Goal: Information Seeking & Learning: Learn about a topic

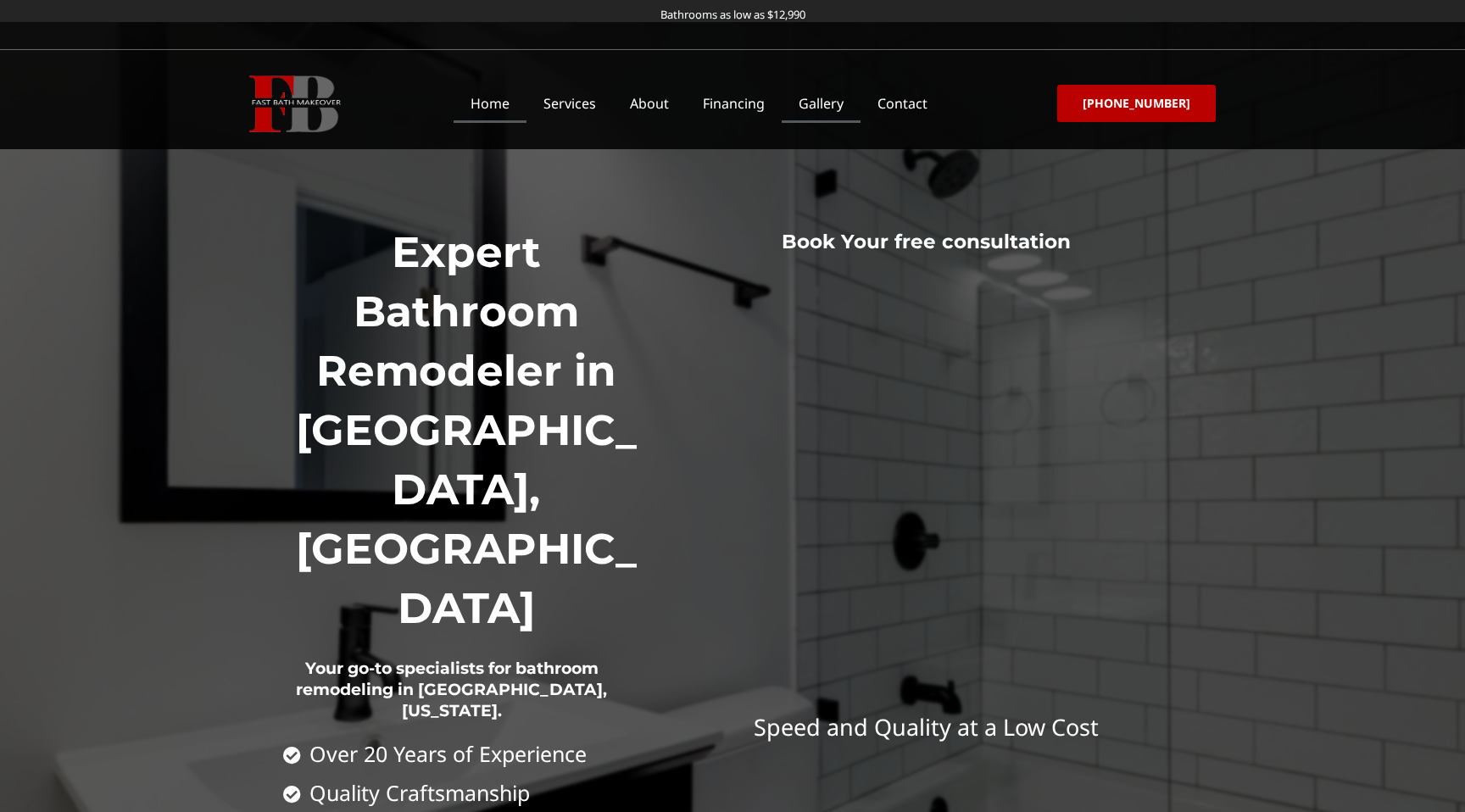
click at [842, 106] on link "Gallery" at bounding box center [821, 102] width 79 height 39
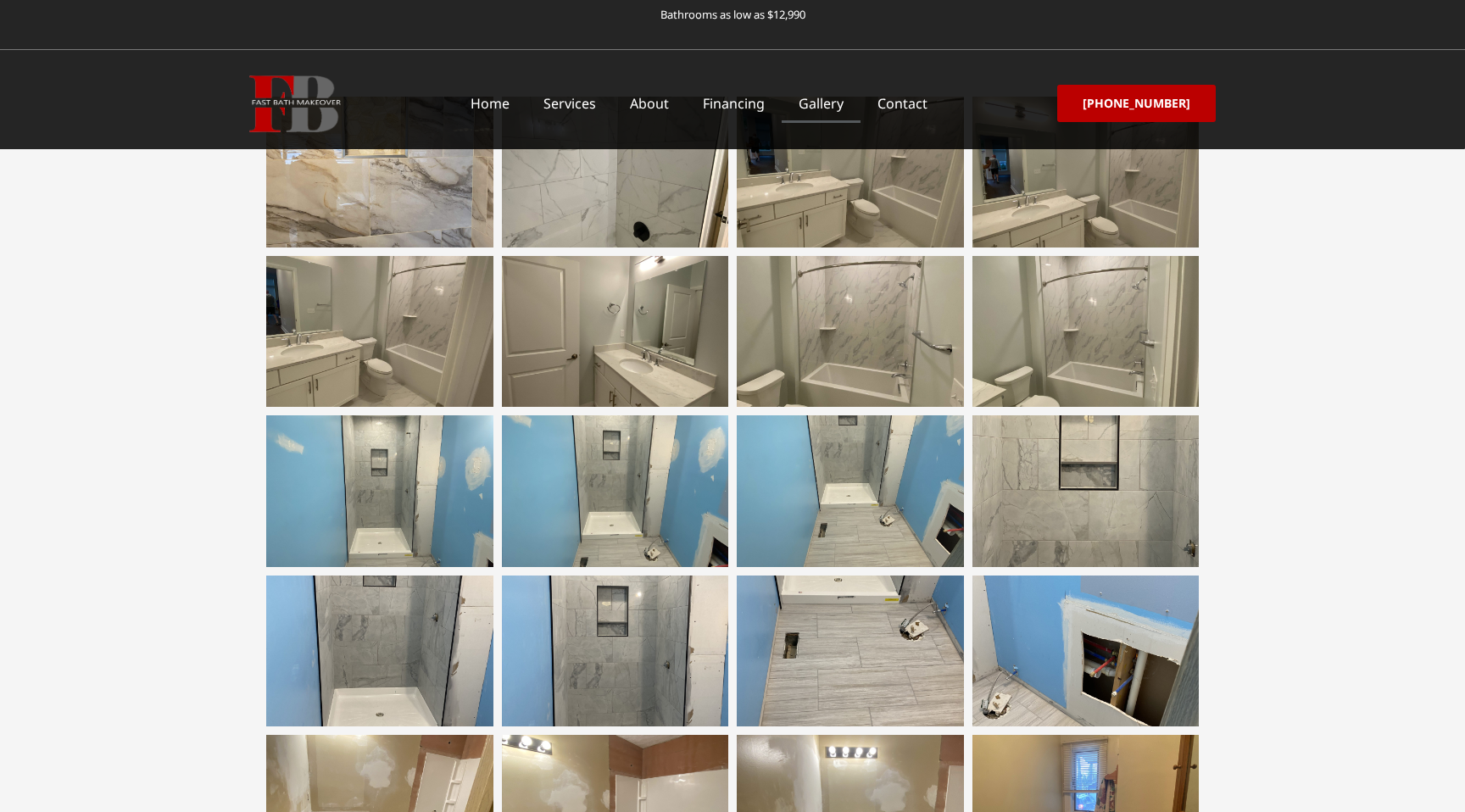
scroll to position [513, 0]
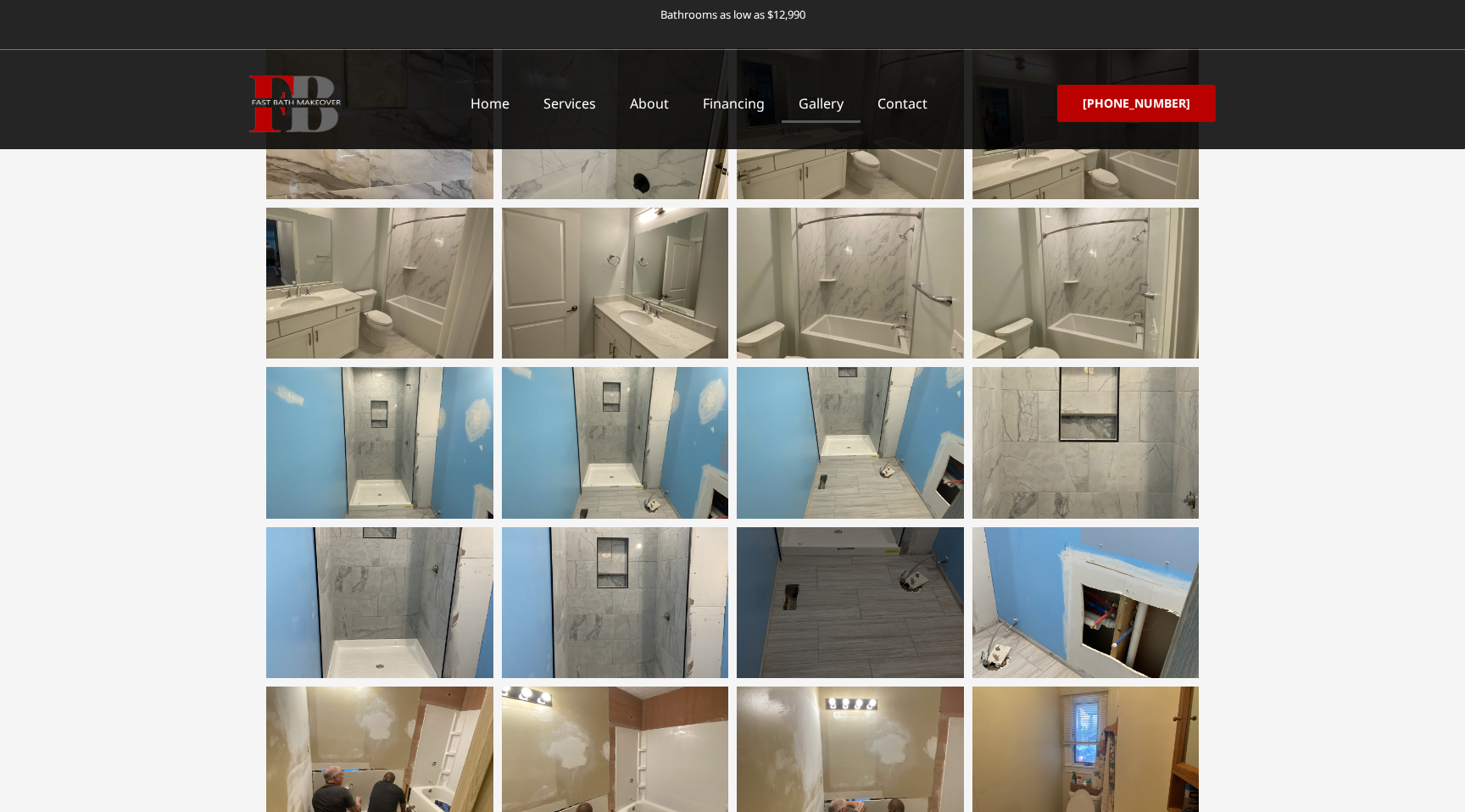
click at [765, 594] on div at bounding box center [850, 603] width 227 height 151
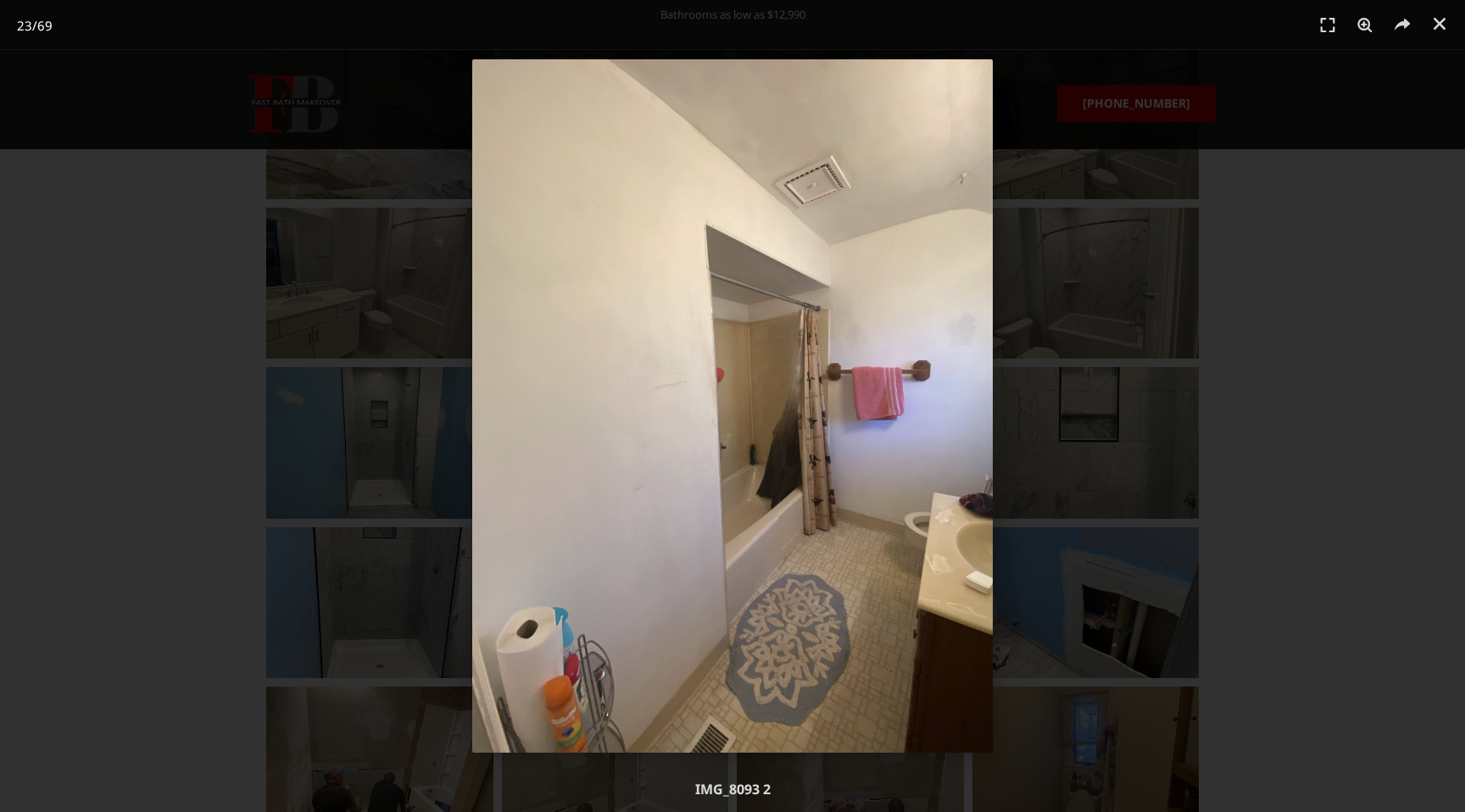
click at [1283, 409] on div "23 / 69" at bounding box center [732, 406] width 1347 height 694
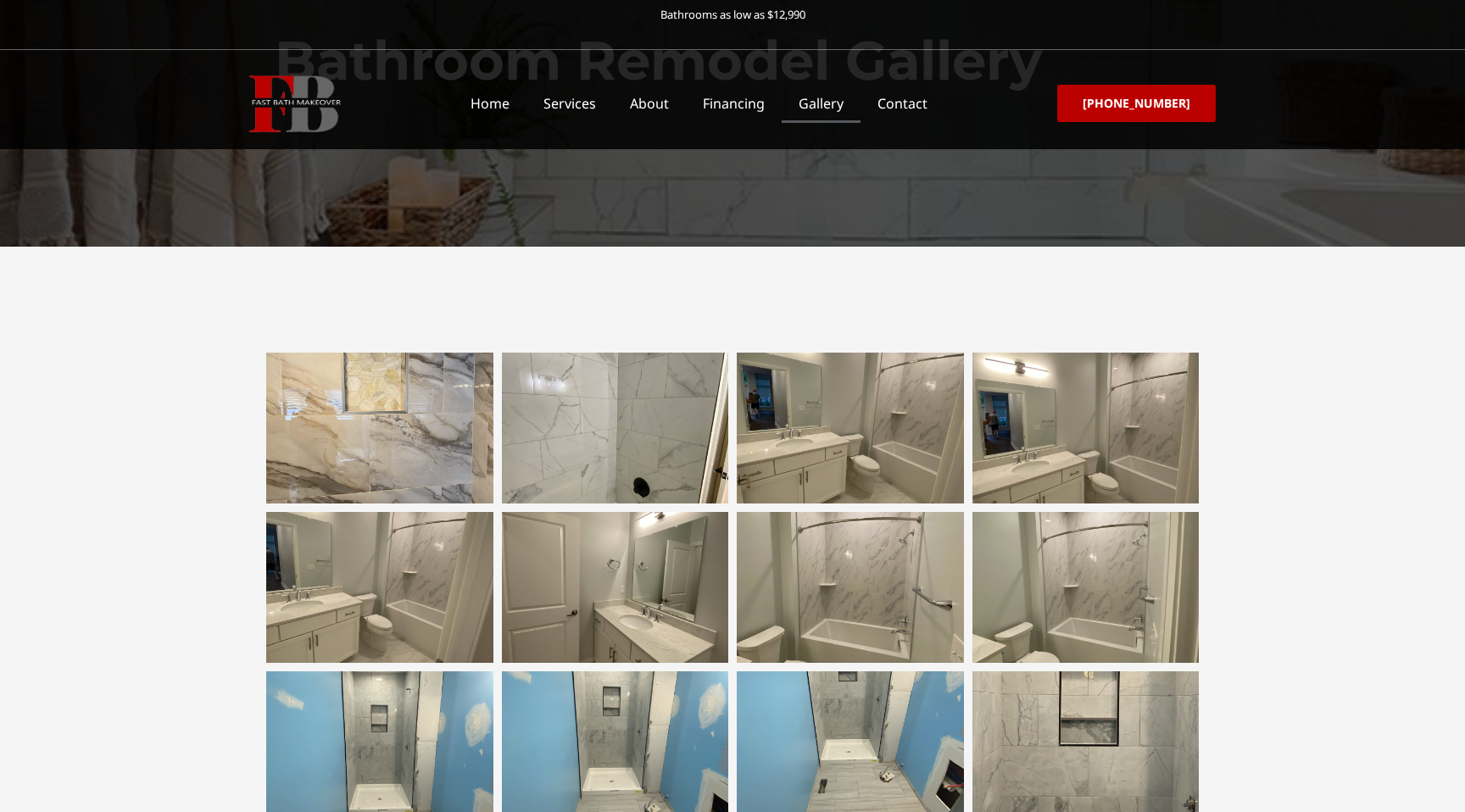
scroll to position [0, 0]
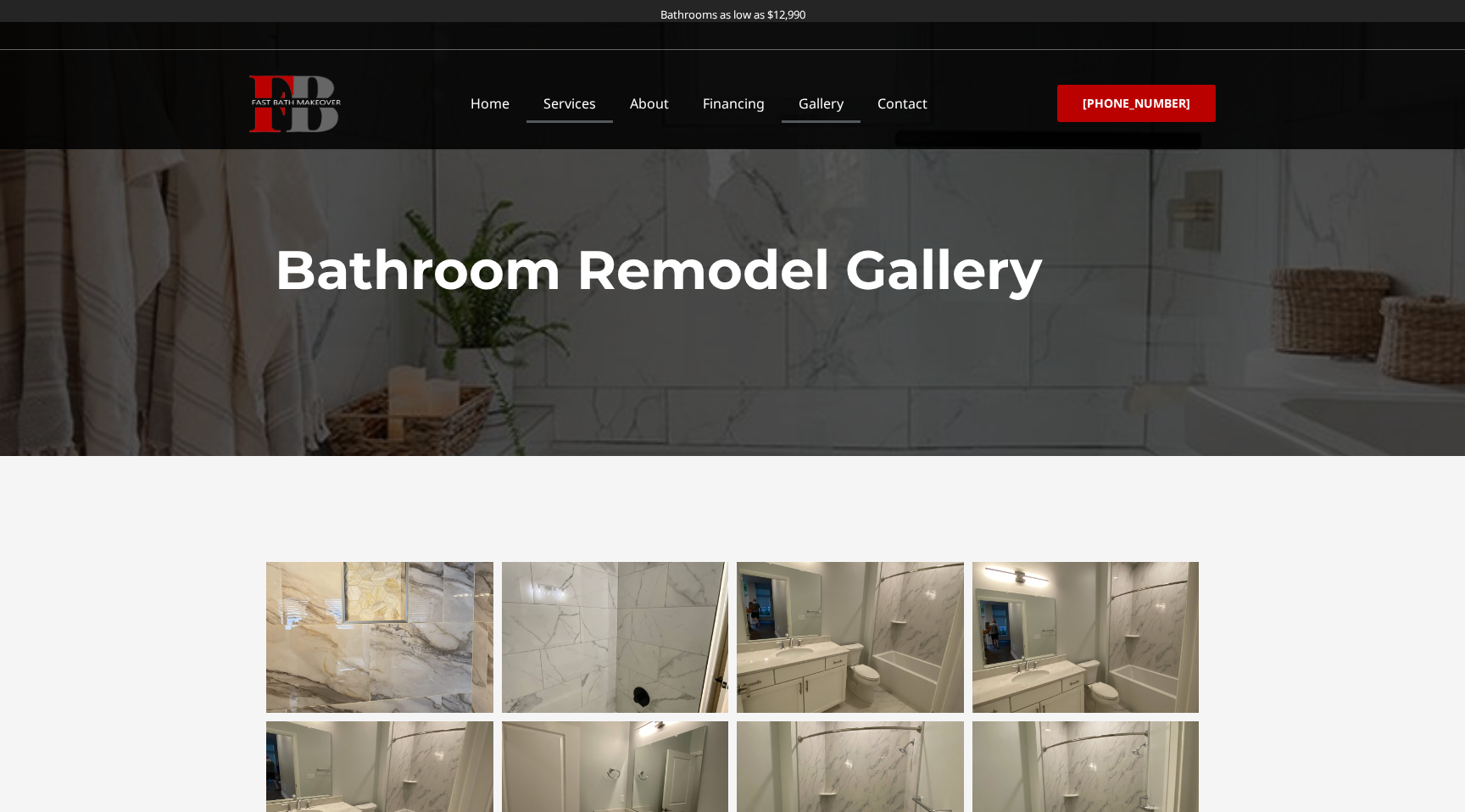
click at [578, 106] on link "Services" at bounding box center [569, 102] width 87 height 39
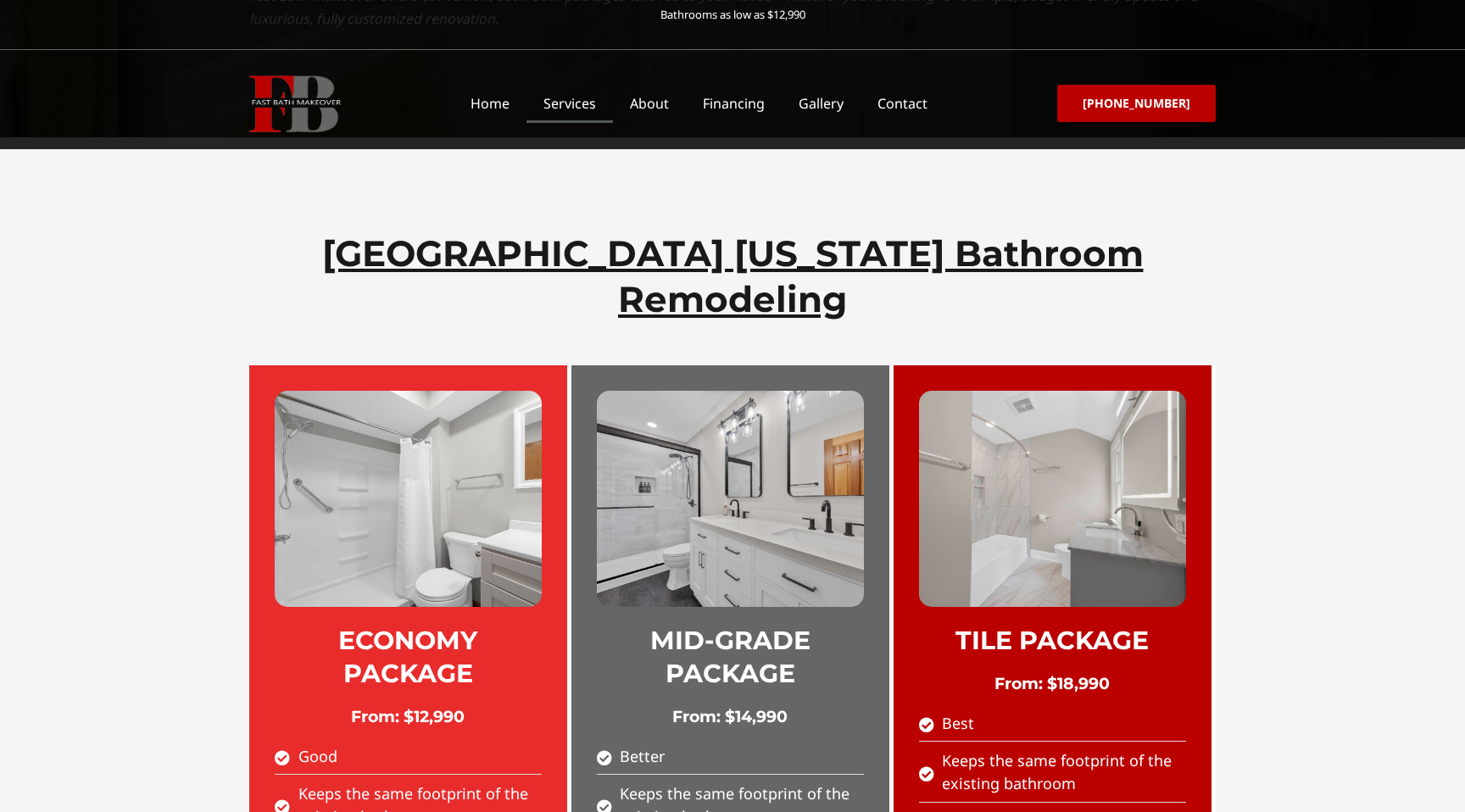
scroll to position [702, 0]
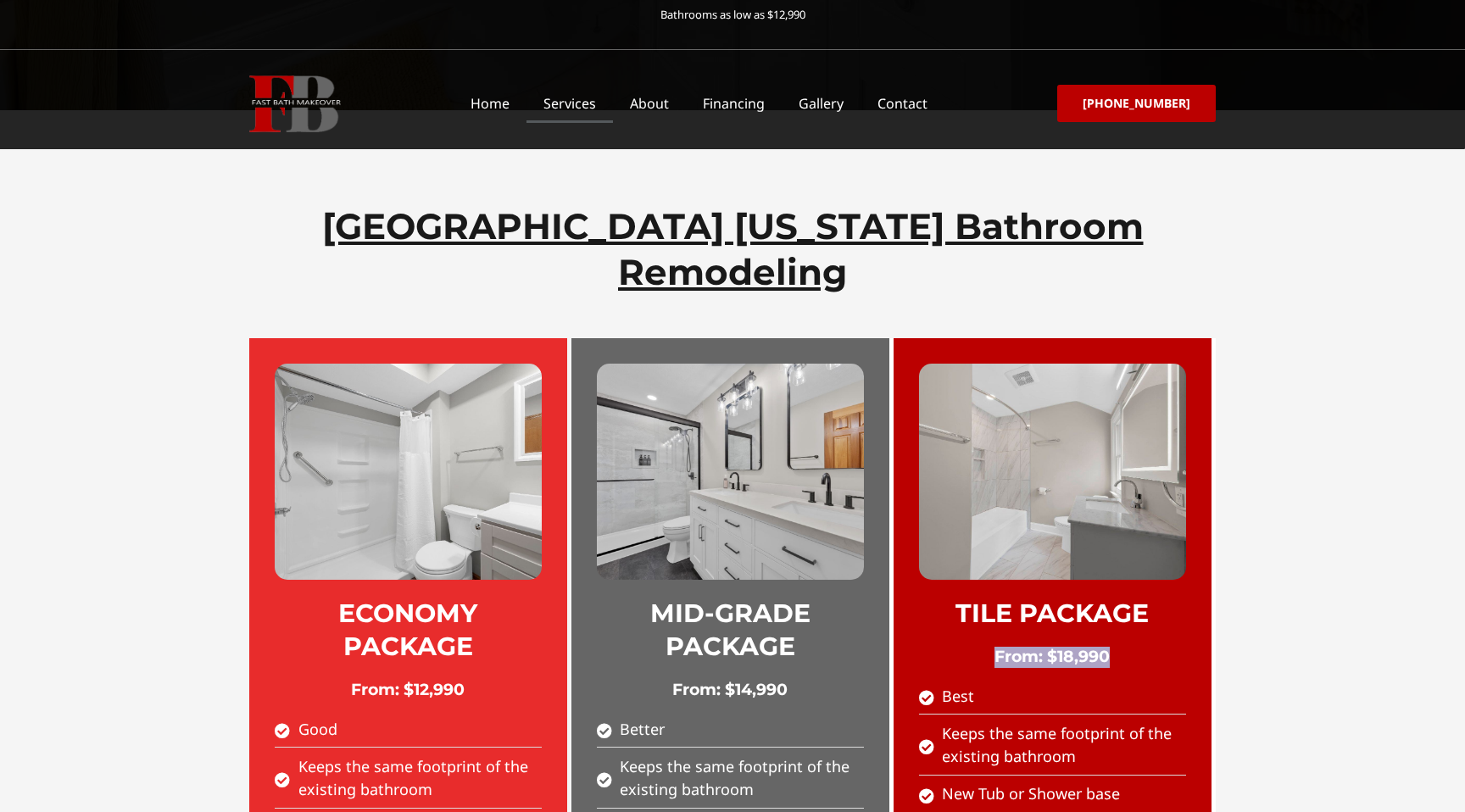
drag, startPoint x: 1008, startPoint y: 534, endPoint x: 1156, endPoint y: 534, distance: 148.0
click at [1156, 647] on h2 "From: $18,990" at bounding box center [1053, 657] width 267 height 21
click at [1083, 597] on h2 "TILE PACKAGE" at bounding box center [1053, 613] width 267 height 33
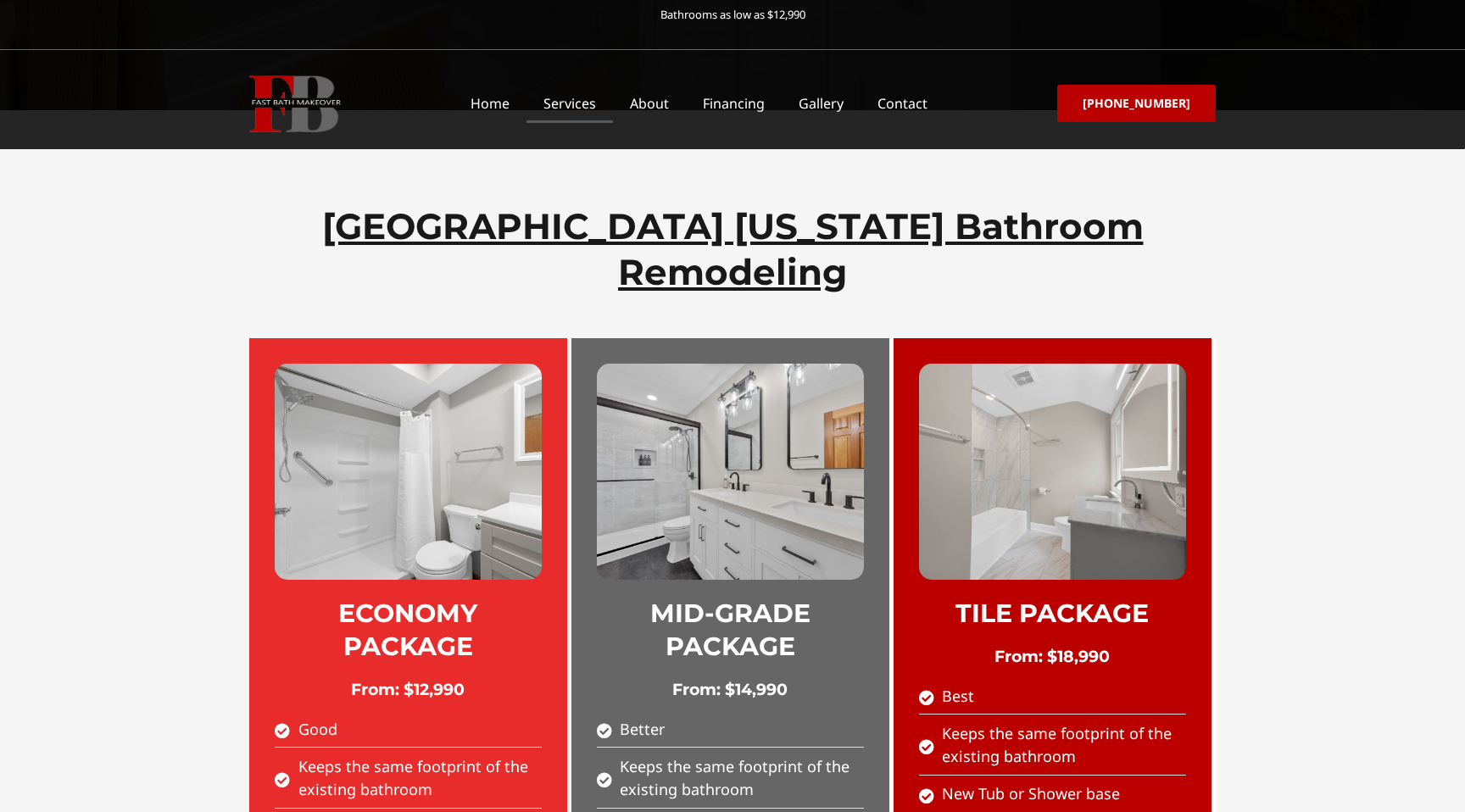
click at [749, 597] on h2 "MID-GRADE PACKAGE" at bounding box center [731, 630] width 267 height 66
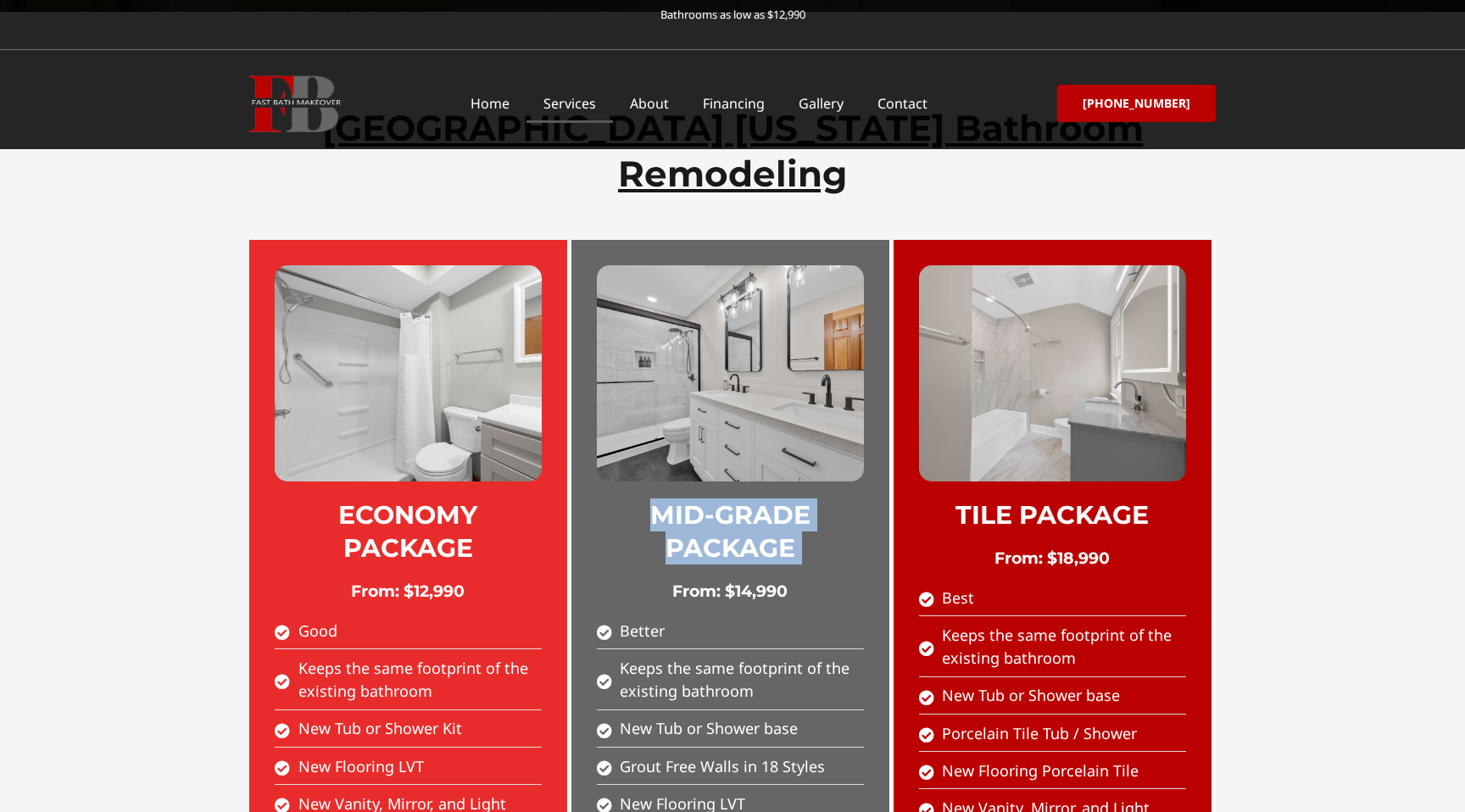
scroll to position [825, 0]
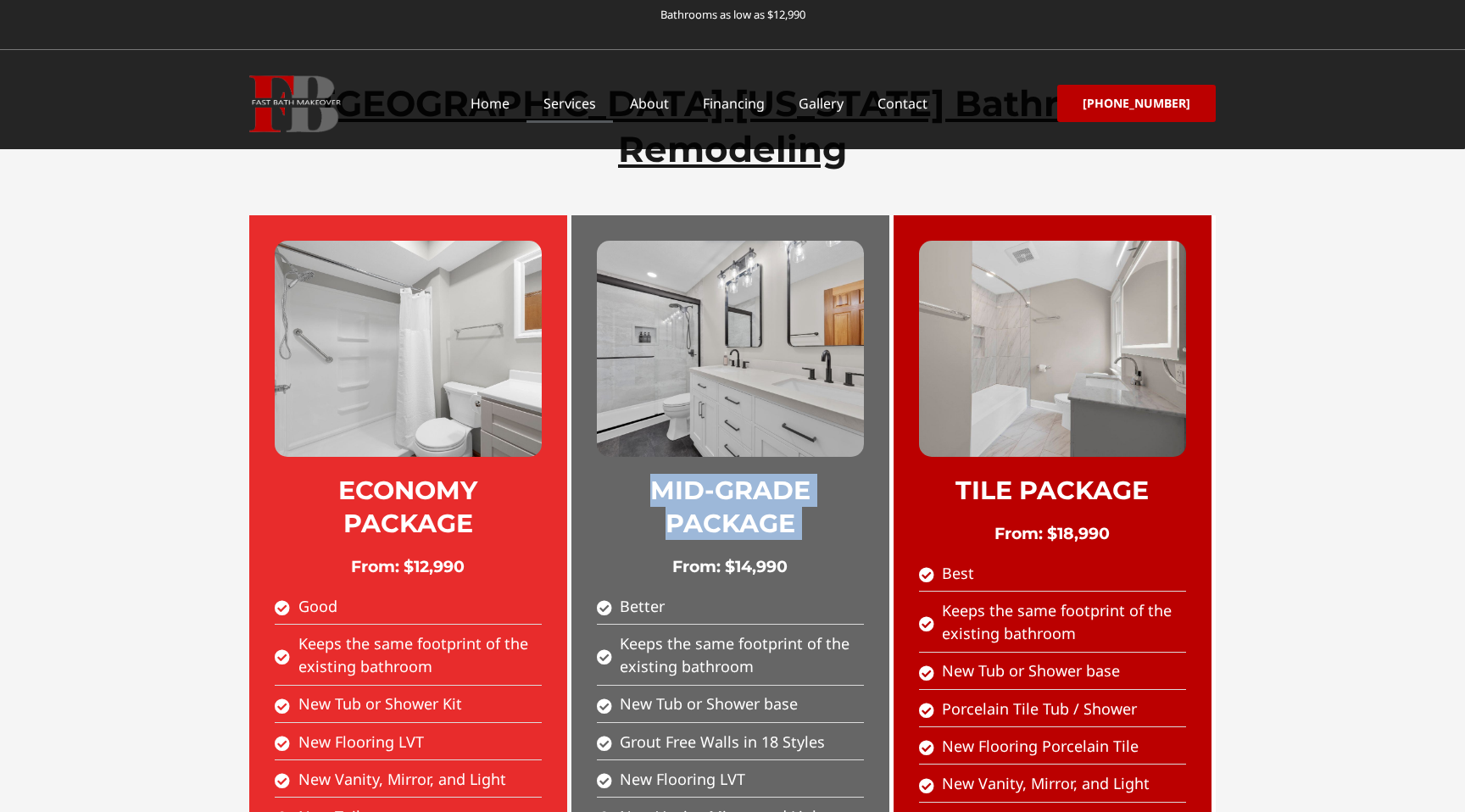
drag, startPoint x: 660, startPoint y: 519, endPoint x: 776, endPoint y: 546, distance: 119.1
click at [776, 633] on span "Keeps the same footprint of the existing bathroom" at bounding box center [739, 656] width 248 height 46
drag, startPoint x: 966, startPoint y: 487, endPoint x: 1106, endPoint y: 515, distance: 142.8
click at [1106, 599] on span "Keeps the same footprint of the existing bathroom" at bounding box center [1061, 622] width 248 height 46
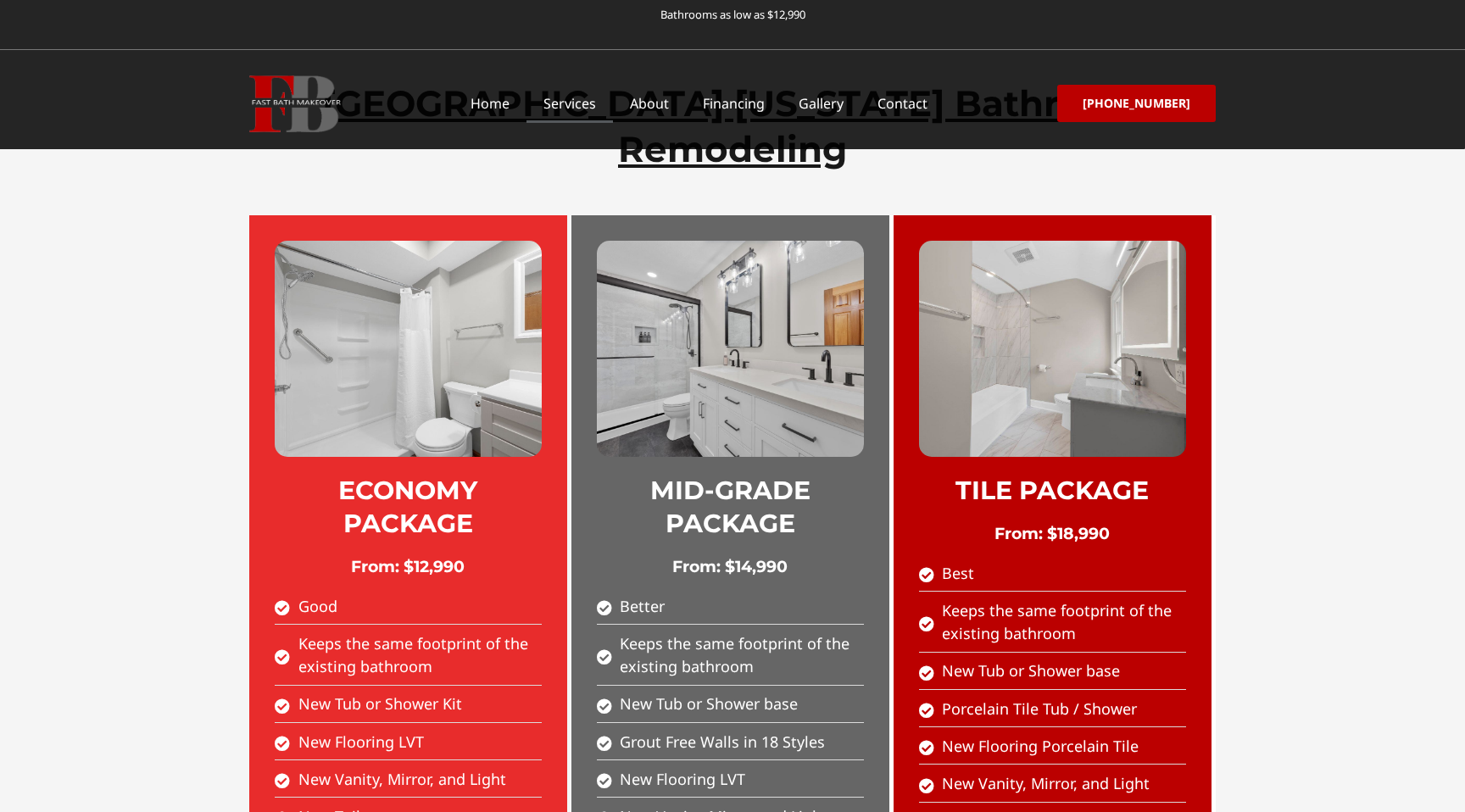
click at [1106, 599] on span "Keeps the same footprint of the existing bathroom" at bounding box center [1061, 622] width 248 height 46
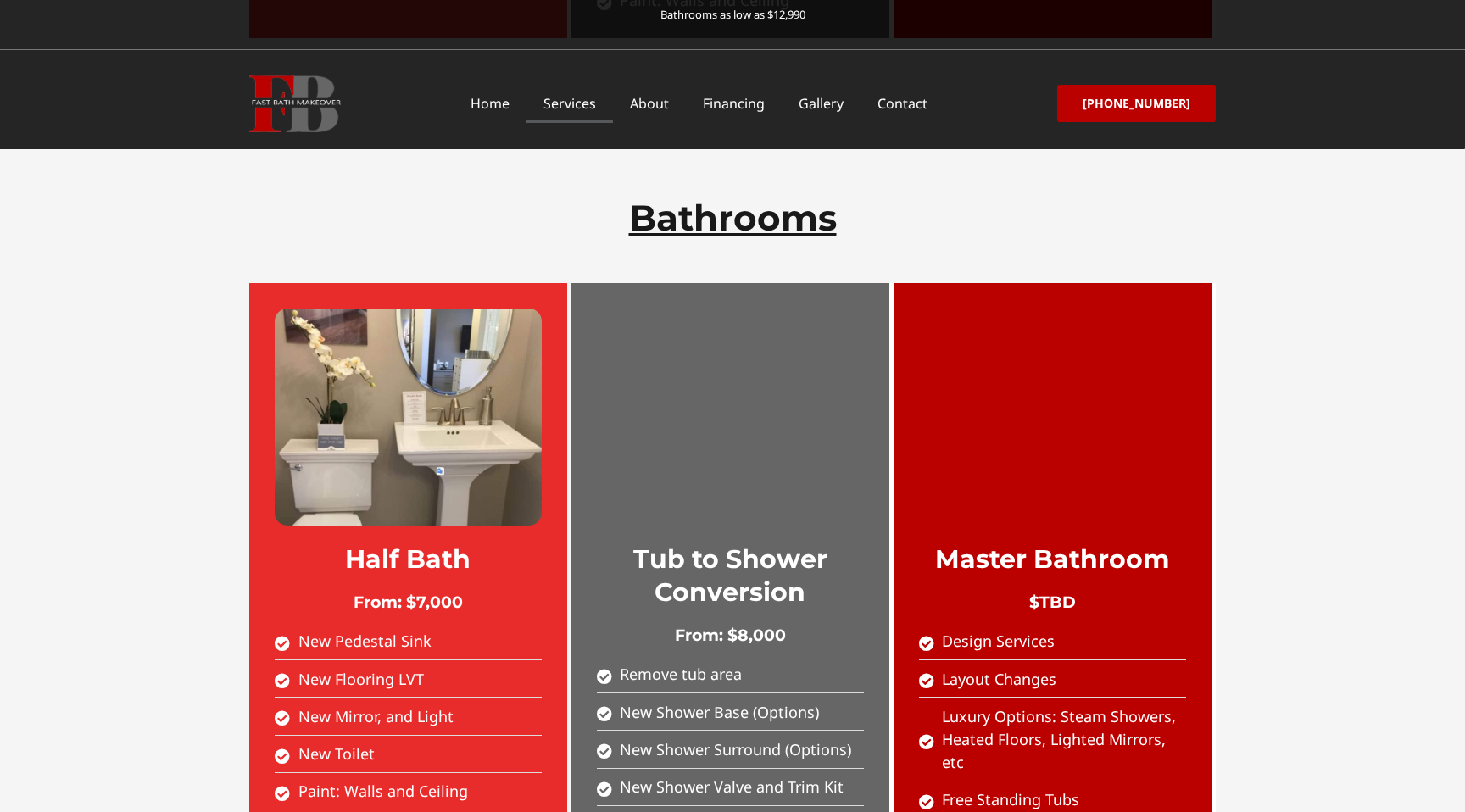
scroll to position [1717, 0]
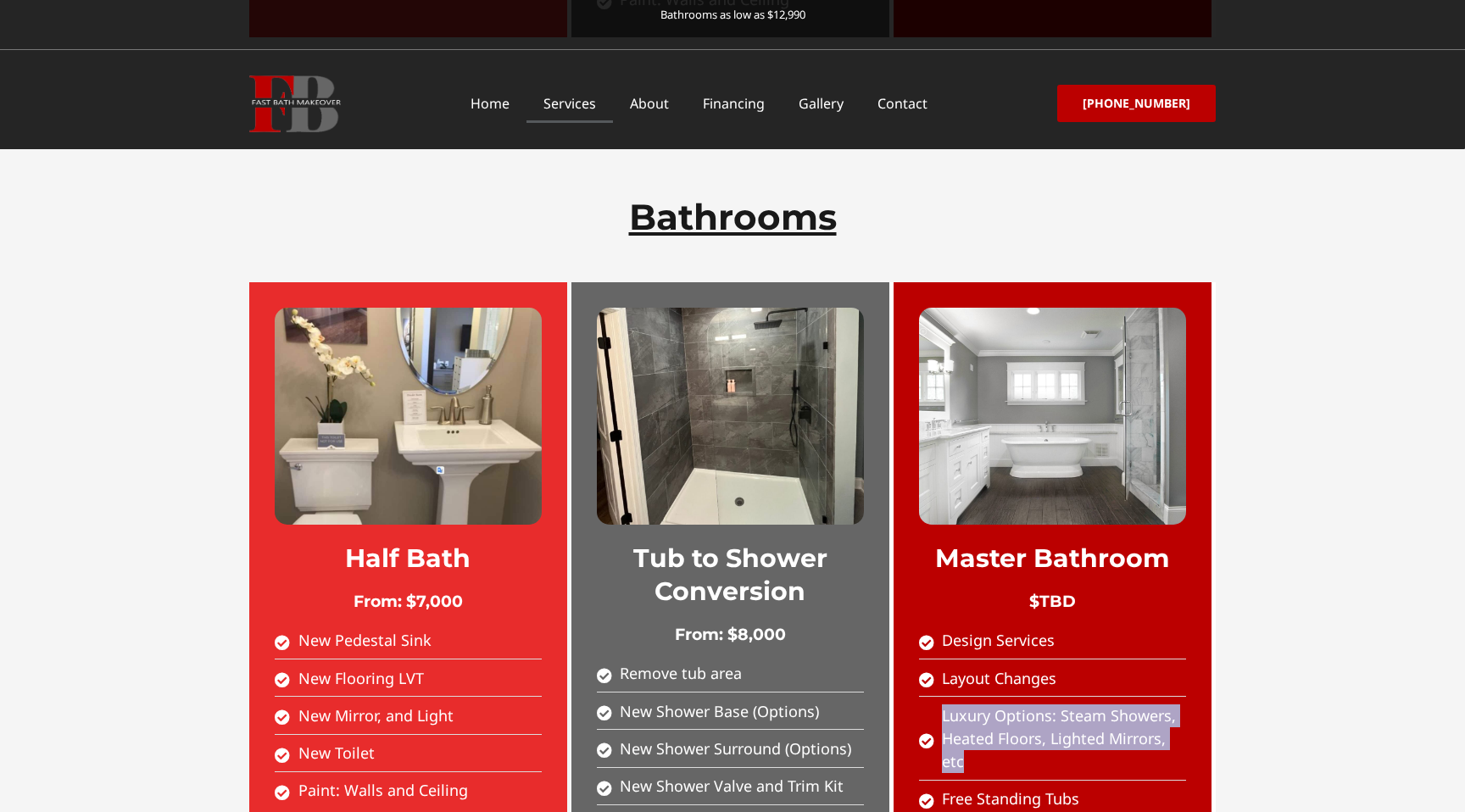
drag, startPoint x: 942, startPoint y: 591, endPoint x: 985, endPoint y: 641, distance: 65.9
click at [985, 705] on span "Luxury Options: Steam Showers, Heated Floors, Lighted Mirrors, etc" at bounding box center [1061, 739] width 248 height 70
drag, startPoint x: 982, startPoint y: 644, endPoint x: 931, endPoint y: 587, distance: 76.5
click at [931, 705] on li "Luxury Options: Steam Showers, Heated Floors, Lighted Mirrors, etc" at bounding box center [1053, 742] width 267 height 77
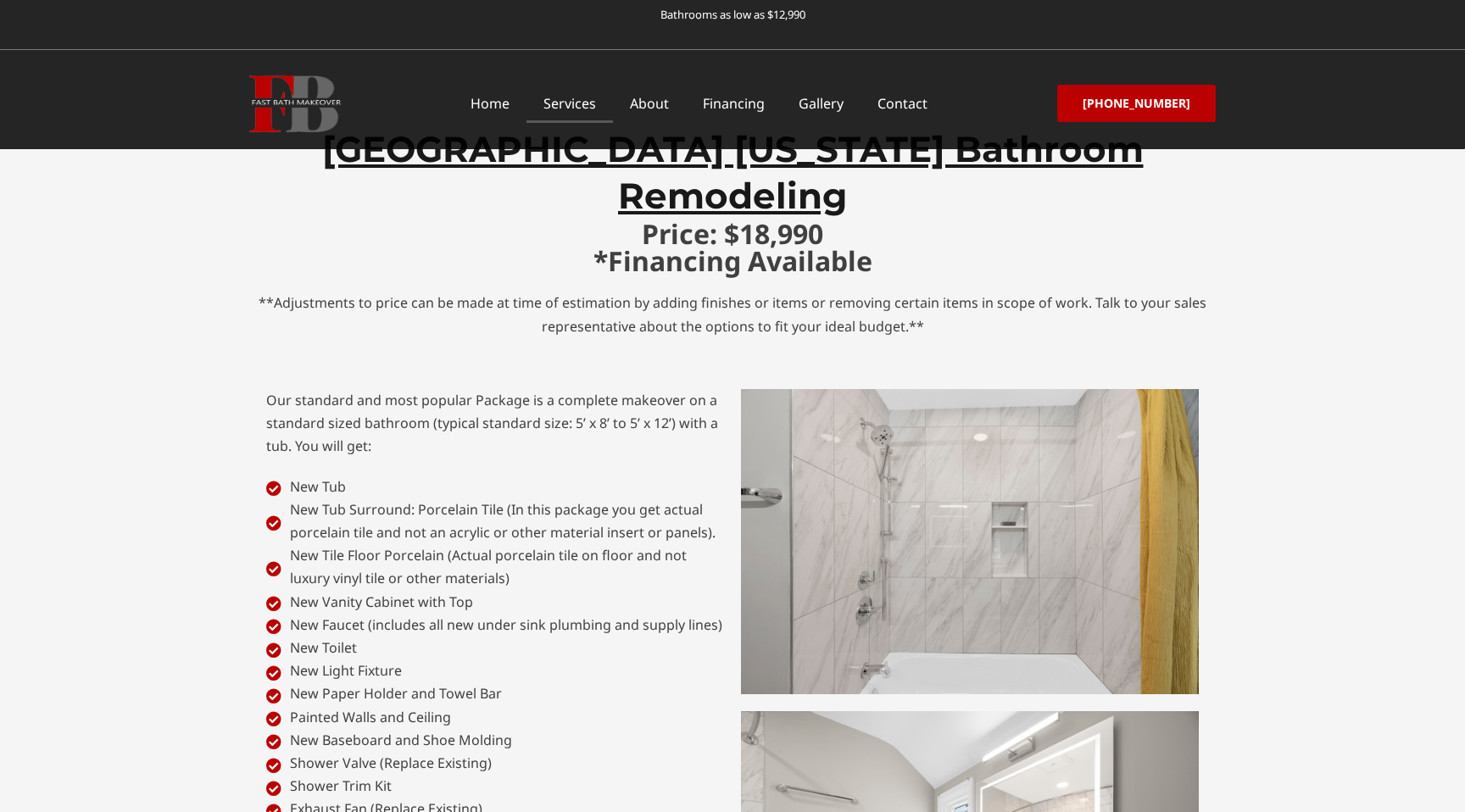
scroll to position [3406, 0]
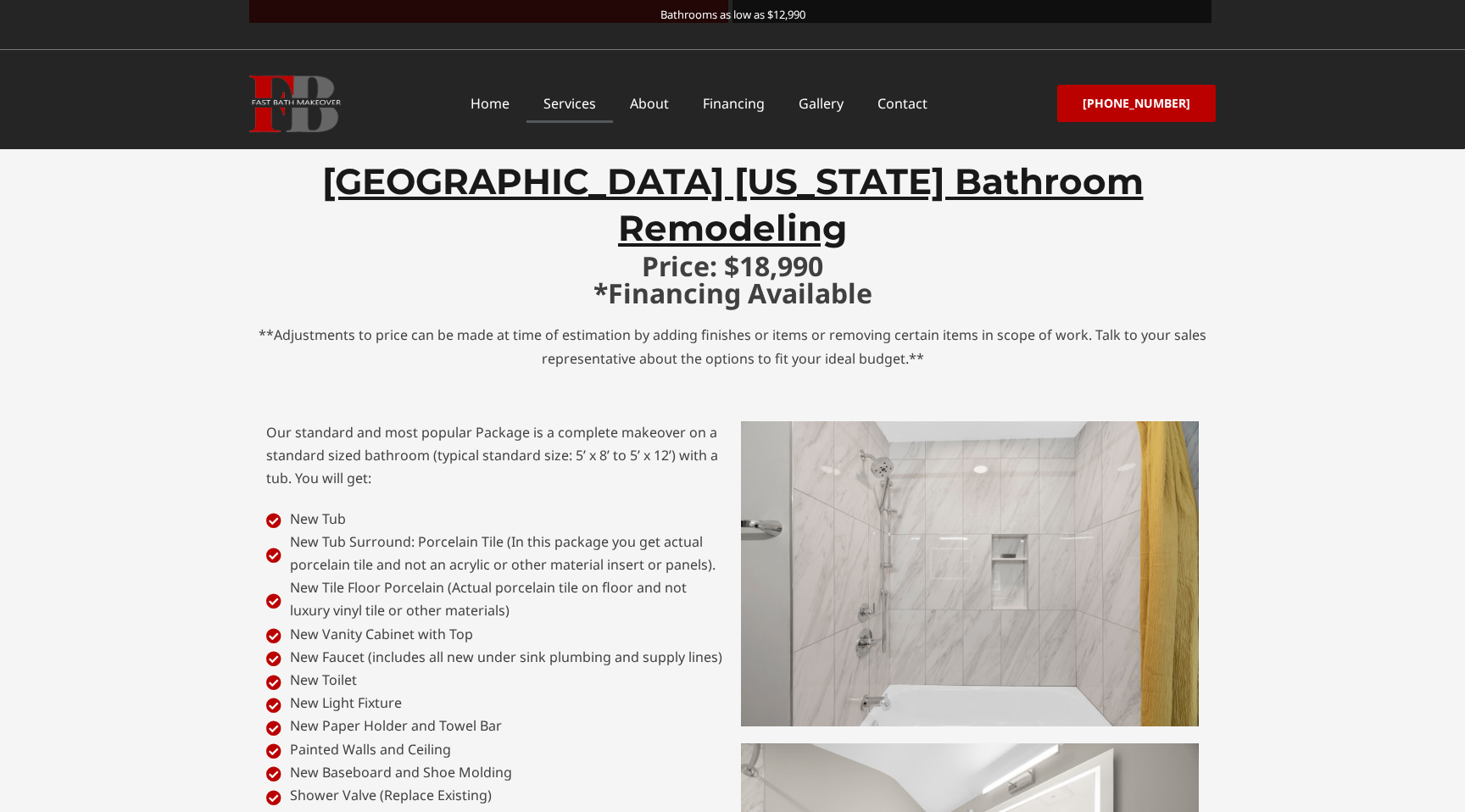
drag, startPoint x: 261, startPoint y: 263, endPoint x: 380, endPoint y: 308, distance: 127.2
click at [380, 413] on div "Our standard and most popular Package is a complete makeover on a standard size…" at bounding box center [495, 735] width 475 height 645
click at [380, 421] on div "Our standard and most popular Package is a complete makeover on a standard size…" at bounding box center [496, 456] width 458 height 70
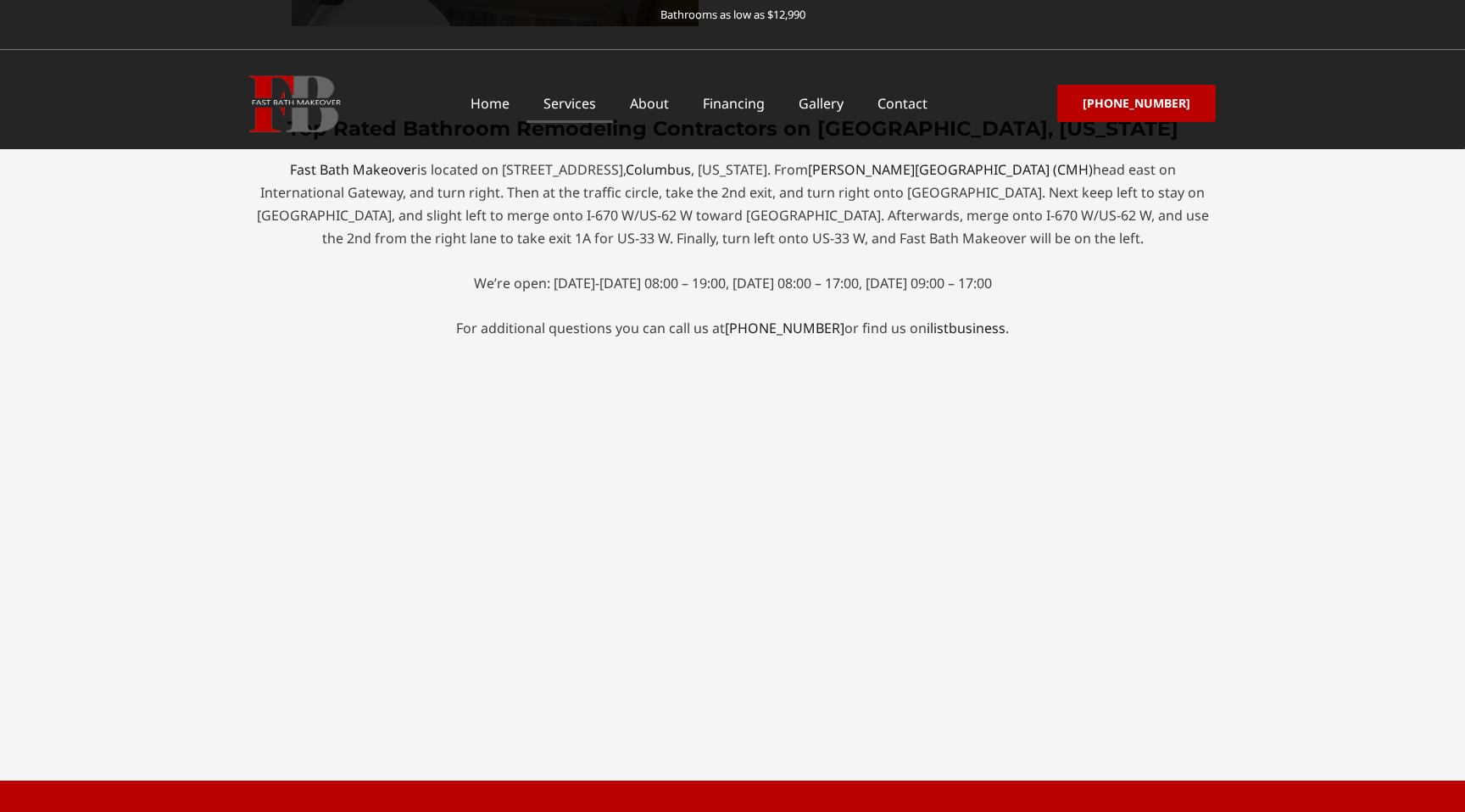
scroll to position [7155, 0]
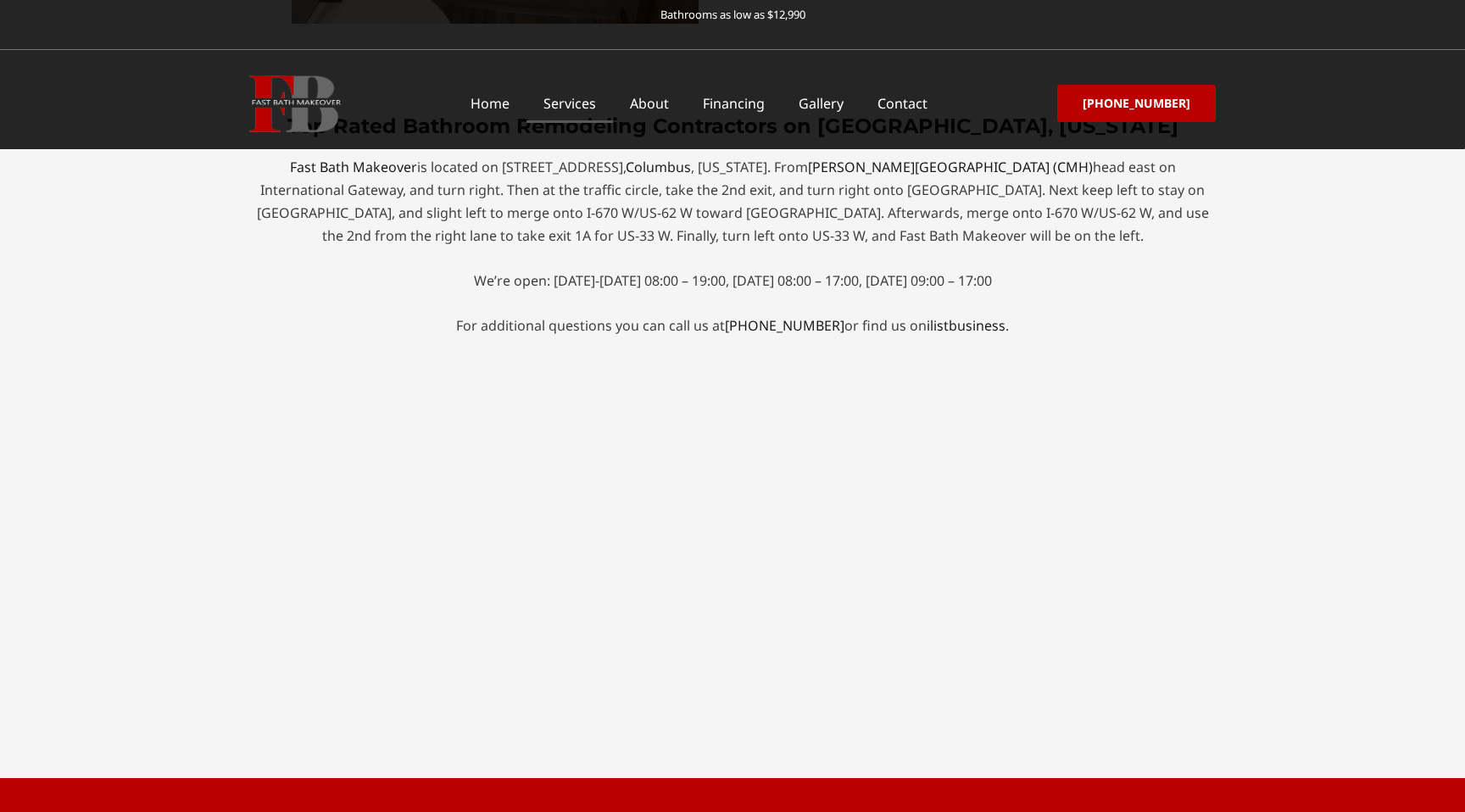
click at [97, 358] on div "Fast Bath Makeover is located on 2025 Riverside Dr Suite #520, Columbus , Ohio.…" at bounding box center [732, 463] width 1465 height 631
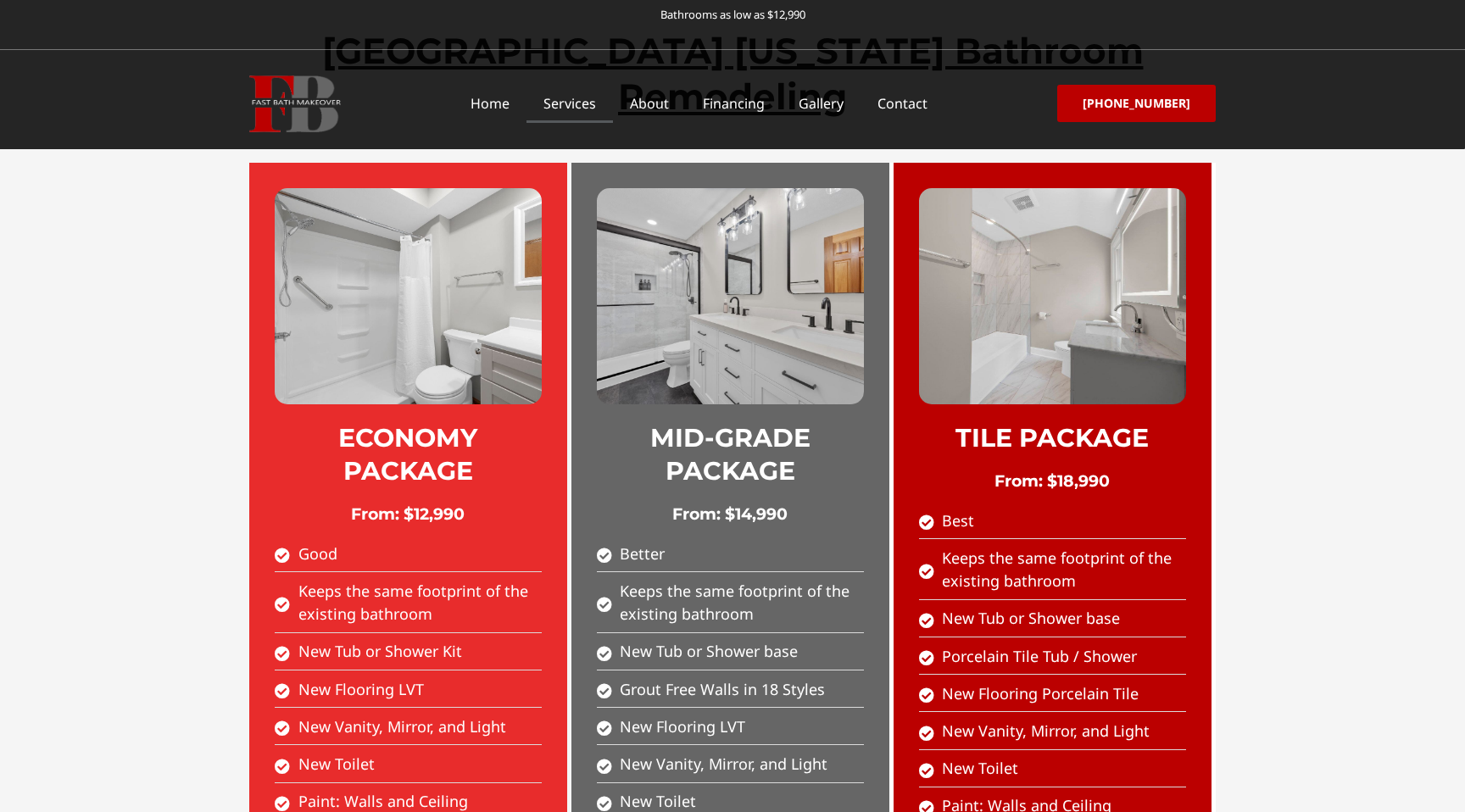
scroll to position [0, 0]
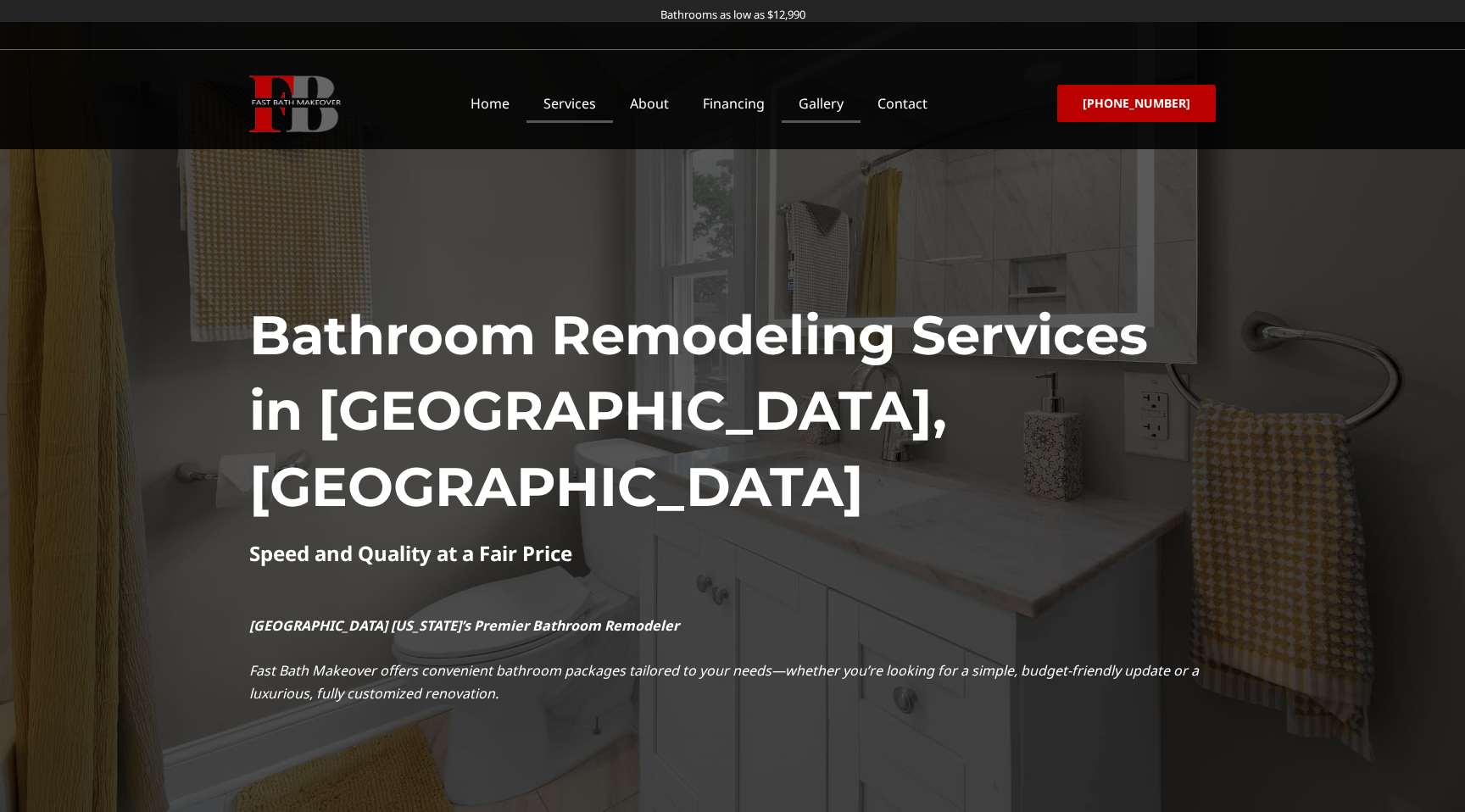
click at [825, 104] on link "Gallery" at bounding box center [821, 102] width 79 height 39
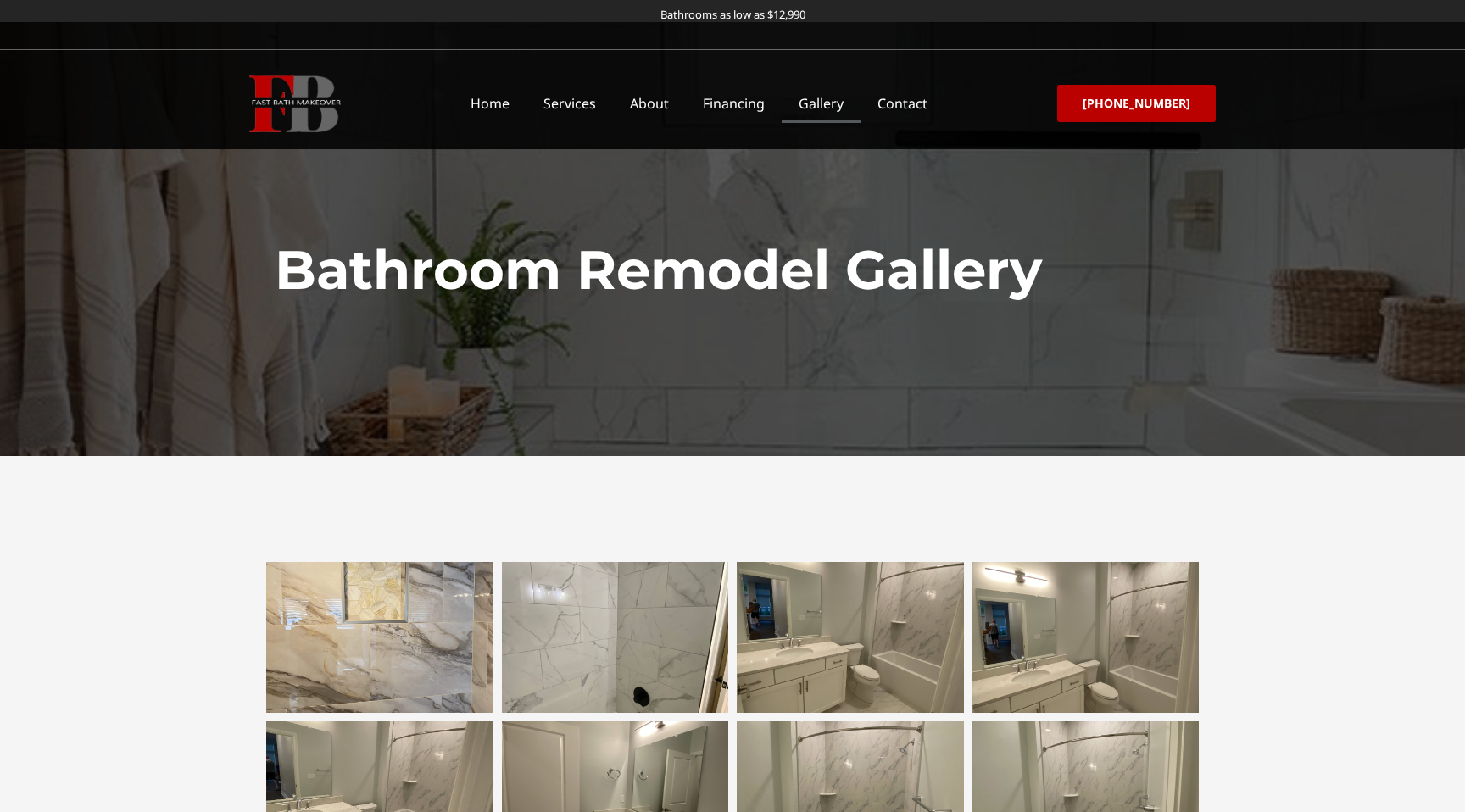
click at [295, 99] on img at bounding box center [295, 103] width 92 height 57
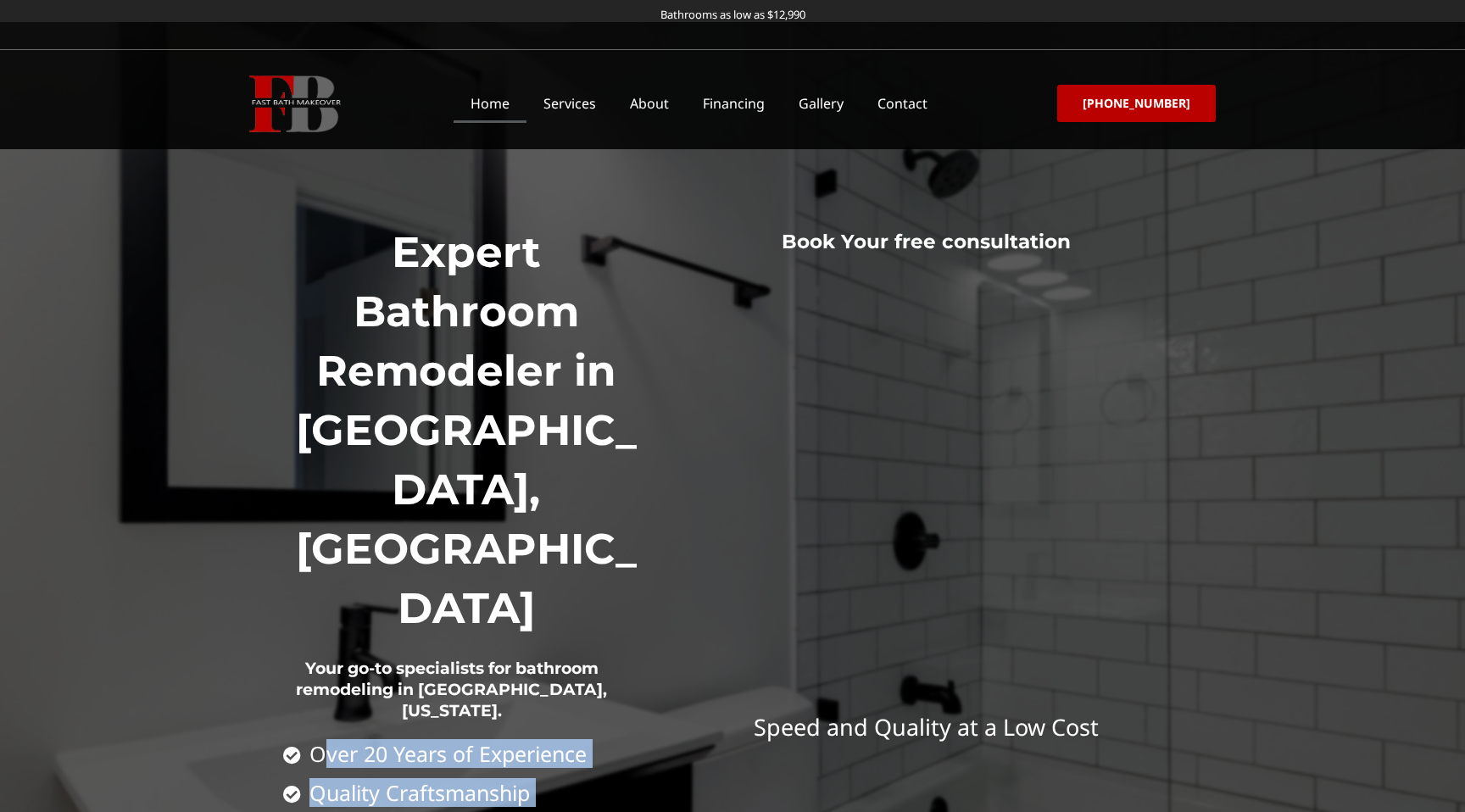
drag, startPoint x: 317, startPoint y: 552, endPoint x: 493, endPoint y: 617, distance: 187.6
click at [493, 742] on ul "Over 20 Years of Experience Quality Craftsmanship Customer Satisfaction Guarant…" at bounding box center [469, 812] width 371 height 140
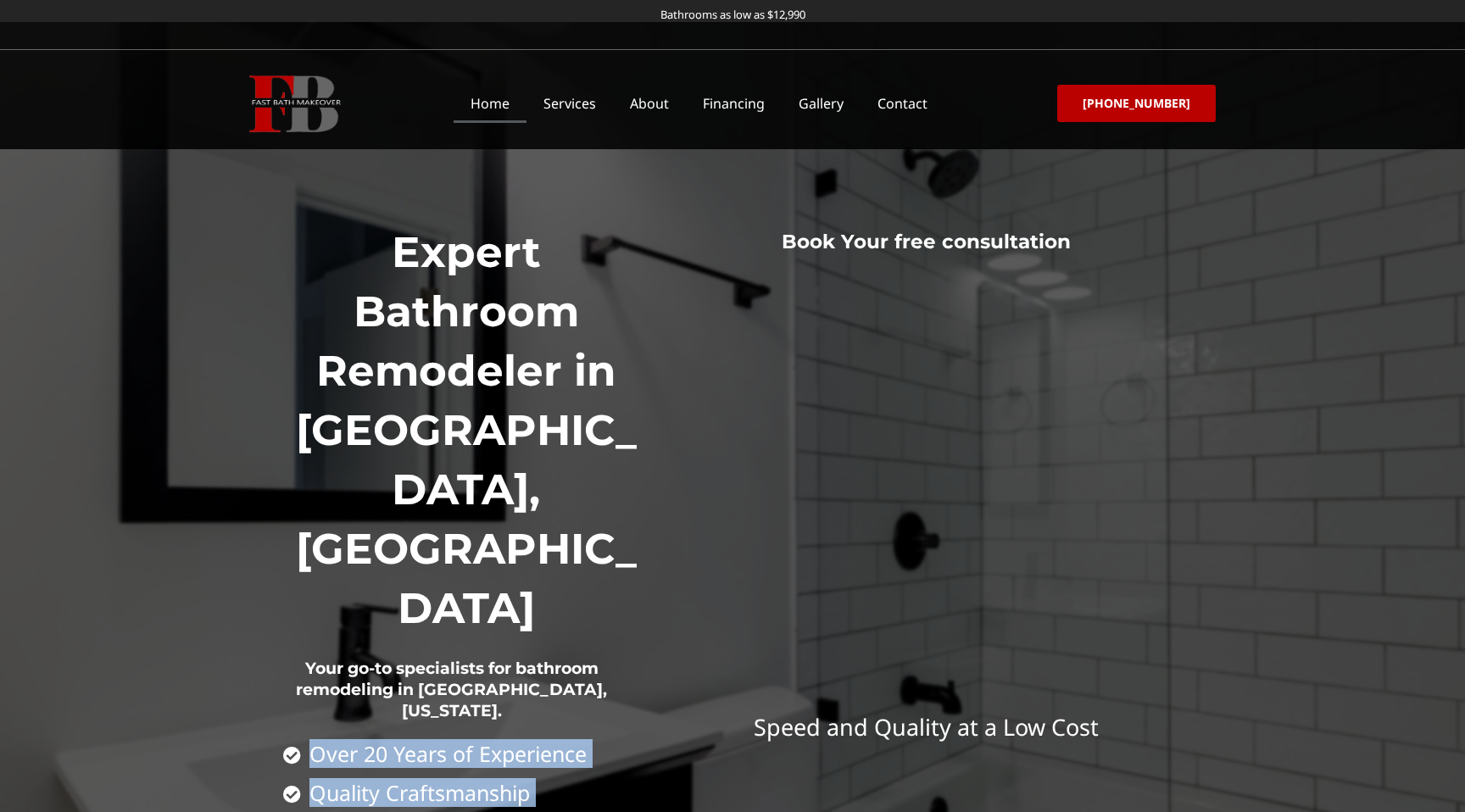
drag, startPoint x: 641, startPoint y: 681, endPoint x: 309, endPoint y: 558, distance: 354.1
click at [309, 742] on ul "Over 20 Years of Experience Quality Craftsmanship Customer Satisfaction Guarant…" at bounding box center [469, 812] width 371 height 140
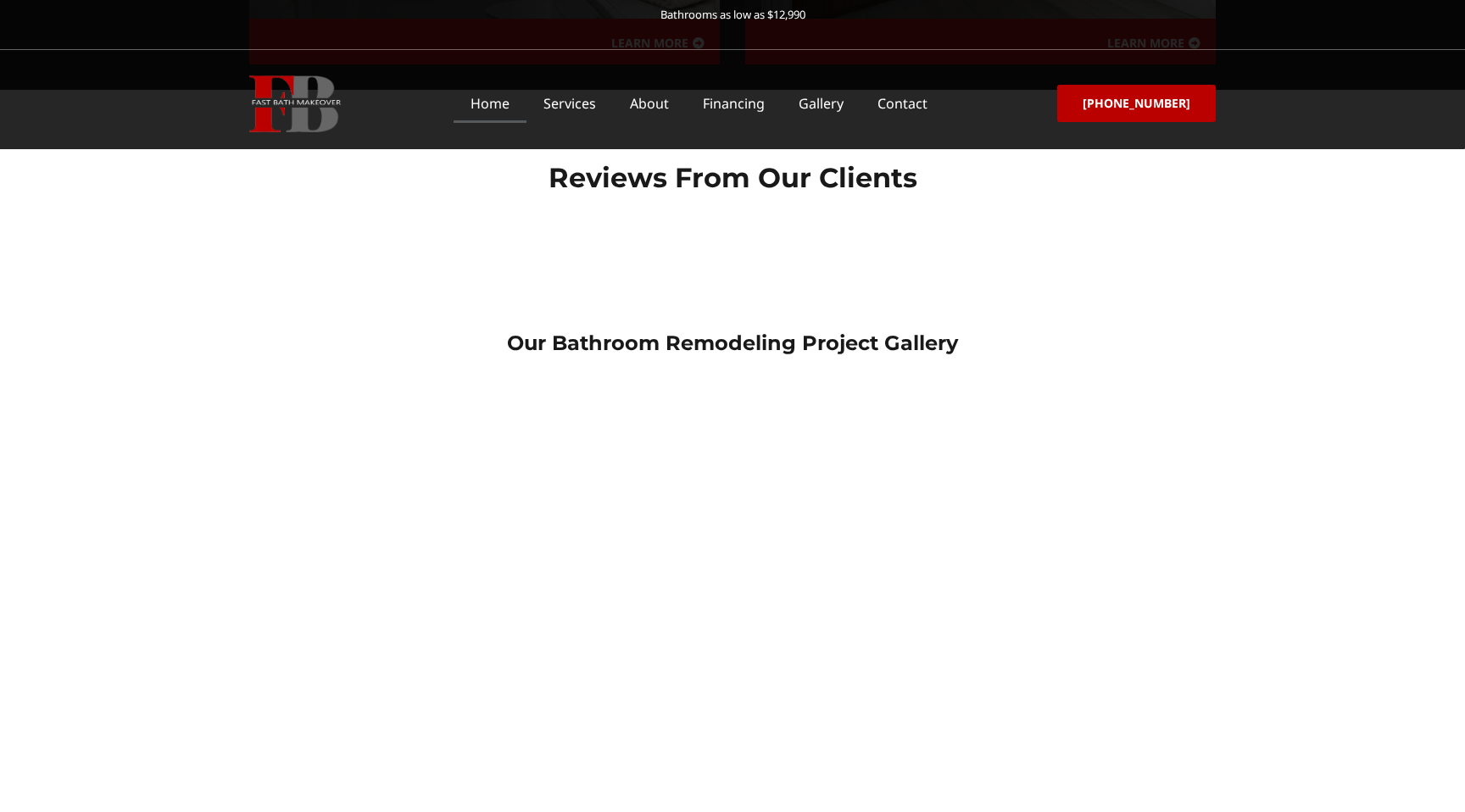
scroll to position [2373, 0]
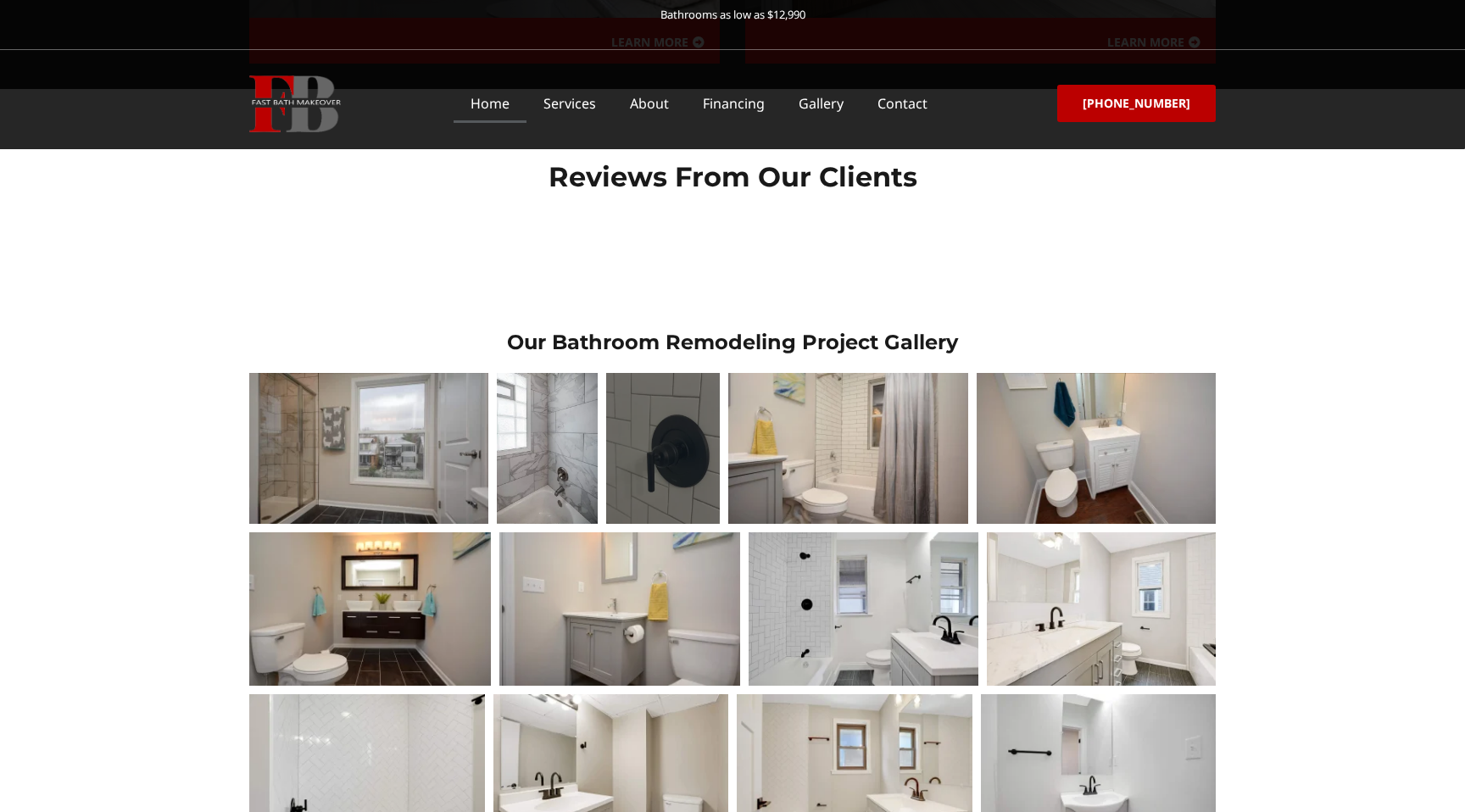
click at [693, 373] on div at bounding box center [663, 449] width 113 height 152
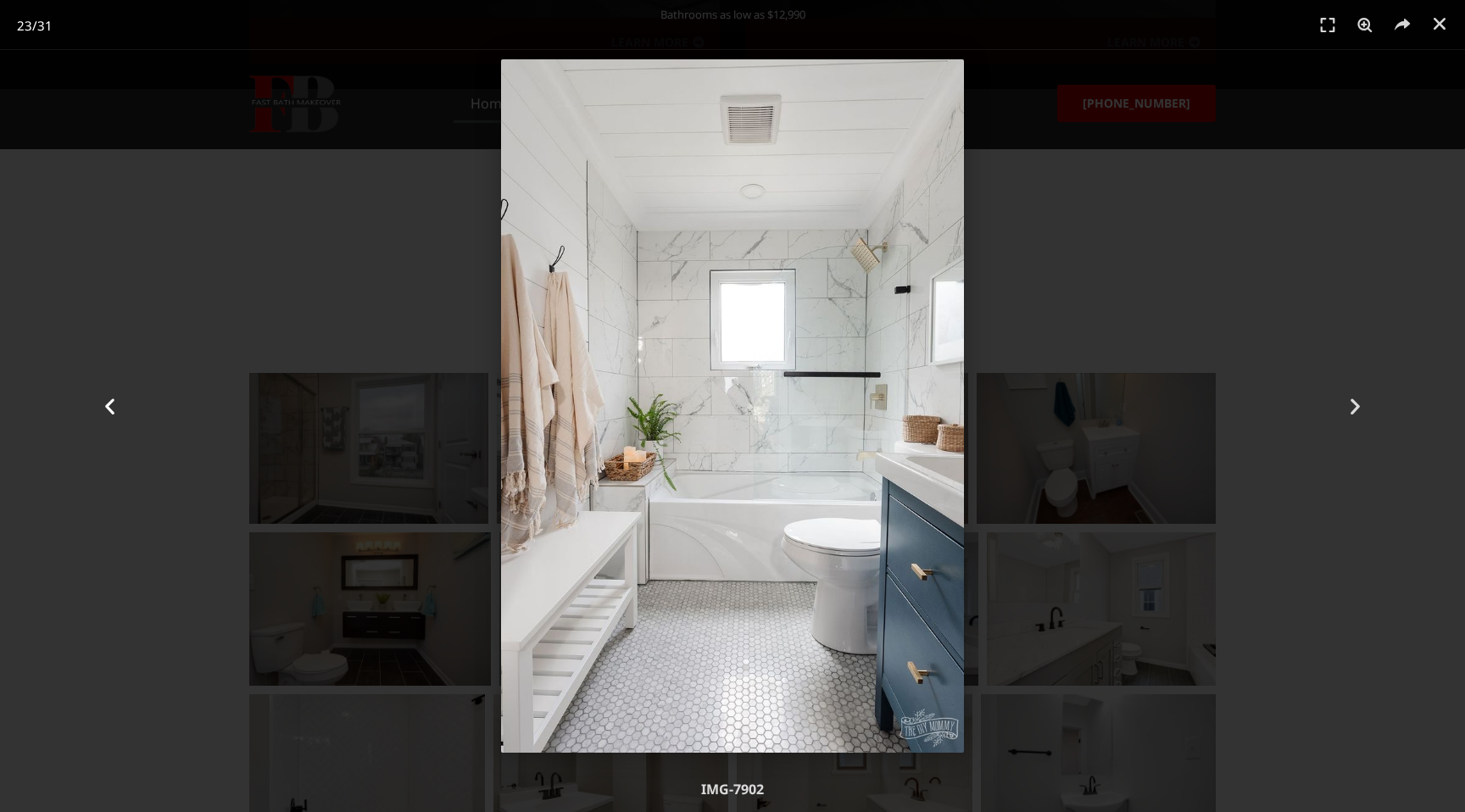
click at [127, 311] on div "Previous" at bounding box center [109, 406] width 220 height 812
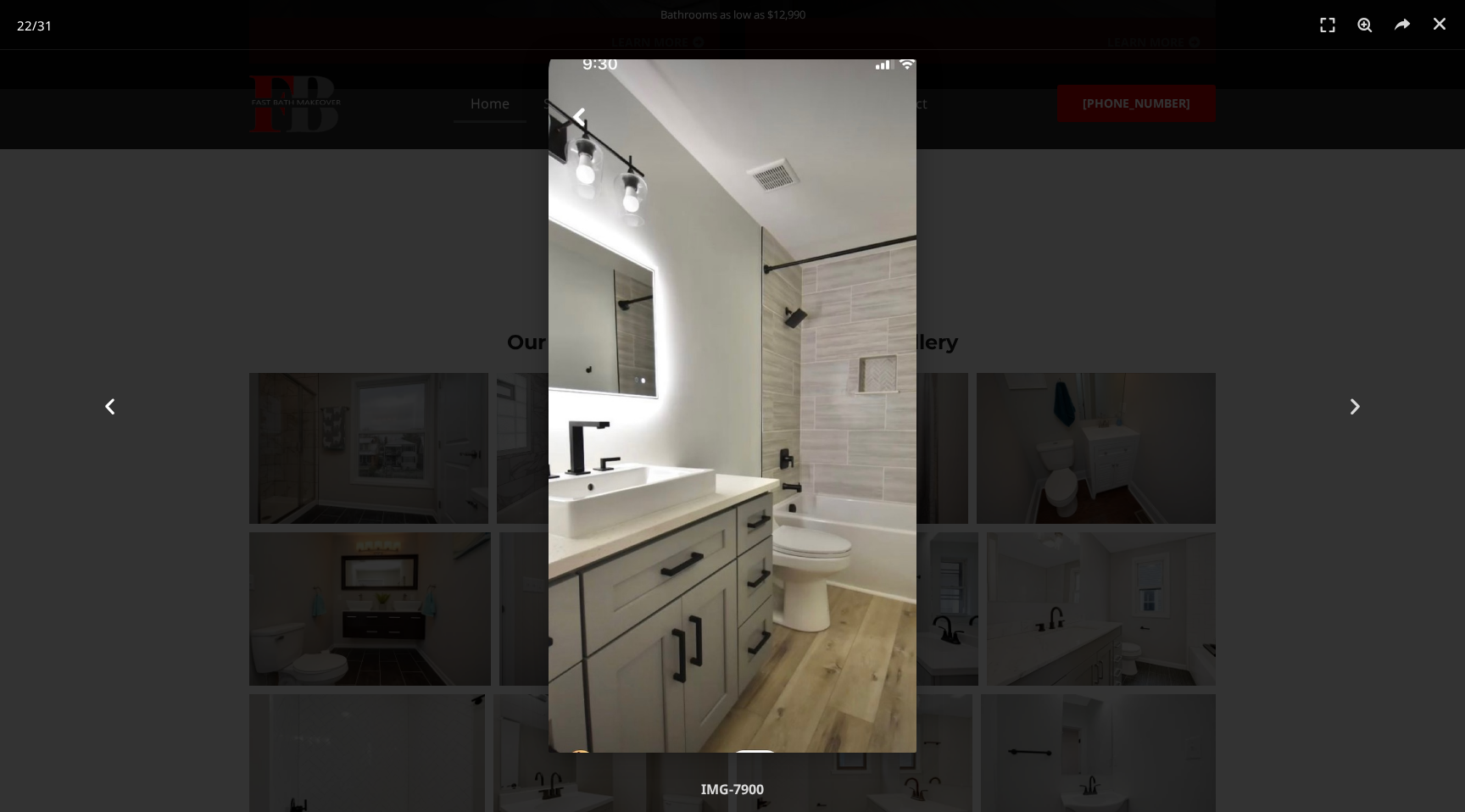
click at [202, 252] on div "Previous" at bounding box center [109, 406] width 220 height 812
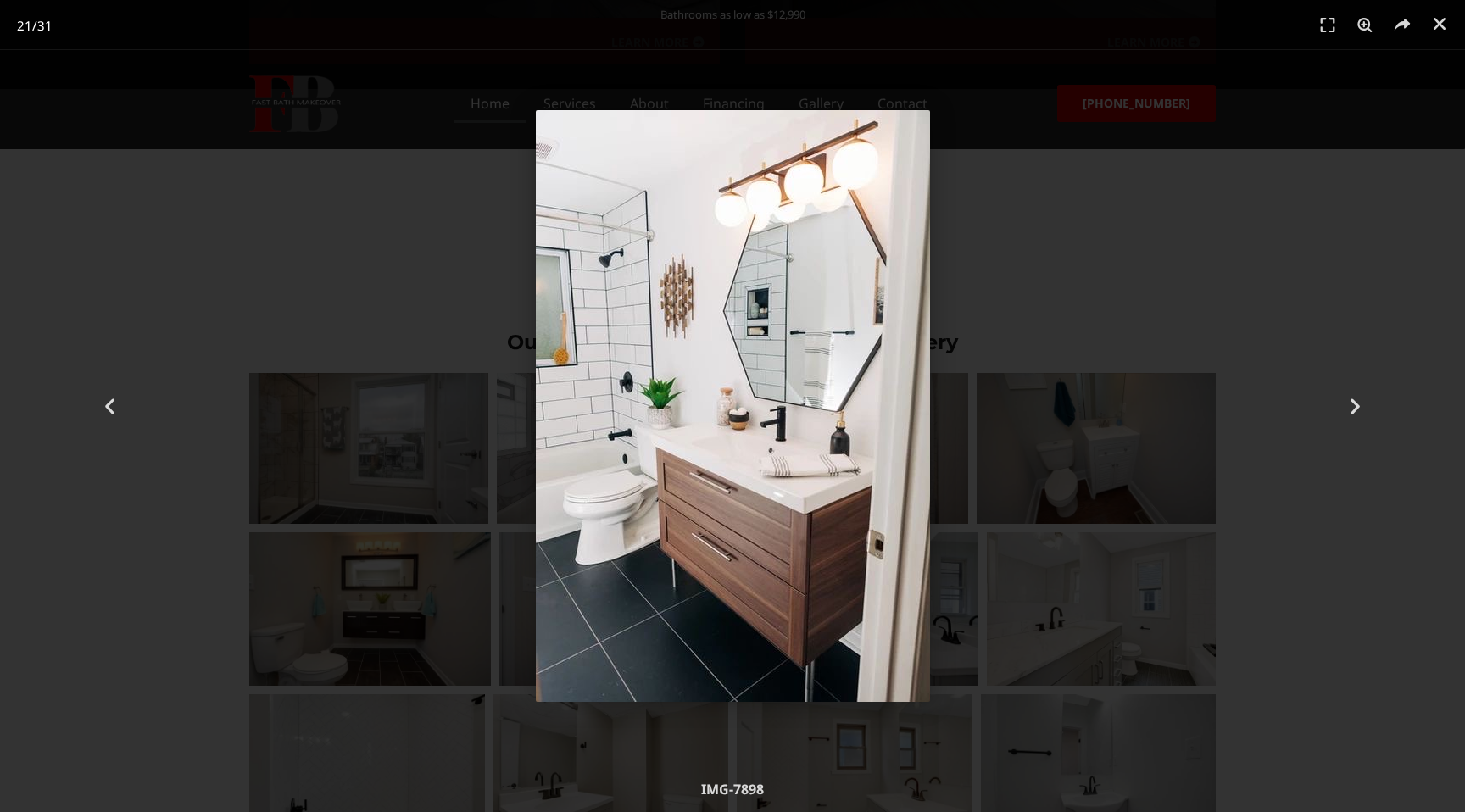
click at [650, 53] on div "21 / 31" at bounding box center [732, 406] width 1465 height 812
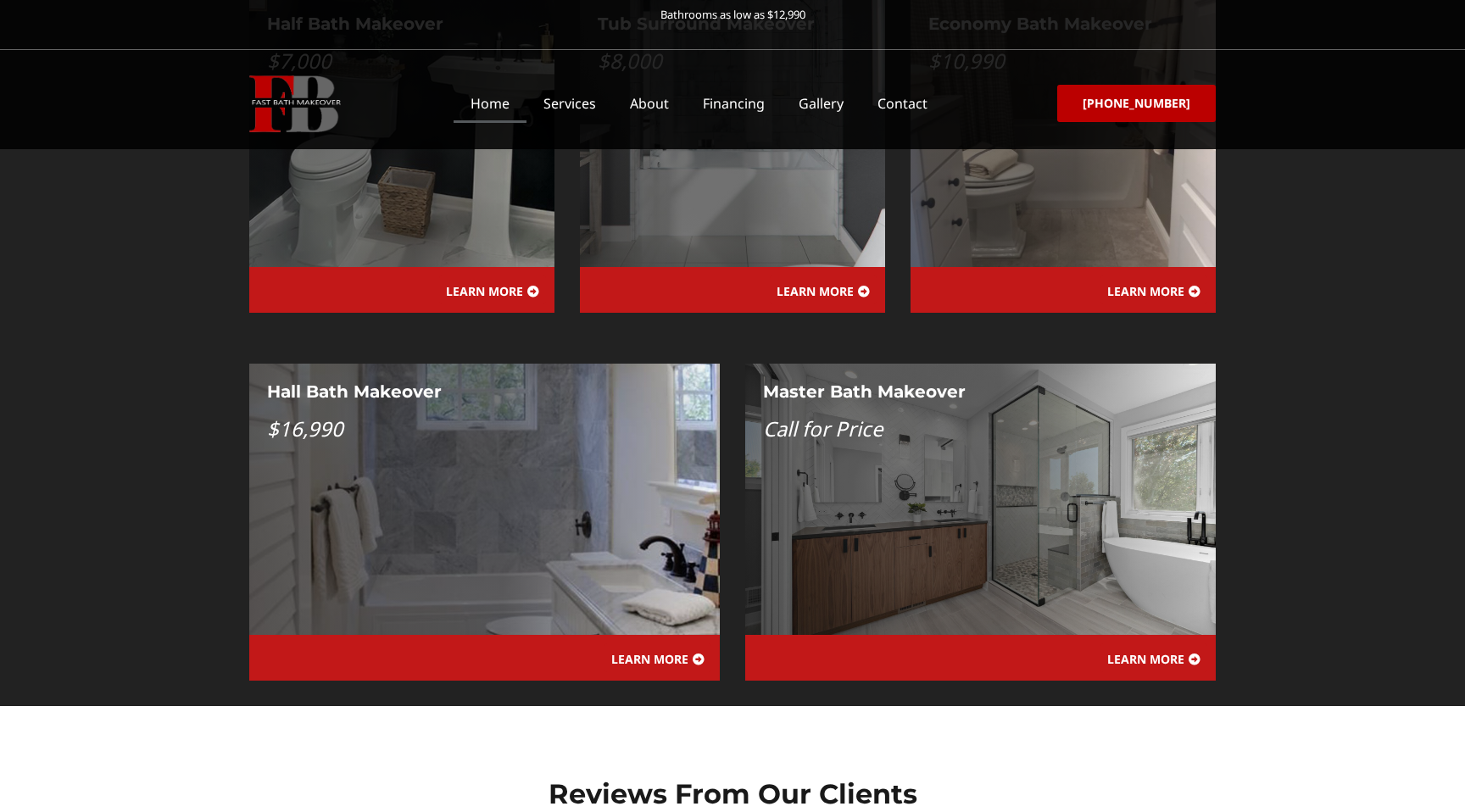
scroll to position [1751, 0]
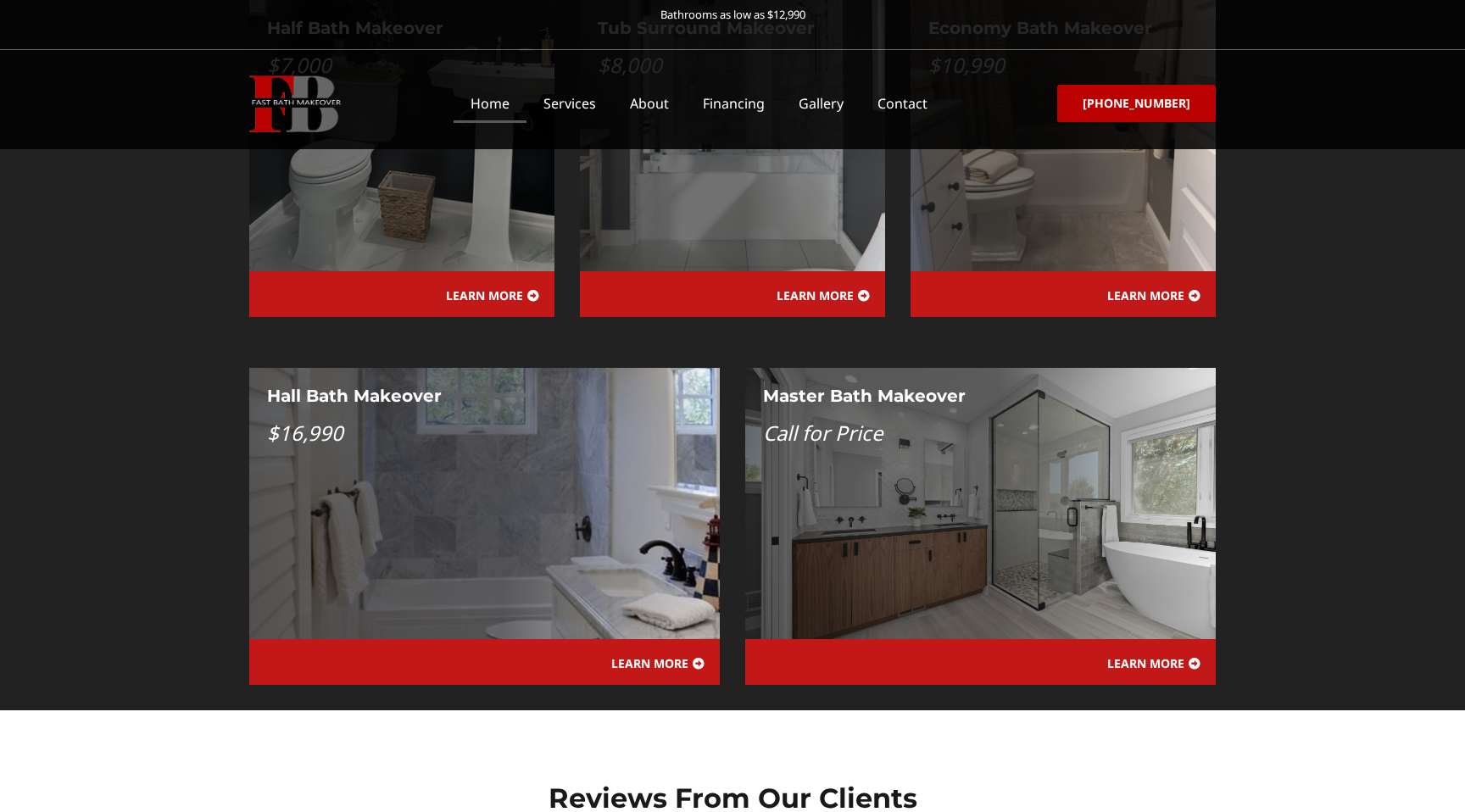
click at [1005, 402] on div "Master Bath Makeover Call for Price" at bounding box center [980, 504] width 471 height 272
click at [1126, 658] on span "LEARN MORE" at bounding box center [1147, 664] width 78 height 12
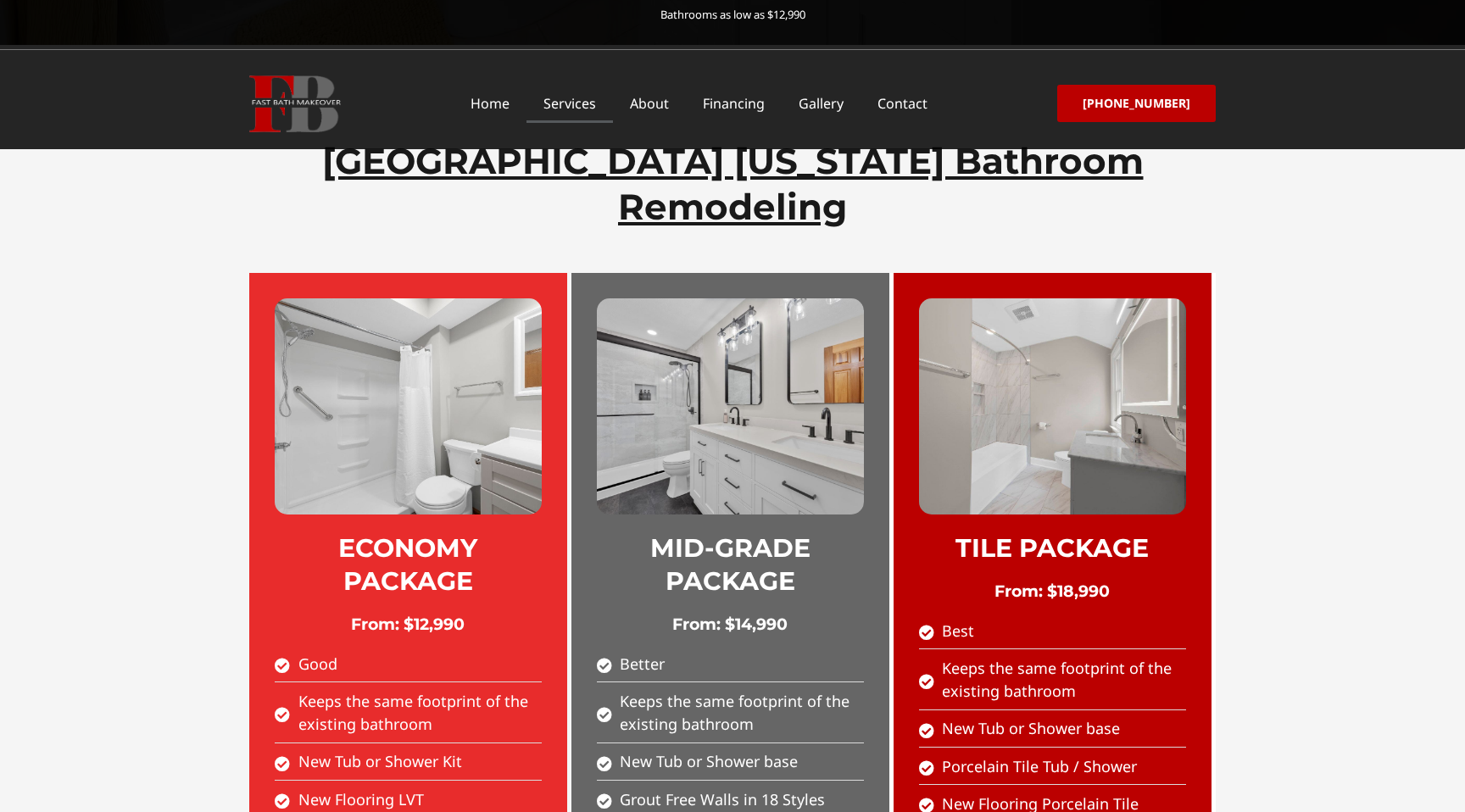
scroll to position [862, 0]
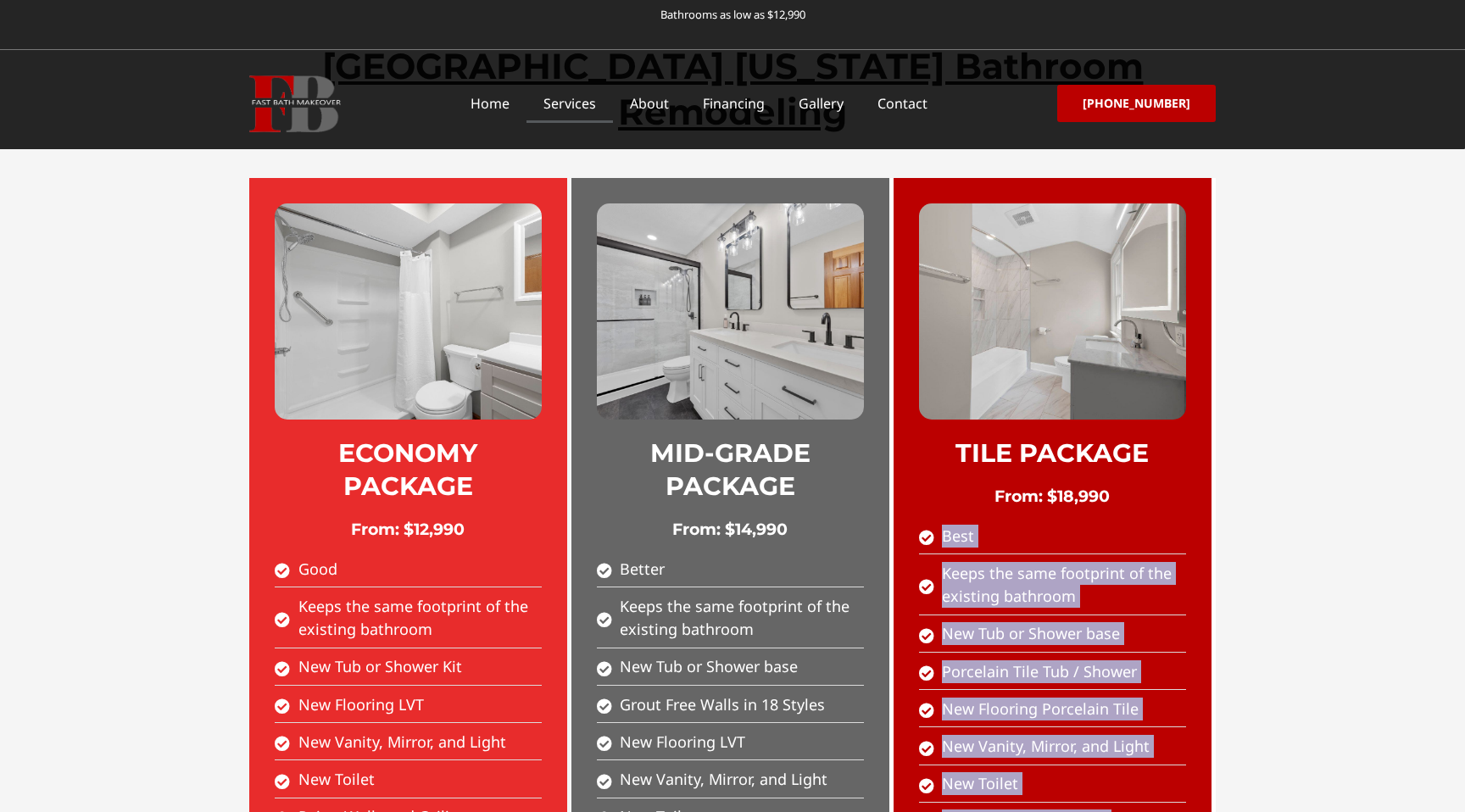
drag, startPoint x: 920, startPoint y: 401, endPoint x: 1146, endPoint y: 713, distance: 385.3
click at [1146, 713] on div "TILE PACKAGE From: $18,990 Best Keeps the same footprint of the existing bathro…" at bounding box center [1055, 534] width 322 height 713
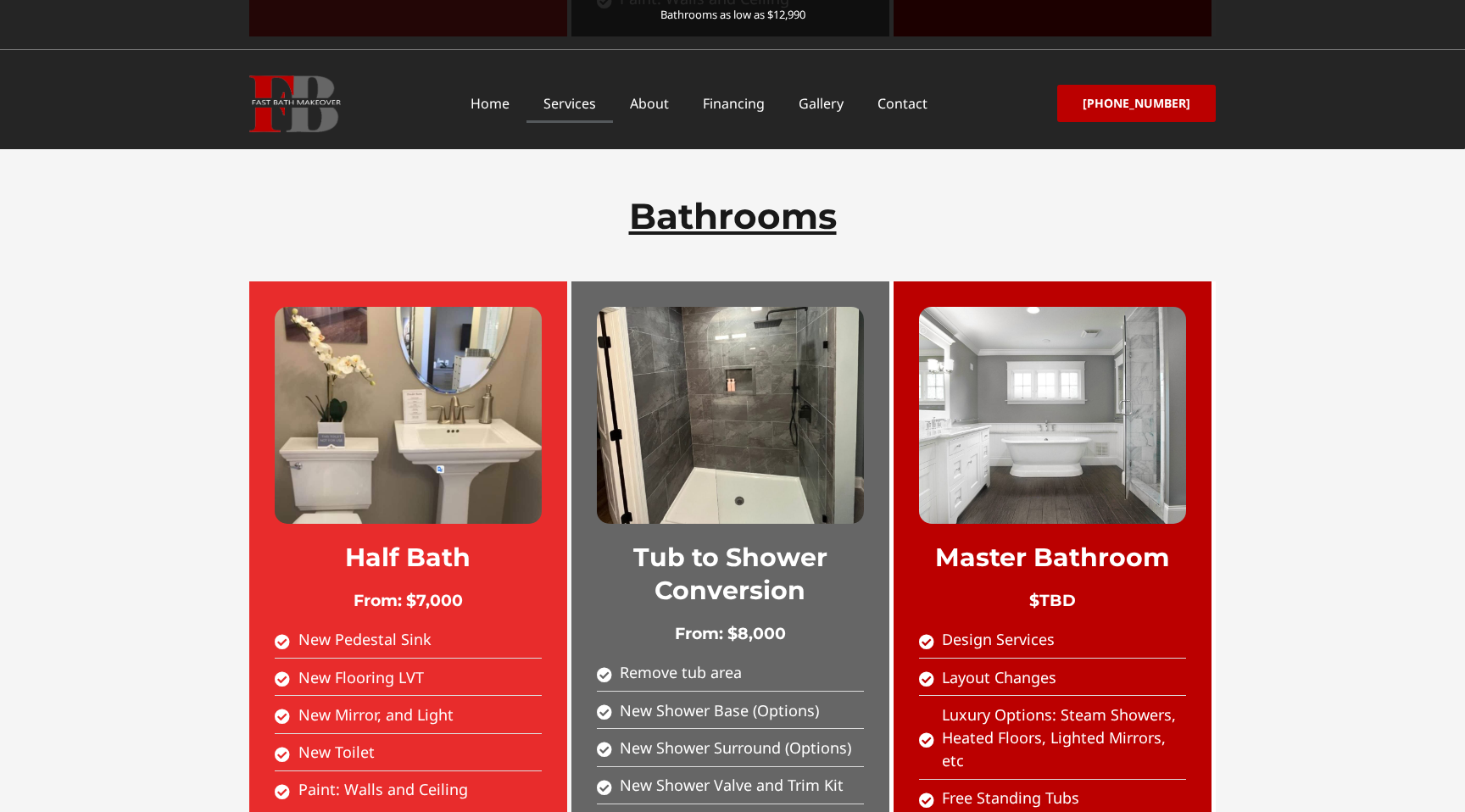
scroll to position [1721, 0]
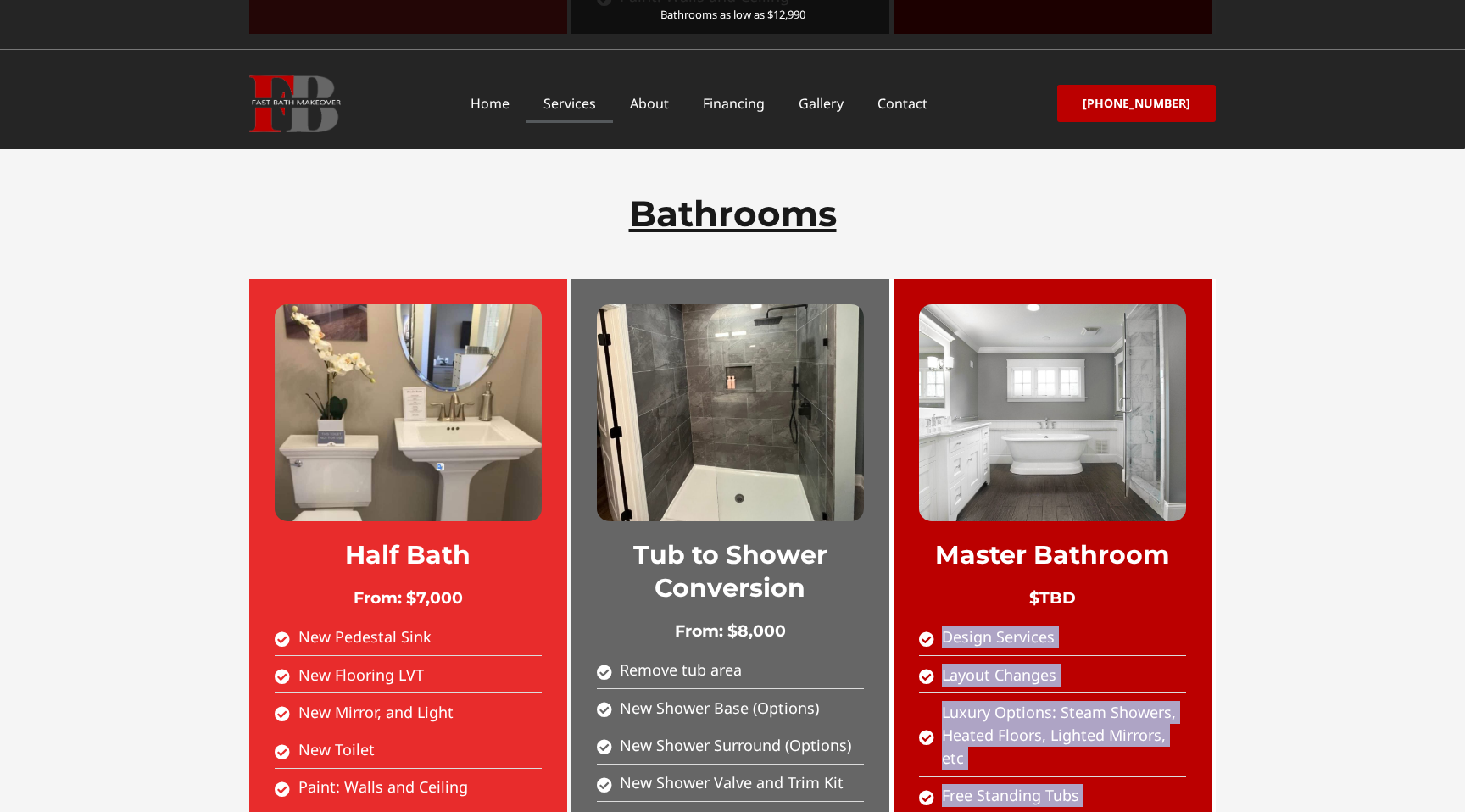
drag, startPoint x: 1138, startPoint y: 716, endPoint x: 941, endPoint y: 500, distance: 292.3
click at [941, 500] on div "Master Bathroom $TBD Design Services Layout Changes Luxury Options: Steam Showe…" at bounding box center [1055, 574] width 322 height 592
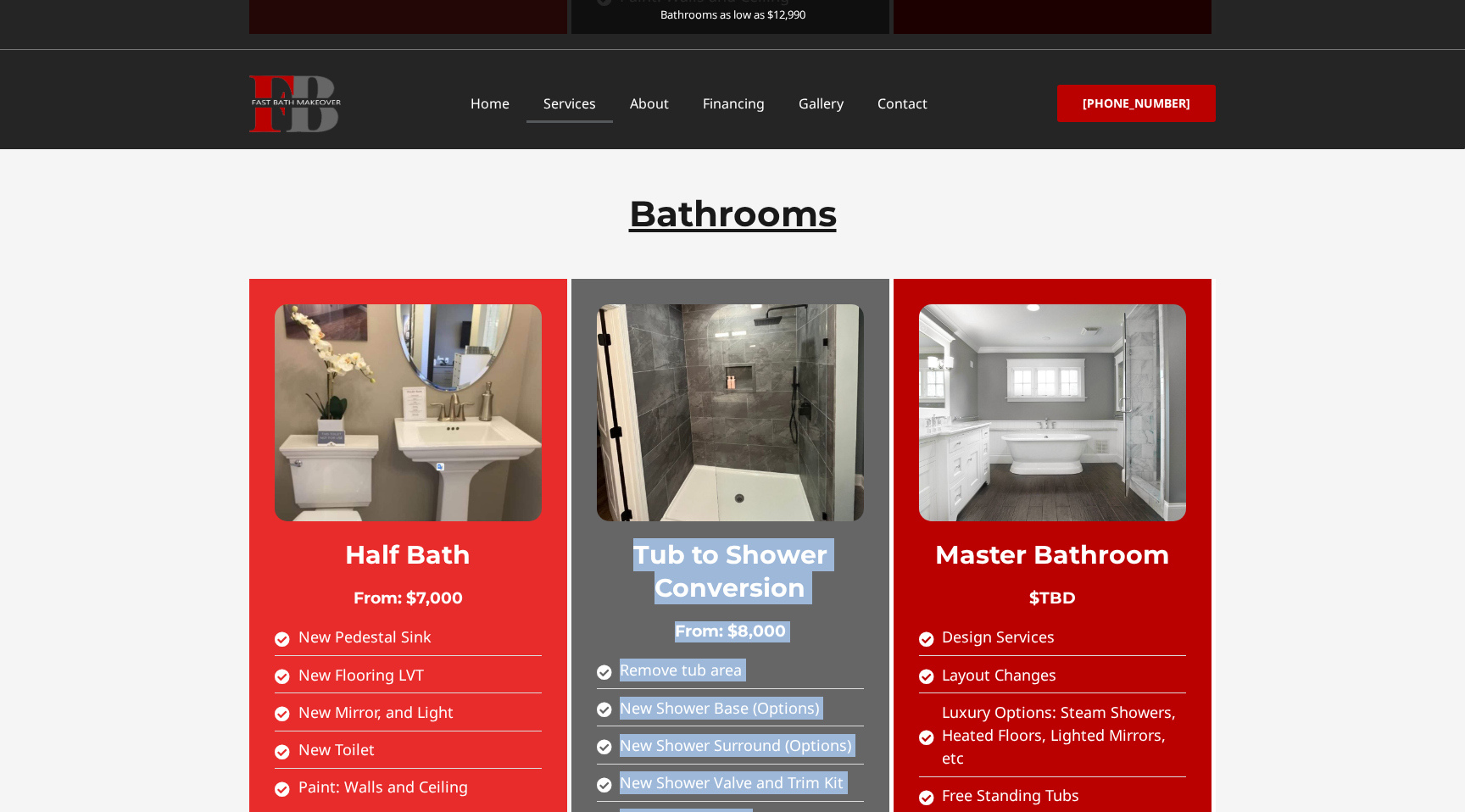
drag, startPoint x: 606, startPoint y: 424, endPoint x: 840, endPoint y: 713, distance: 371.9
click at [840, 713] on div "Tub to Shower Conversion From: $8,000 Remove tub area New Shower Base (Options)…" at bounding box center [732, 574] width 322 height 592
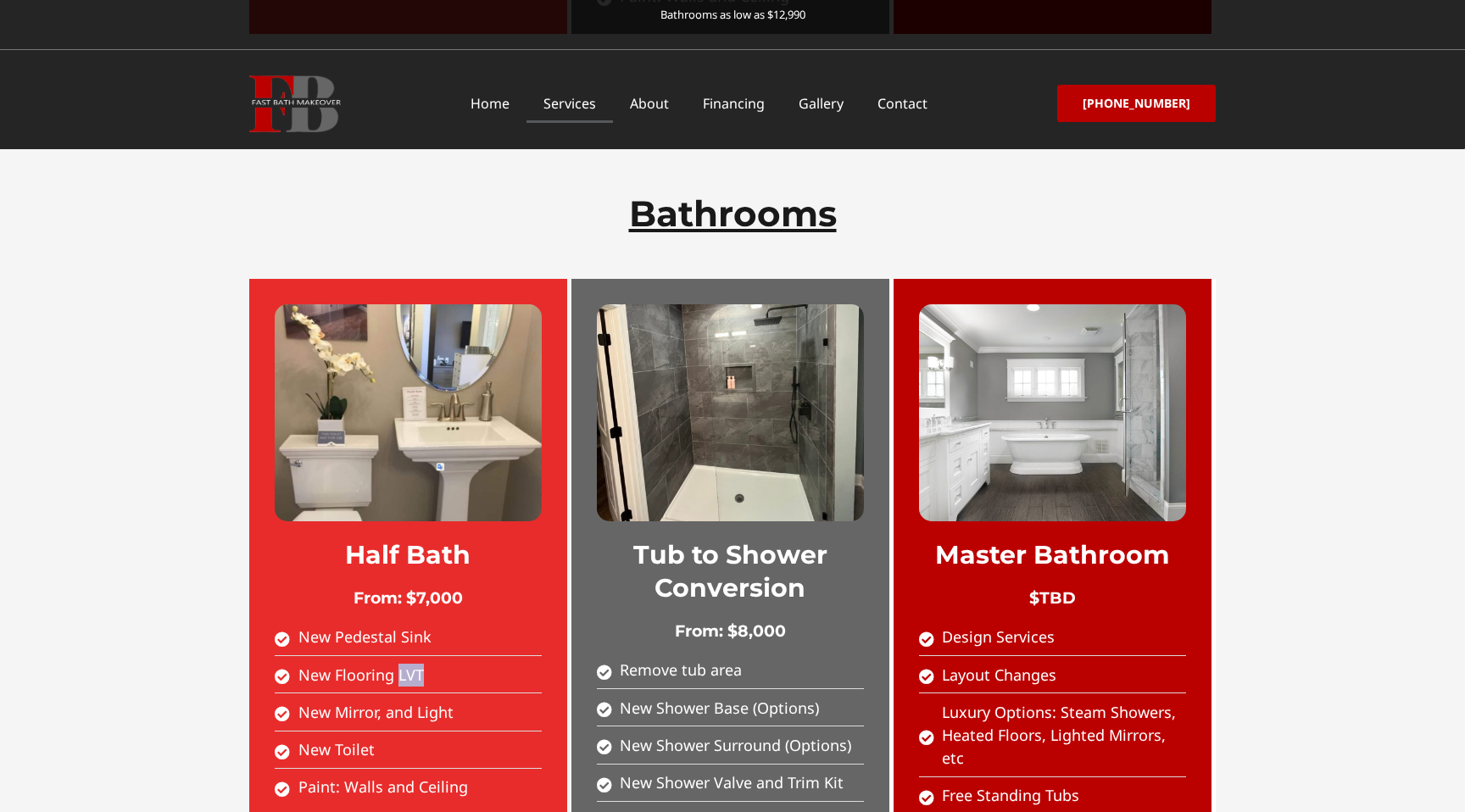
drag, startPoint x: 397, startPoint y: 553, endPoint x: 423, endPoint y: 553, distance: 26.0
click at [421, 664] on span "New Flooring LVT" at bounding box center [359, 675] width 129 height 23
drag, startPoint x: 300, startPoint y: 593, endPoint x: 455, endPoint y: 604, distance: 155.4
click at [455, 702] on li "New Mirror, and Light" at bounding box center [408, 716] width 267 height 31
drag, startPoint x: 301, startPoint y: 656, endPoint x: 461, endPoint y: 660, distance: 160.0
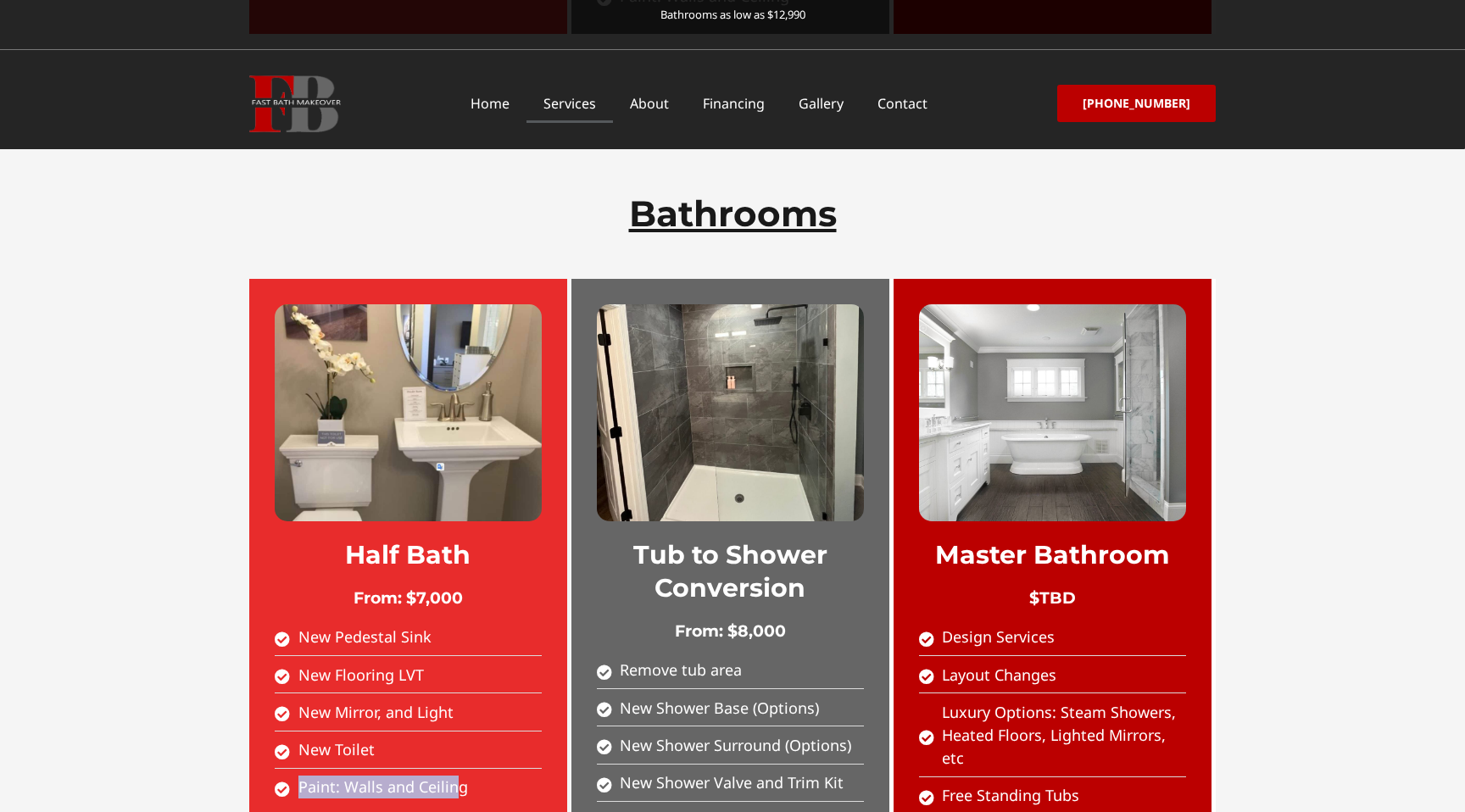
click at [461, 776] on span "Paint: Walls and Ceiling" at bounding box center [381, 787] width 174 height 23
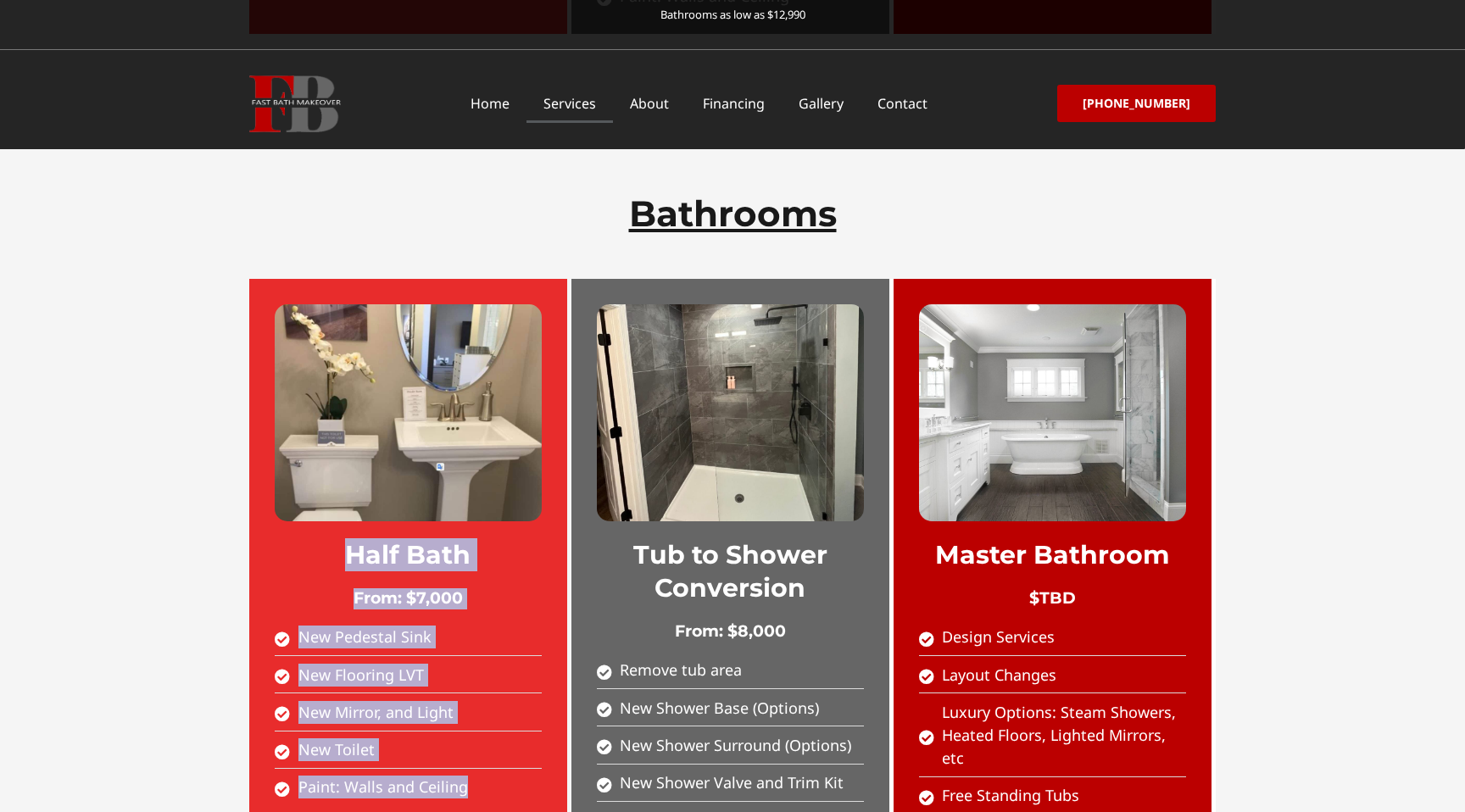
drag, startPoint x: 358, startPoint y: 440, endPoint x: 527, endPoint y: 706, distance: 315.1
click at [527, 706] on div "Half Bath From: $7,000 New Pedestal Sink New Flooring LVT New Mirror, and Light…" at bounding box center [407, 574] width 317 height 592
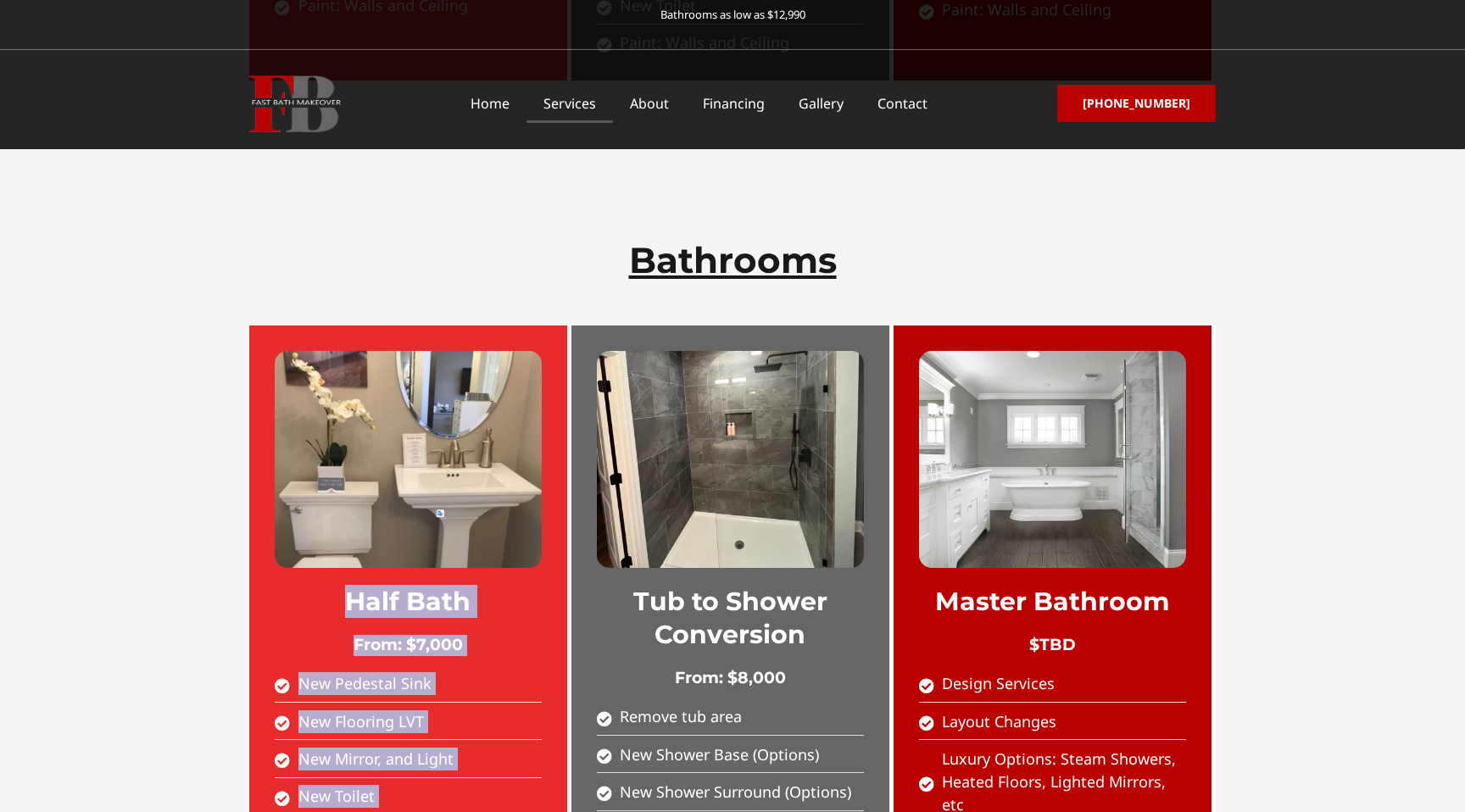
scroll to position [1658, 0]
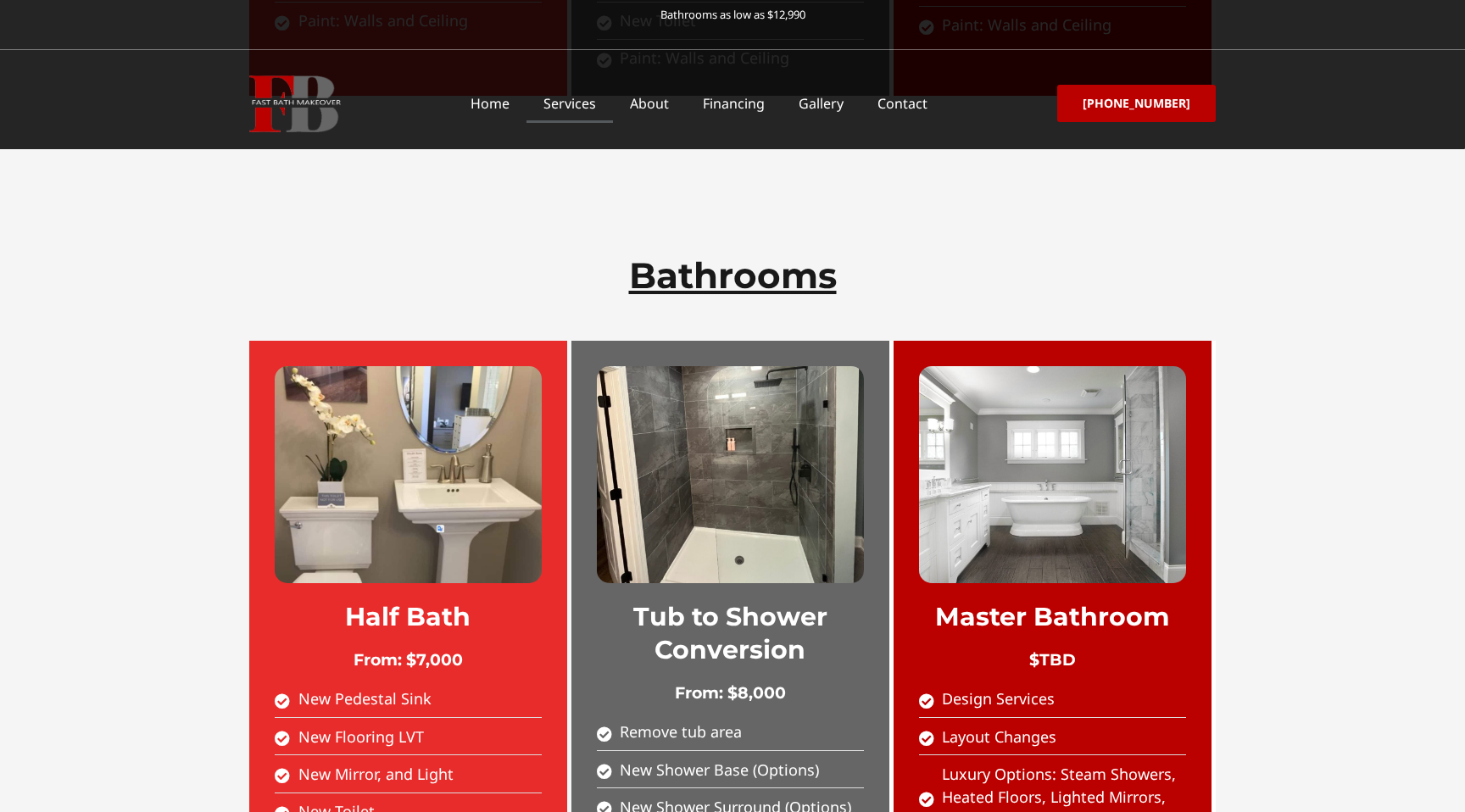
click at [372, 650] on h2 "From: $7,000" at bounding box center [408, 660] width 267 height 21
drag, startPoint x: 355, startPoint y: 535, endPoint x: 456, endPoint y: 535, distance: 101.0
click at [456, 650] on h2 "From: $7,000" at bounding box center [408, 660] width 267 height 21
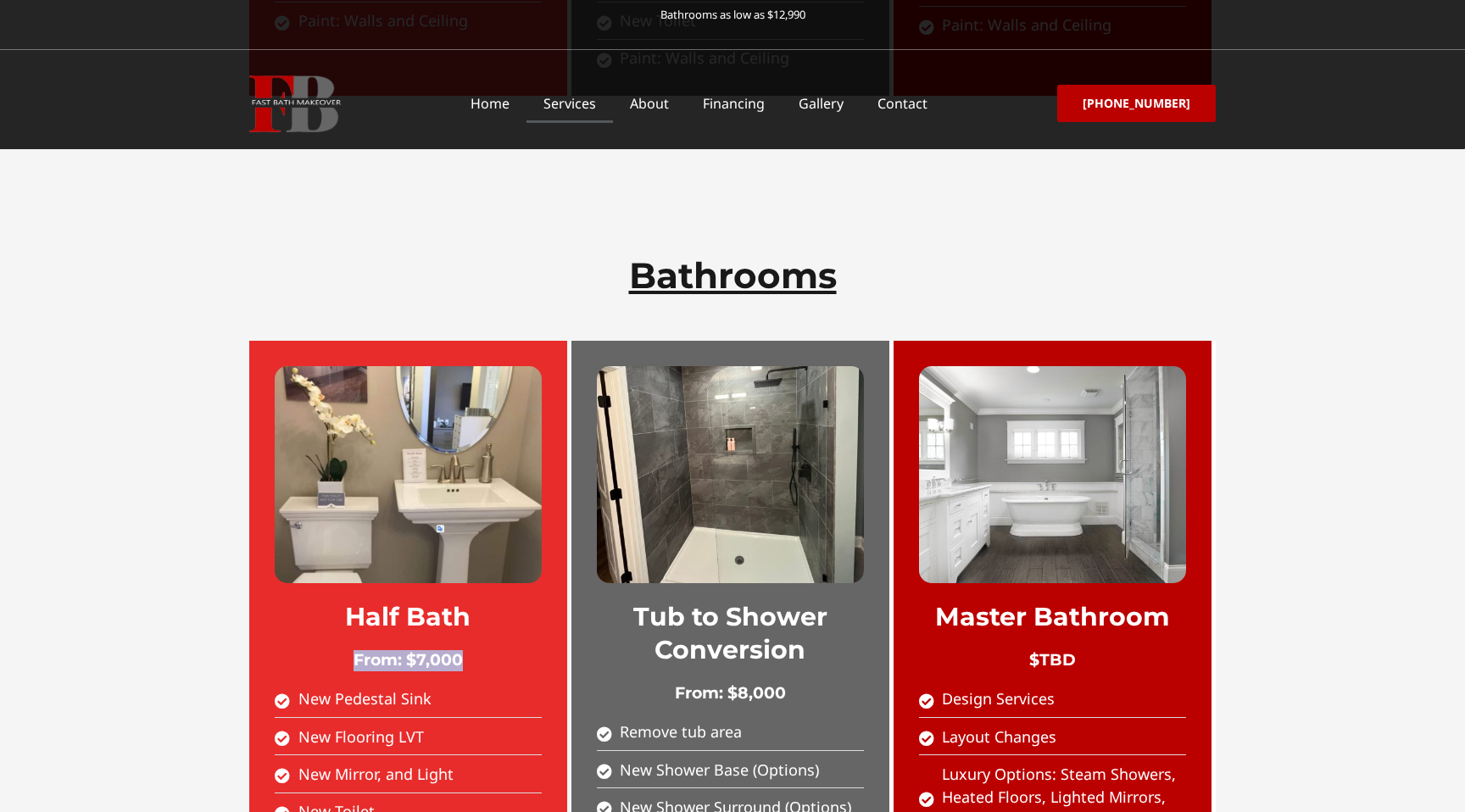
click at [456, 650] on h2 "From: $7,000" at bounding box center [408, 660] width 267 height 21
drag, startPoint x: 345, startPoint y: 490, endPoint x: 441, endPoint y: 529, distance: 103.6
click at [441, 529] on div "Half Bath From: $7,000 New Pedestal Sink New Flooring LVT New Mirror, and Light…" at bounding box center [407, 636] width 317 height 592
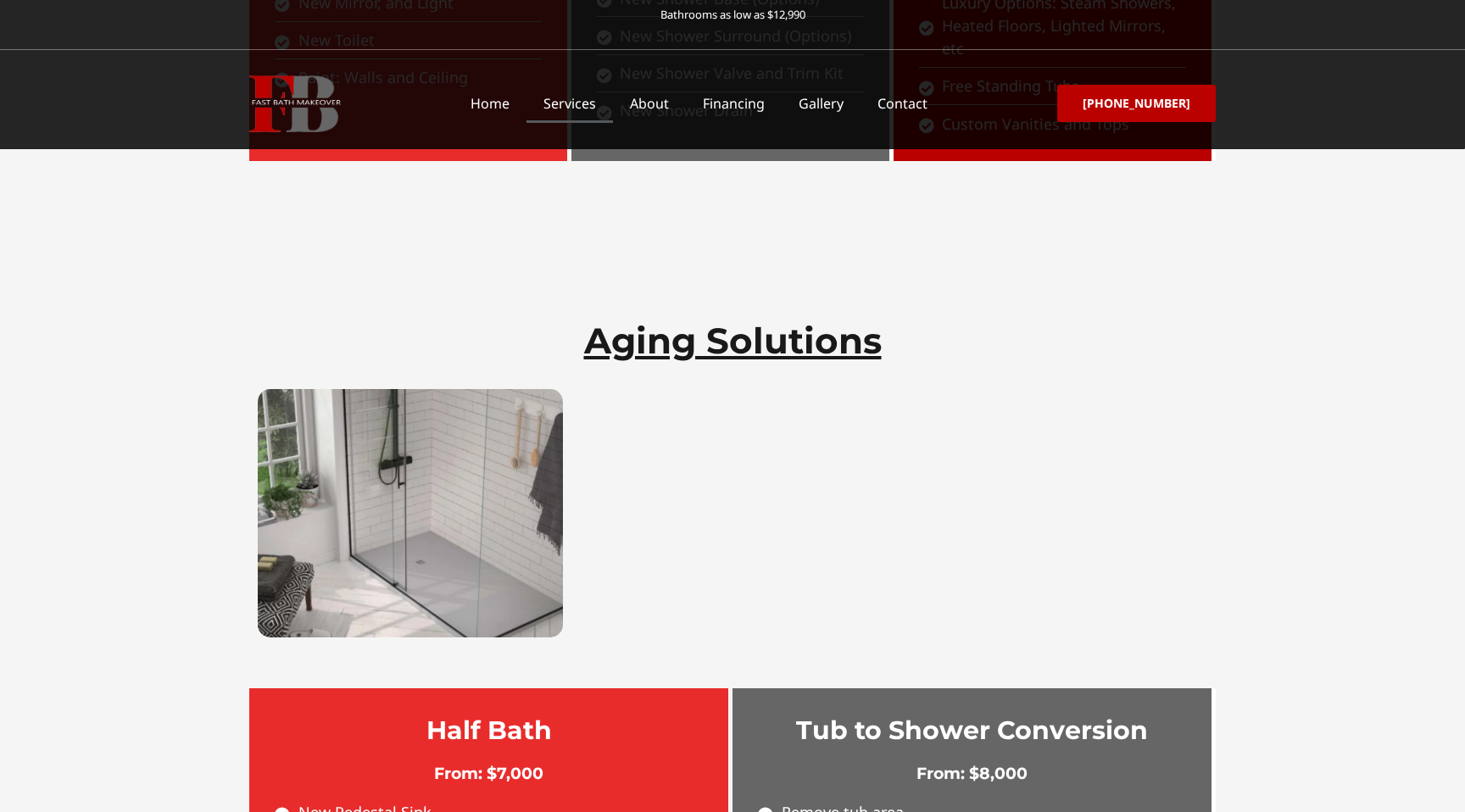
scroll to position [2615, 0]
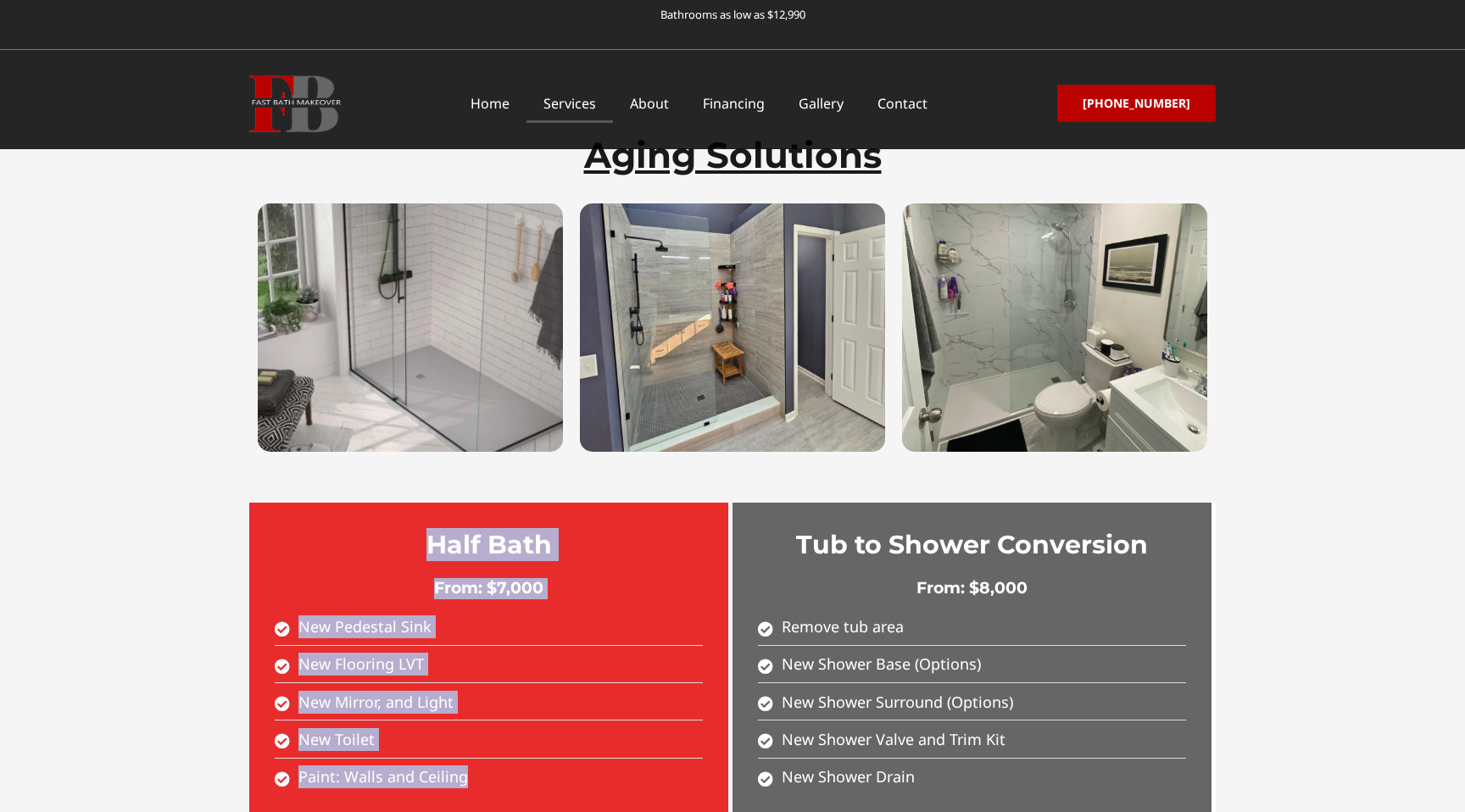
drag, startPoint x: 460, startPoint y: 461, endPoint x: 543, endPoint y: 668, distance: 223.0
click at [543, 668] on div "Half Bath From: $7,000 New Pedestal Sink New Flooring LVT New Mirror, and Light…" at bounding box center [488, 659] width 479 height 312
drag, startPoint x: 543, startPoint y: 668, endPoint x: 437, endPoint y: 415, distance: 274.3
click at [437, 503] on div "Half Bath From: $7,000 New Pedestal Sink New Flooring LVT New Mirror, and Light…" at bounding box center [488, 659] width 479 height 312
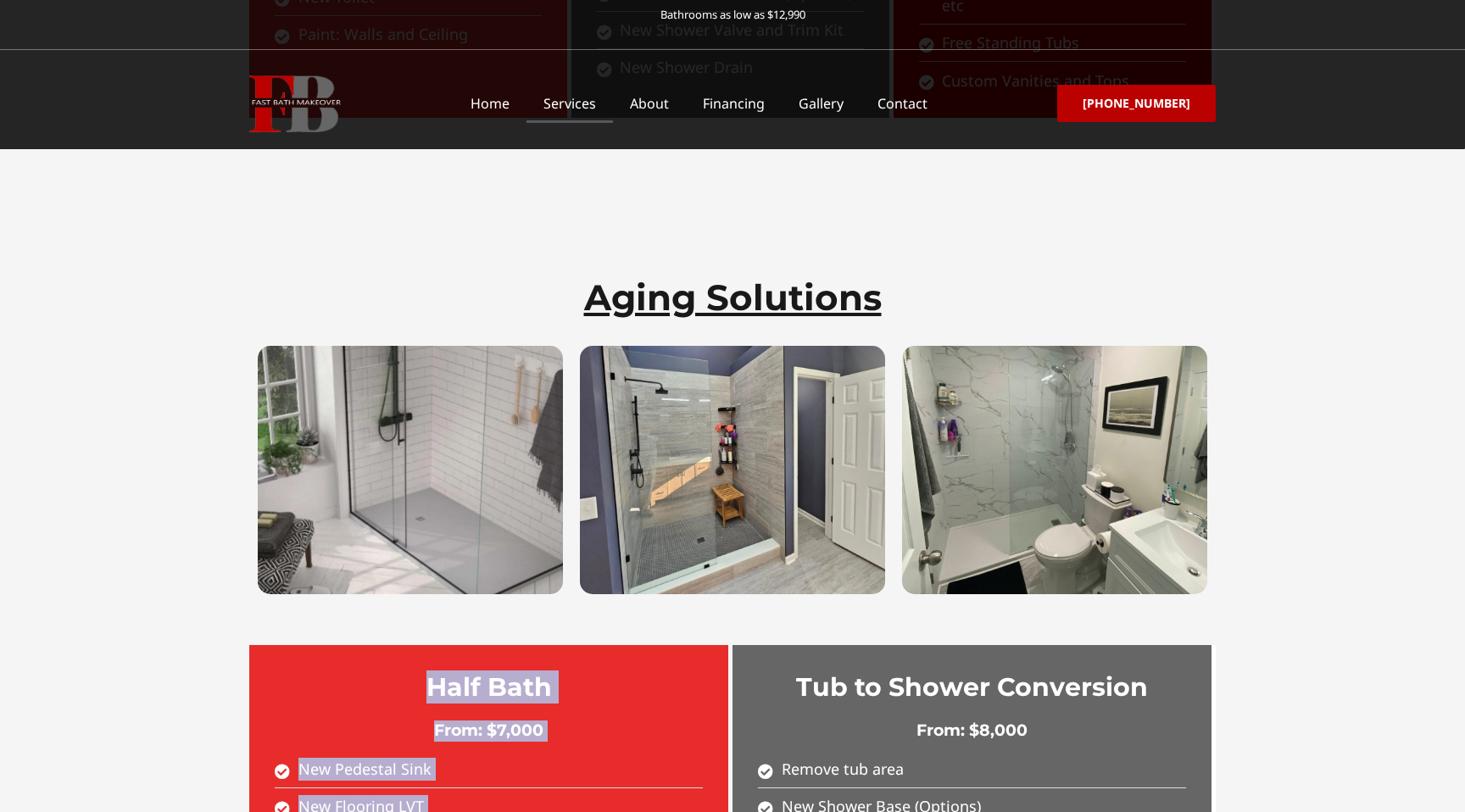
scroll to position [2360, 0]
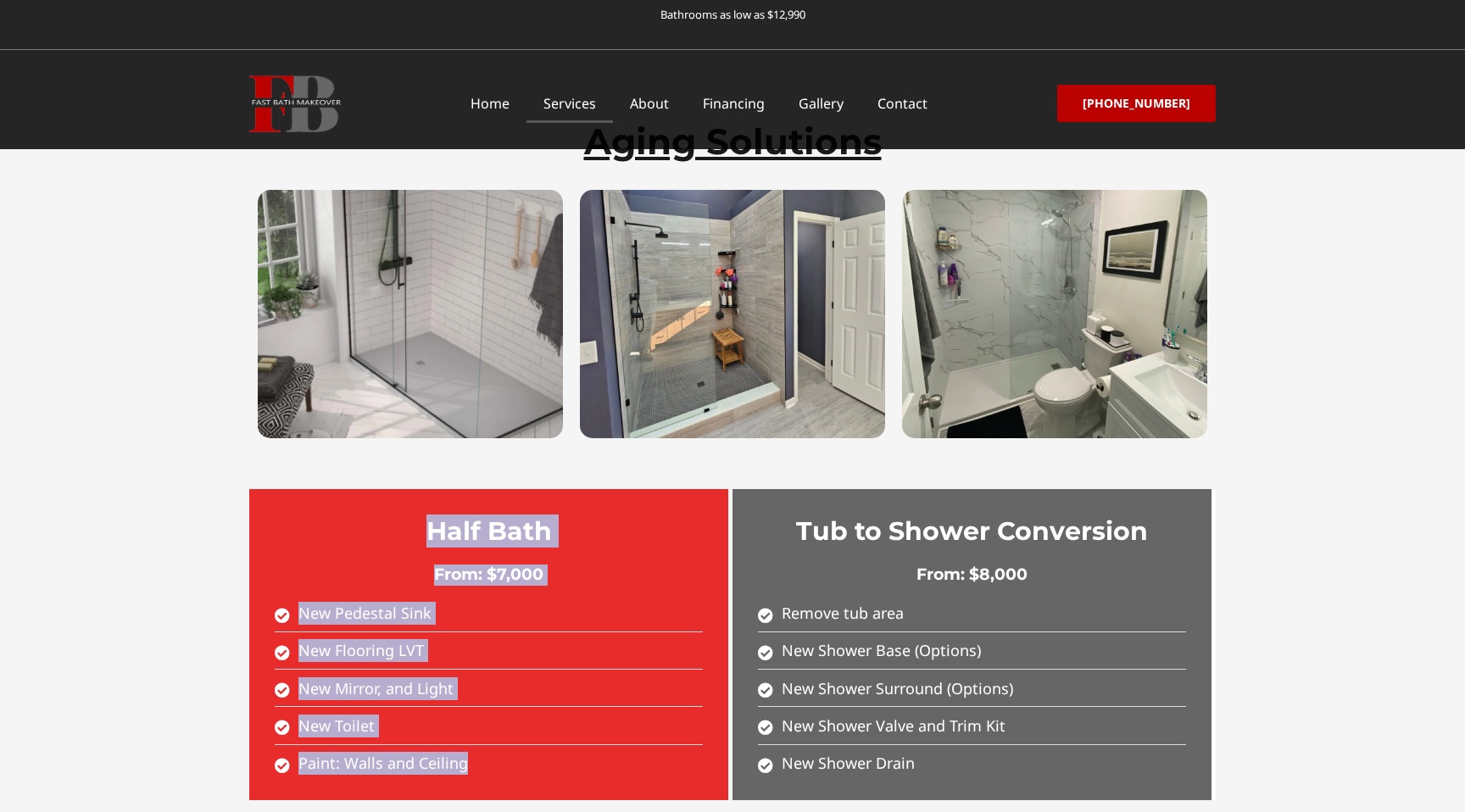
click at [182, 456] on section "Half Bath From: $7,000 New Pedestal Sink New Flooring LVT New Mirror, and Light…" at bounding box center [732, 661] width 1465 height 410
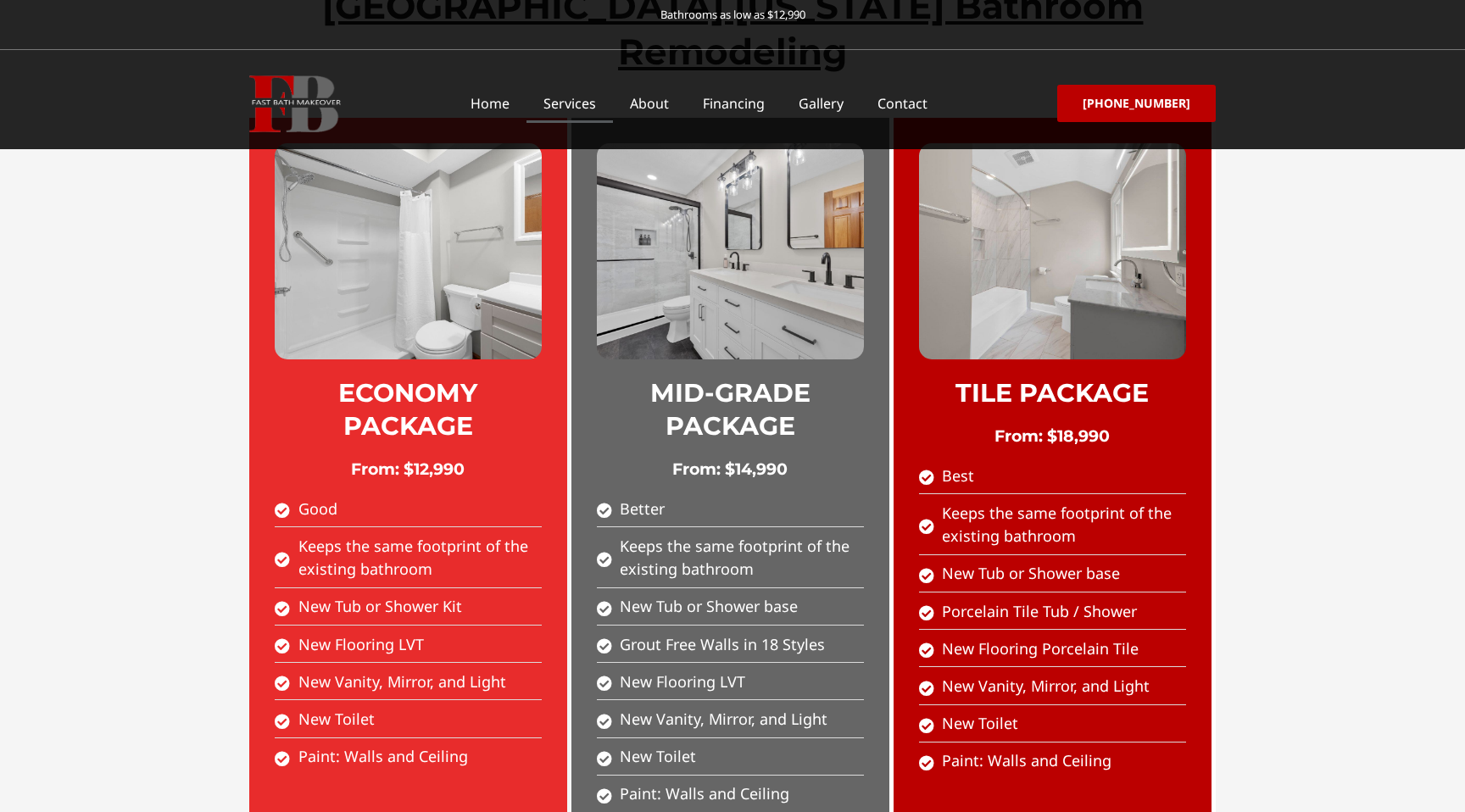
scroll to position [901, 0]
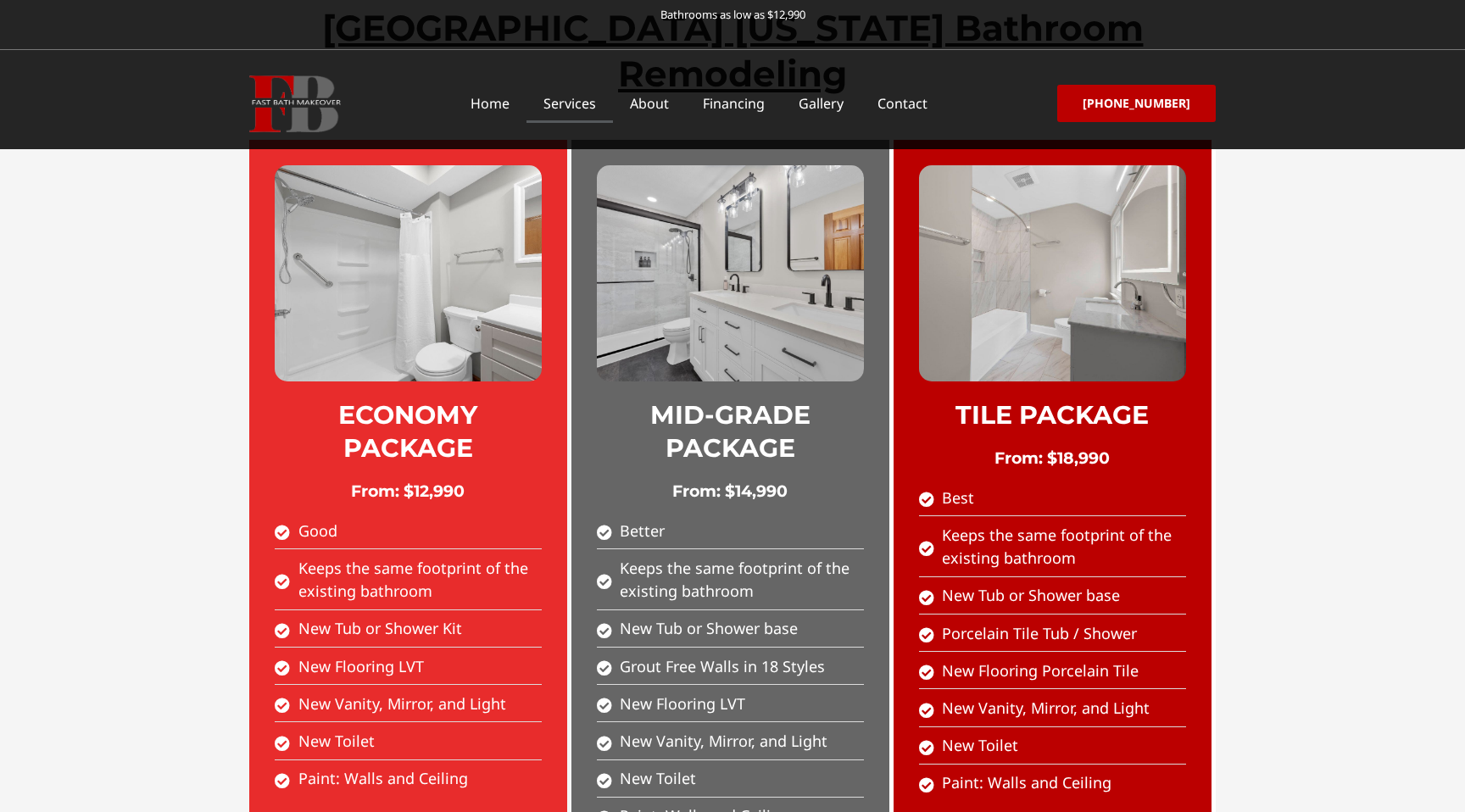
click at [575, 88] on link "Services" at bounding box center [569, 102] width 87 height 39
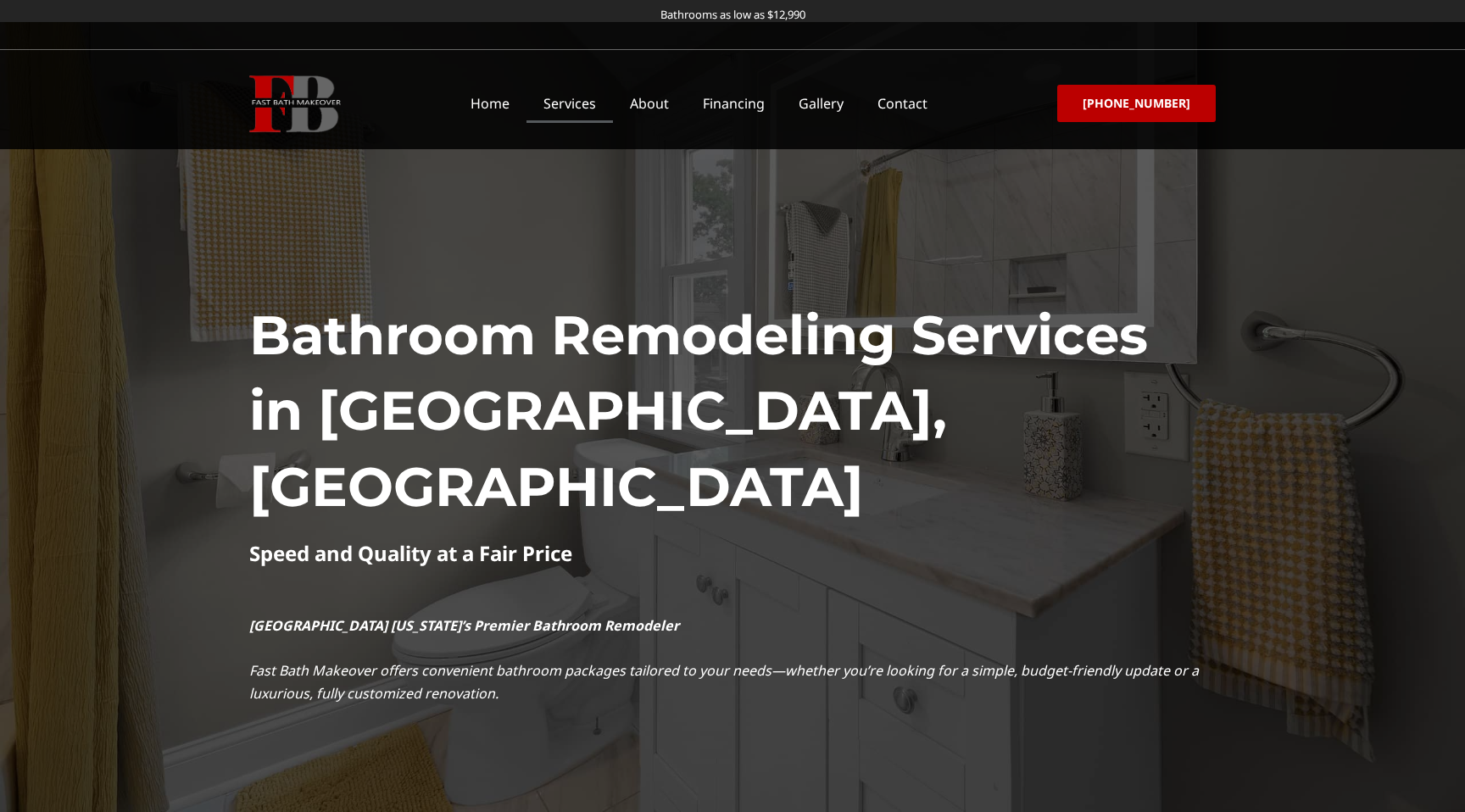
scroll to position [246, 0]
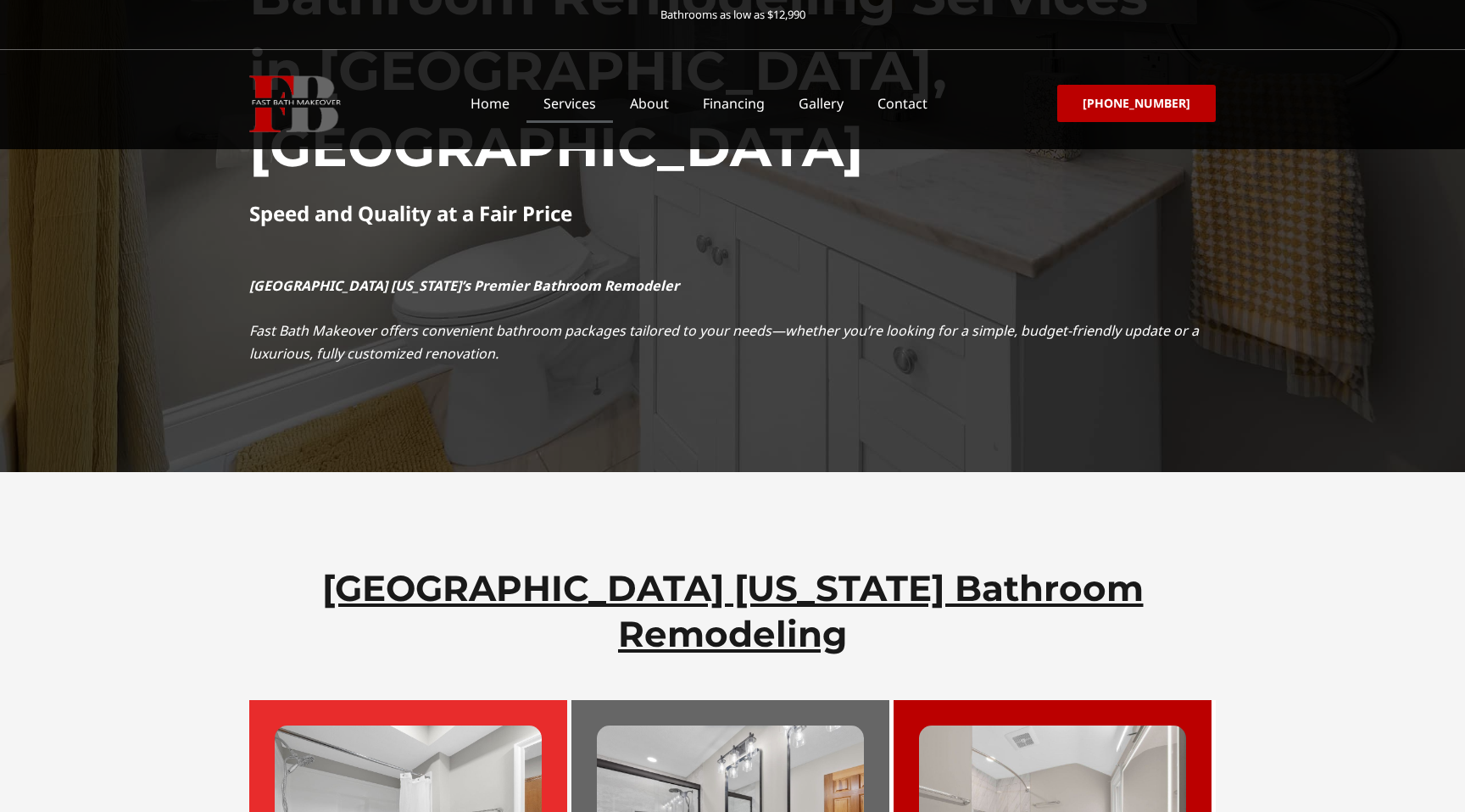
scroll to position [687, 0]
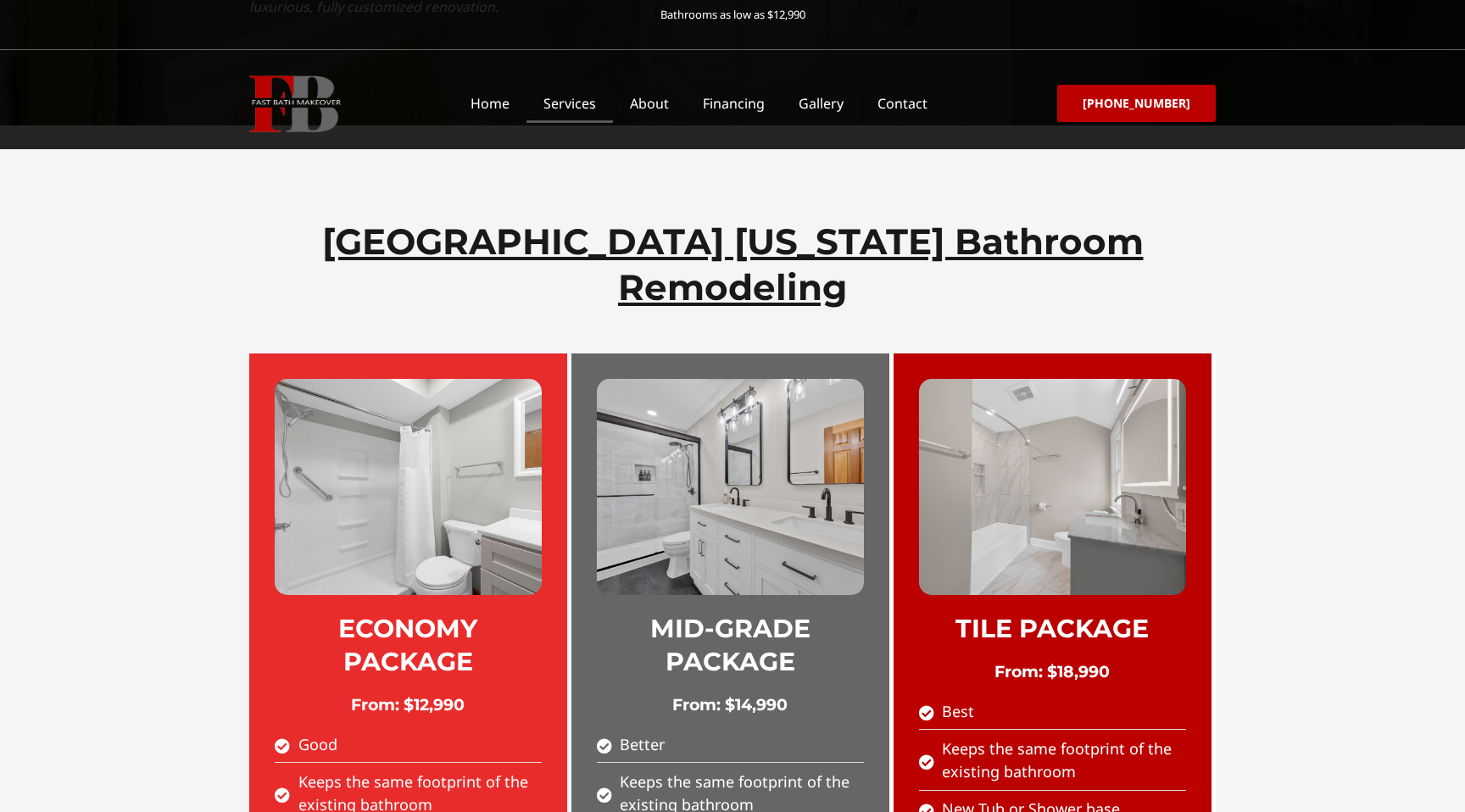
click at [1012, 612] on h2 "TILE PACKAGE" at bounding box center [1053, 628] width 267 height 33
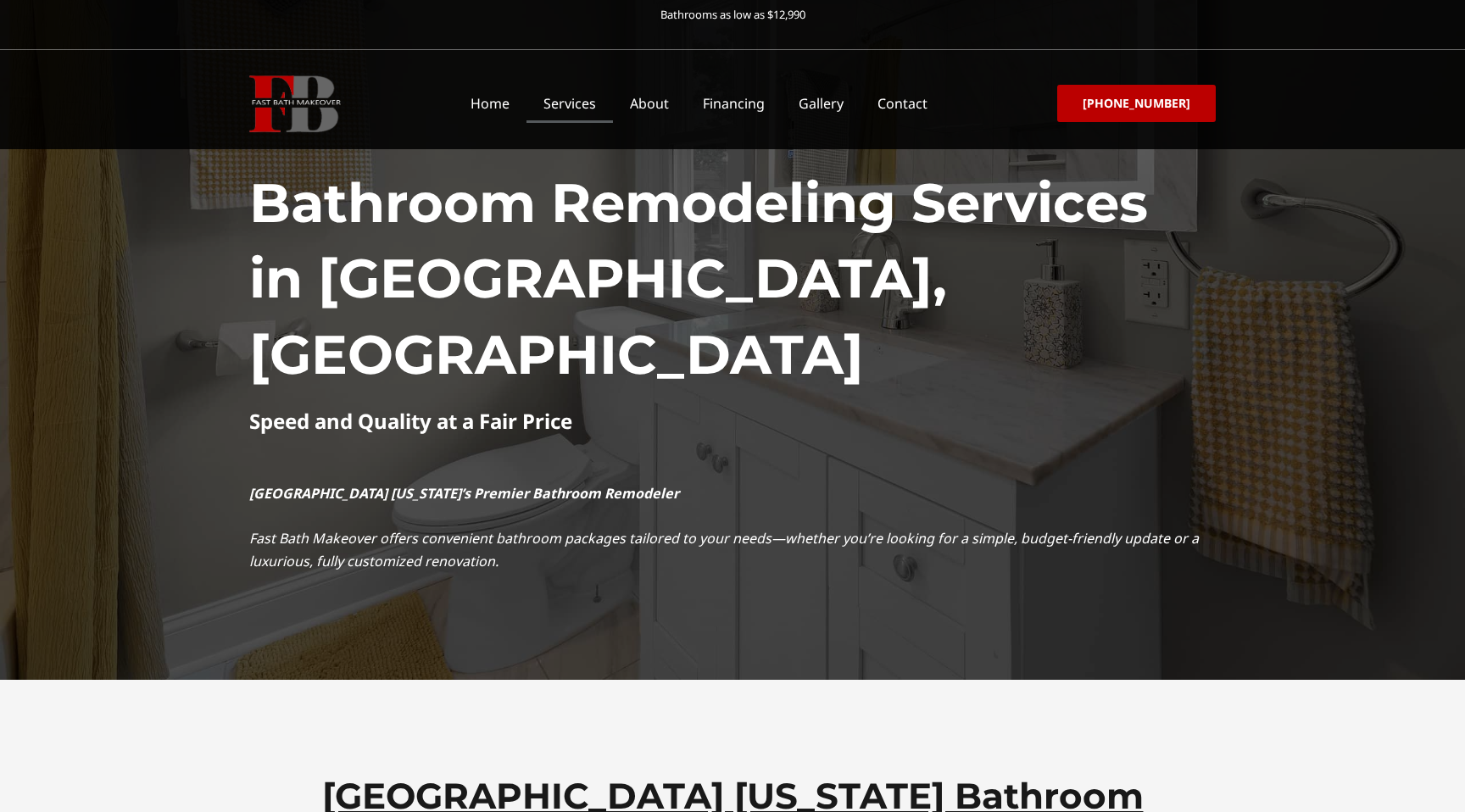
scroll to position [0, 0]
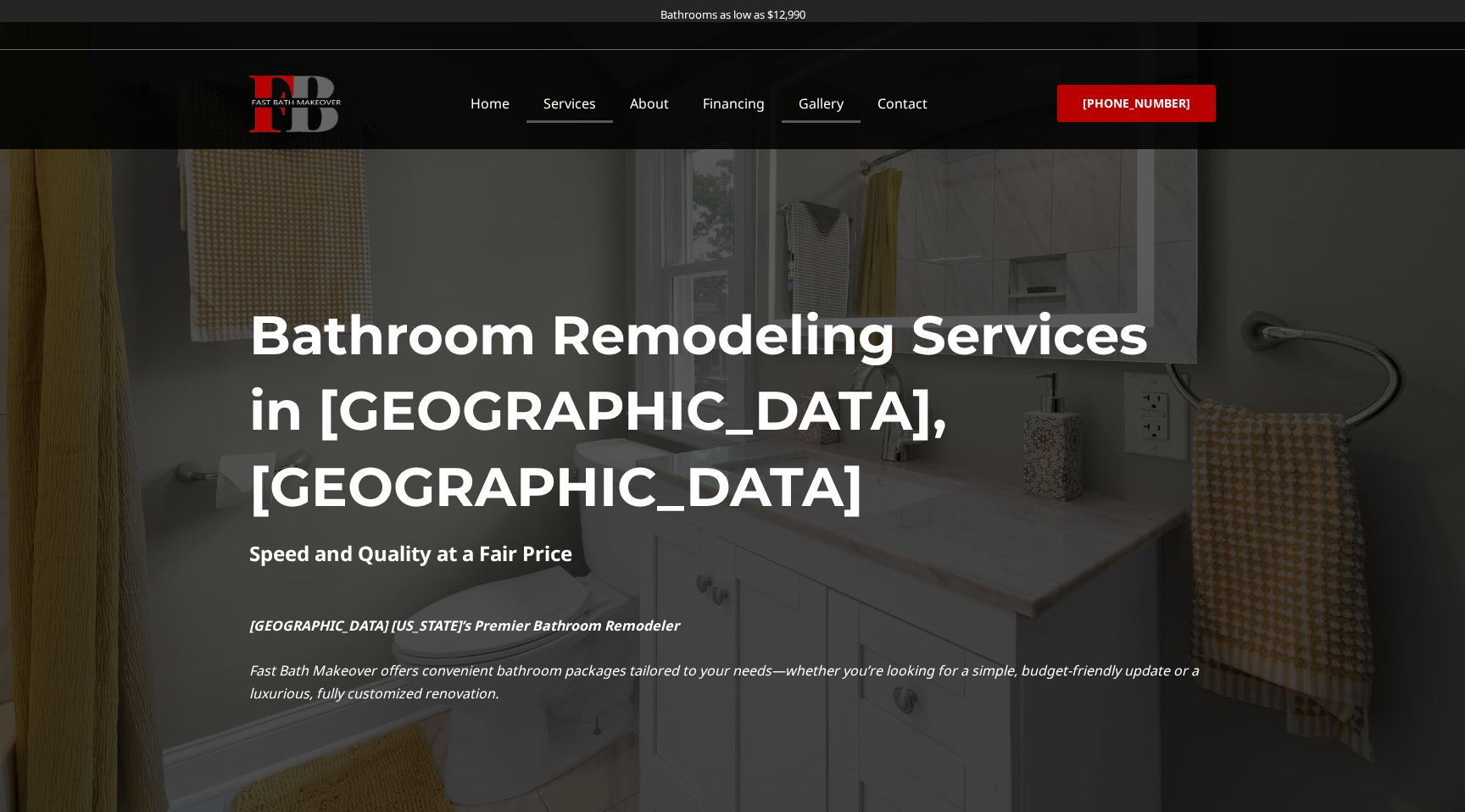
click at [833, 103] on link "Gallery" at bounding box center [821, 102] width 79 height 39
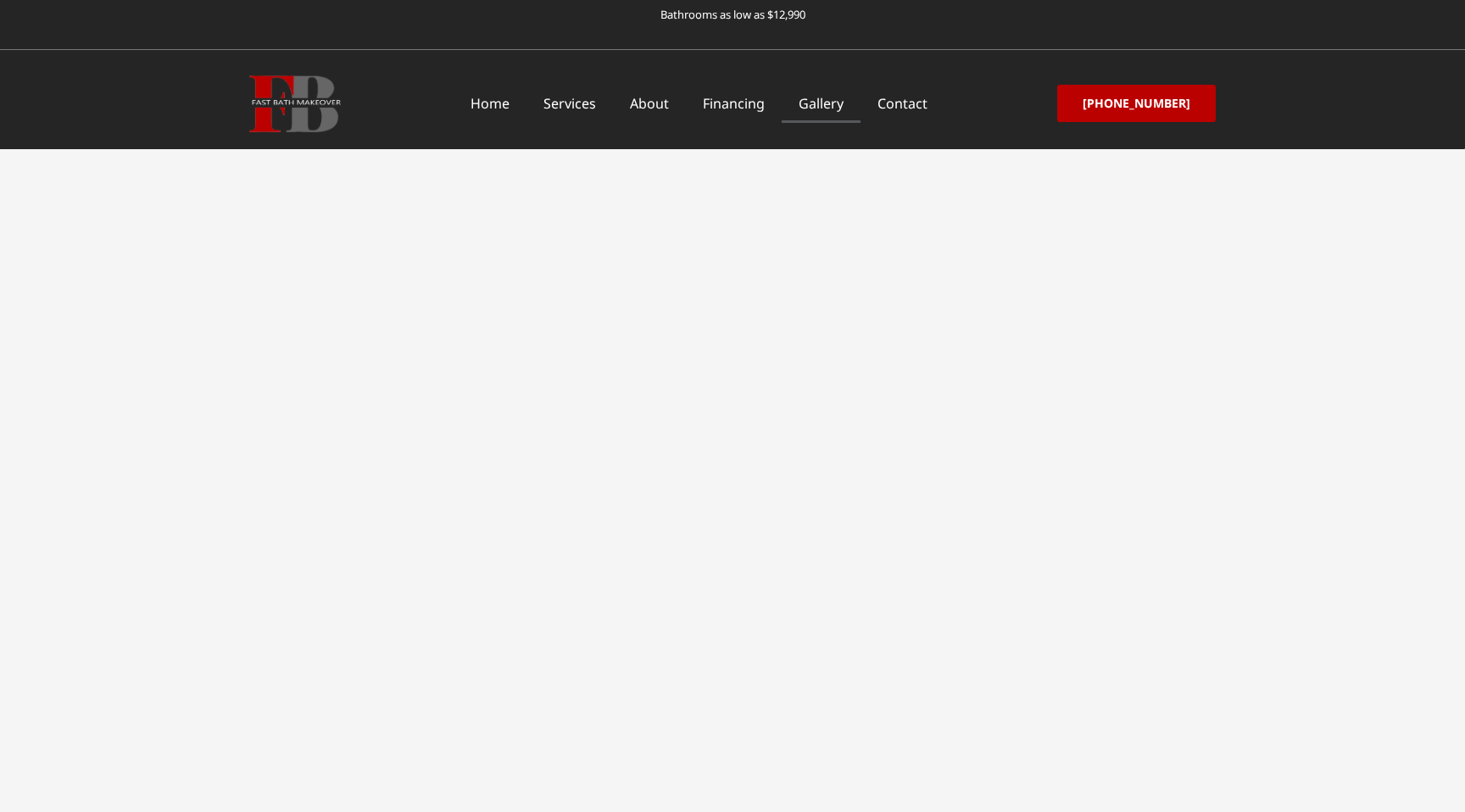
scroll to position [2297, 0]
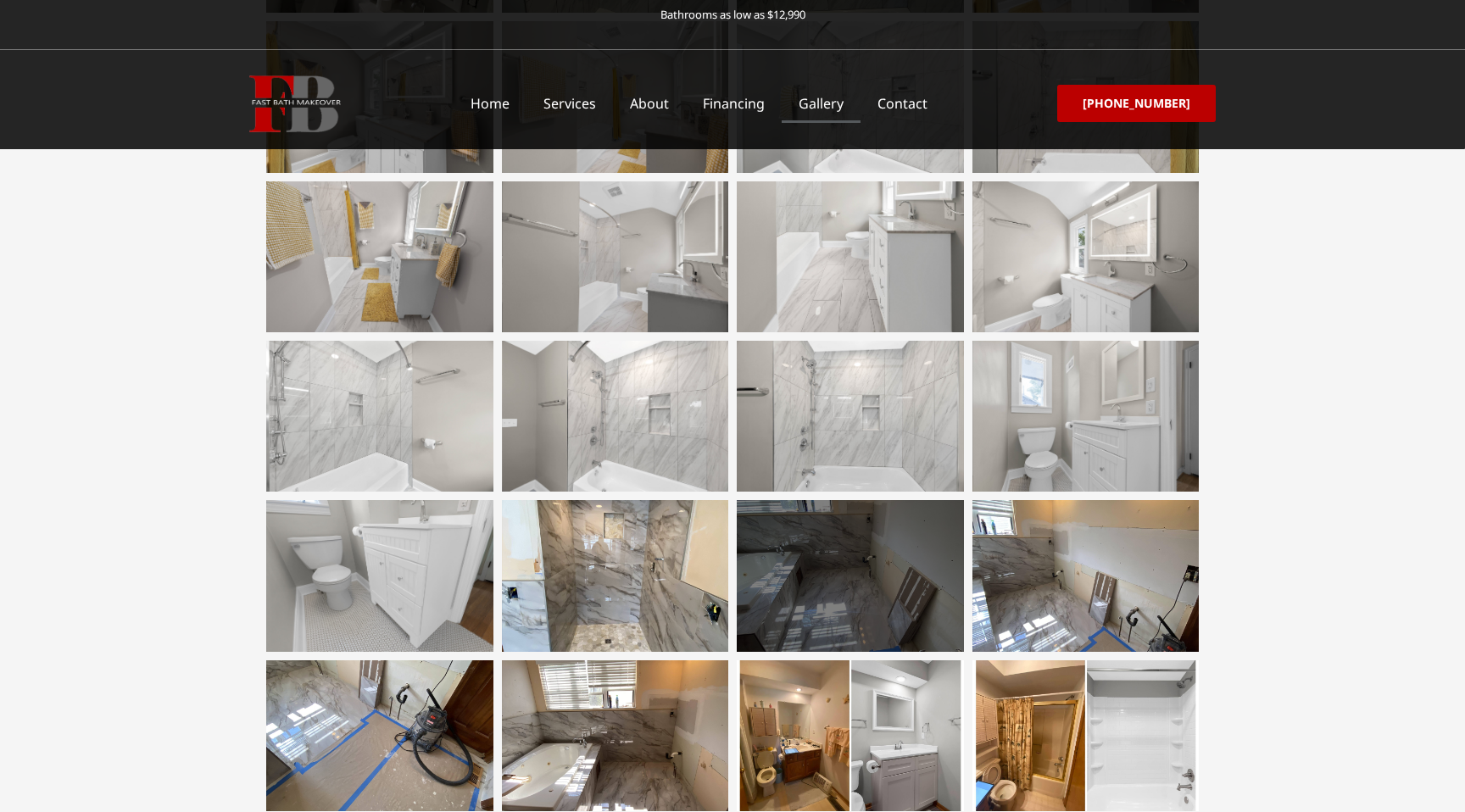
click at [892, 587] on div at bounding box center [850, 576] width 227 height 151
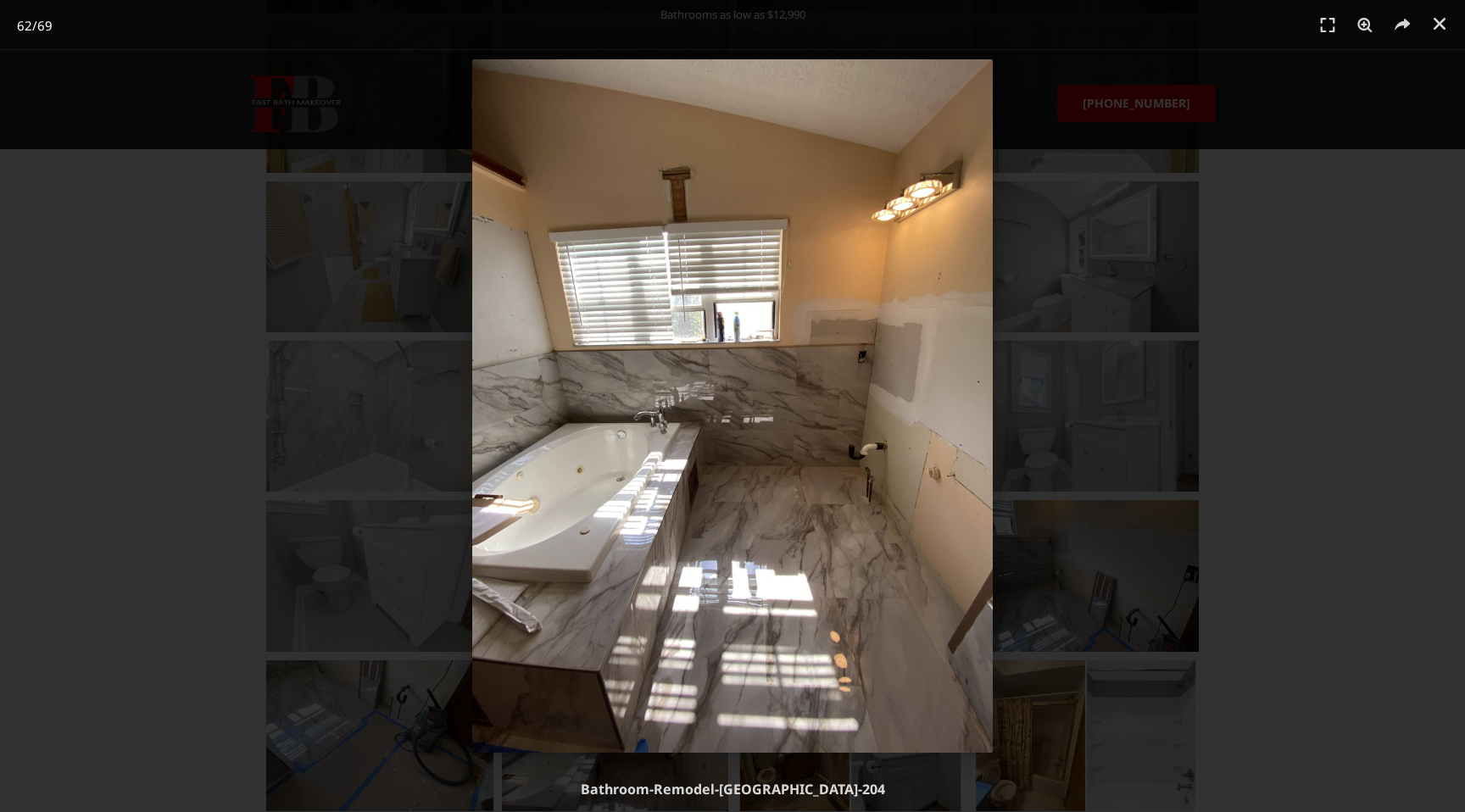
click at [182, 417] on div "62 / 69" at bounding box center [732, 406] width 1347 height 694
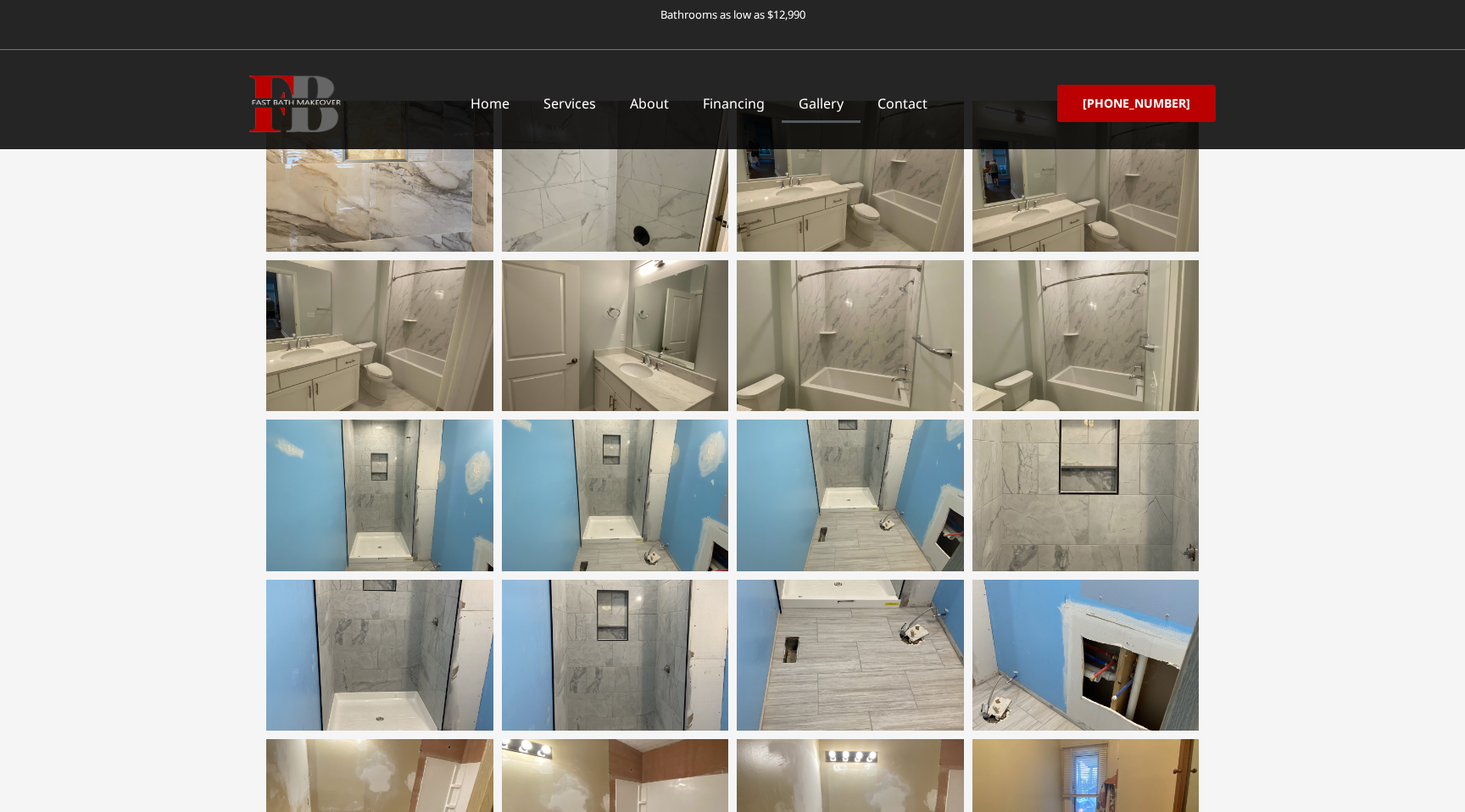
scroll to position [0, 0]
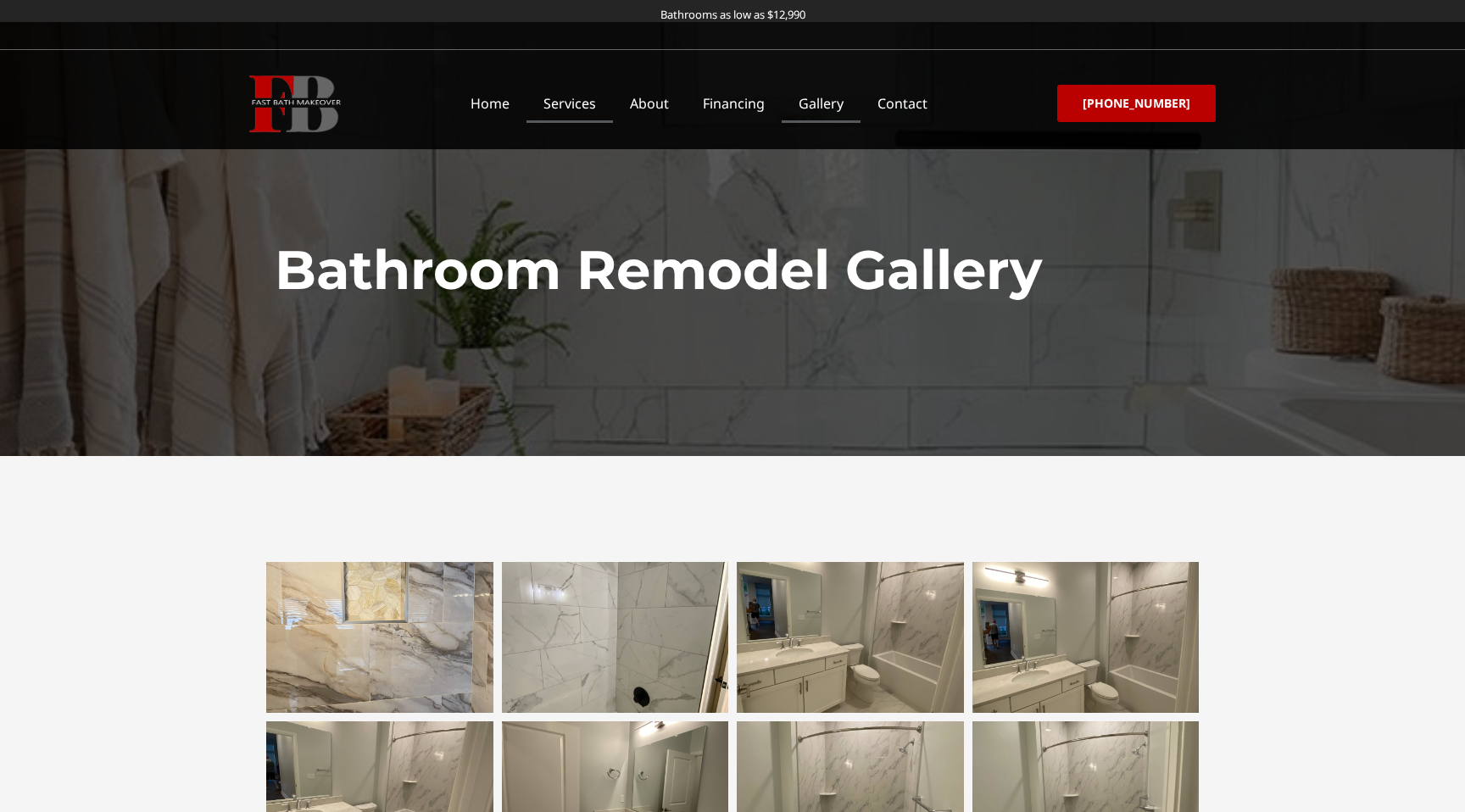
click at [585, 103] on link "Services" at bounding box center [569, 102] width 87 height 39
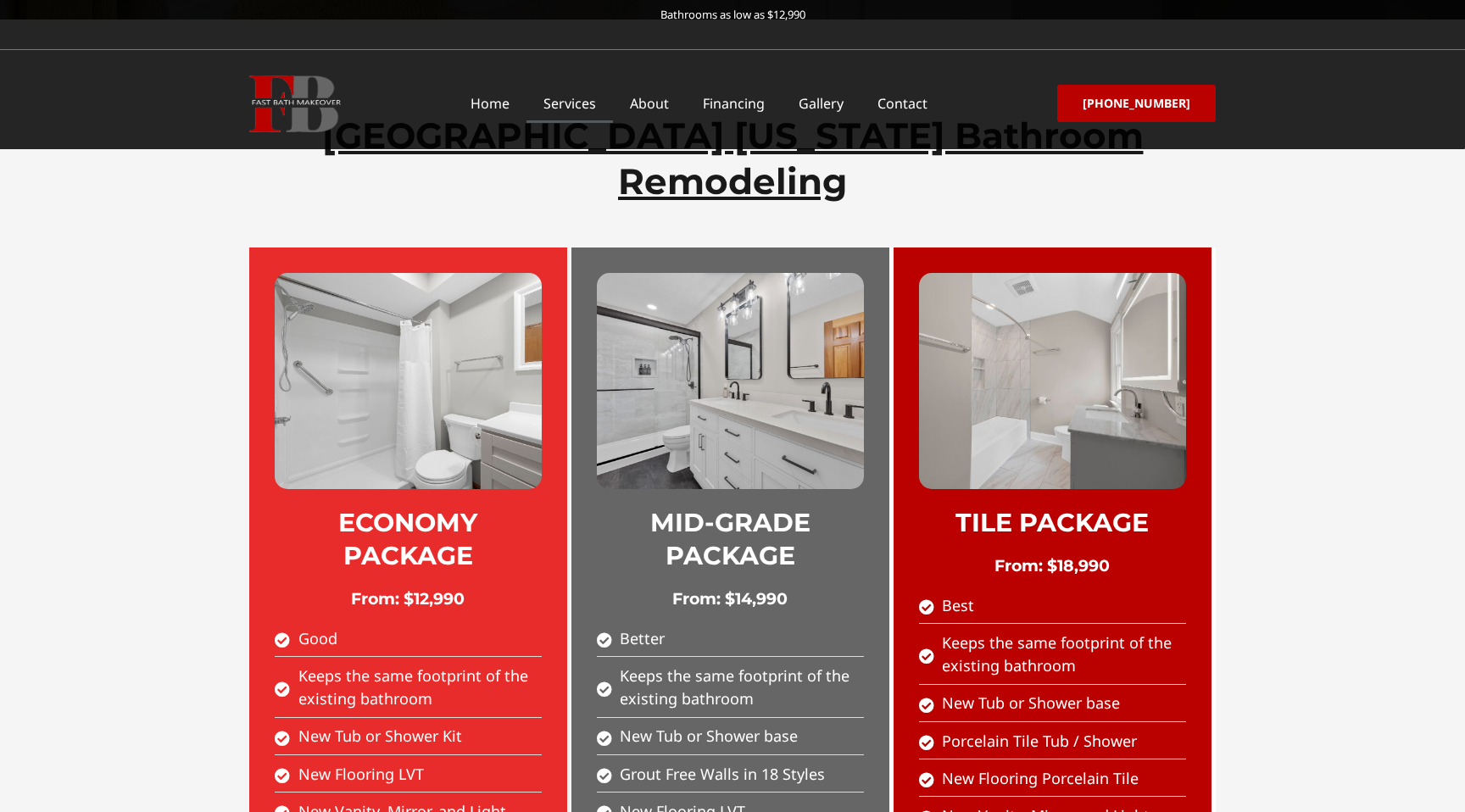
scroll to position [538, 0]
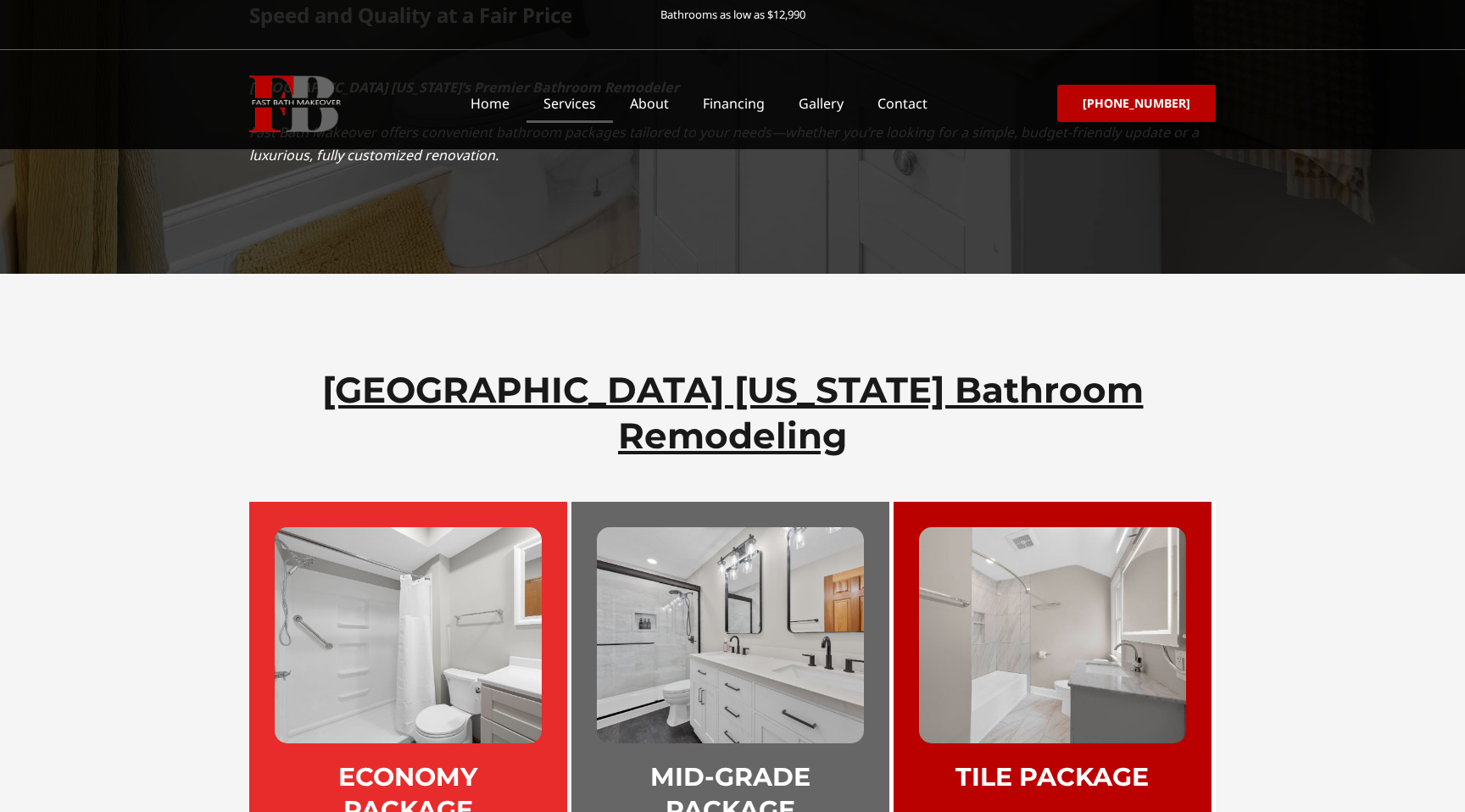
click at [369, 573] on img at bounding box center [408, 635] width 267 height 216
click at [593, 367] on h2 "[GEOGRAPHIC_DATA] [US_STATE] Bathroom Remodeling​" at bounding box center [732, 413] width 949 height 93
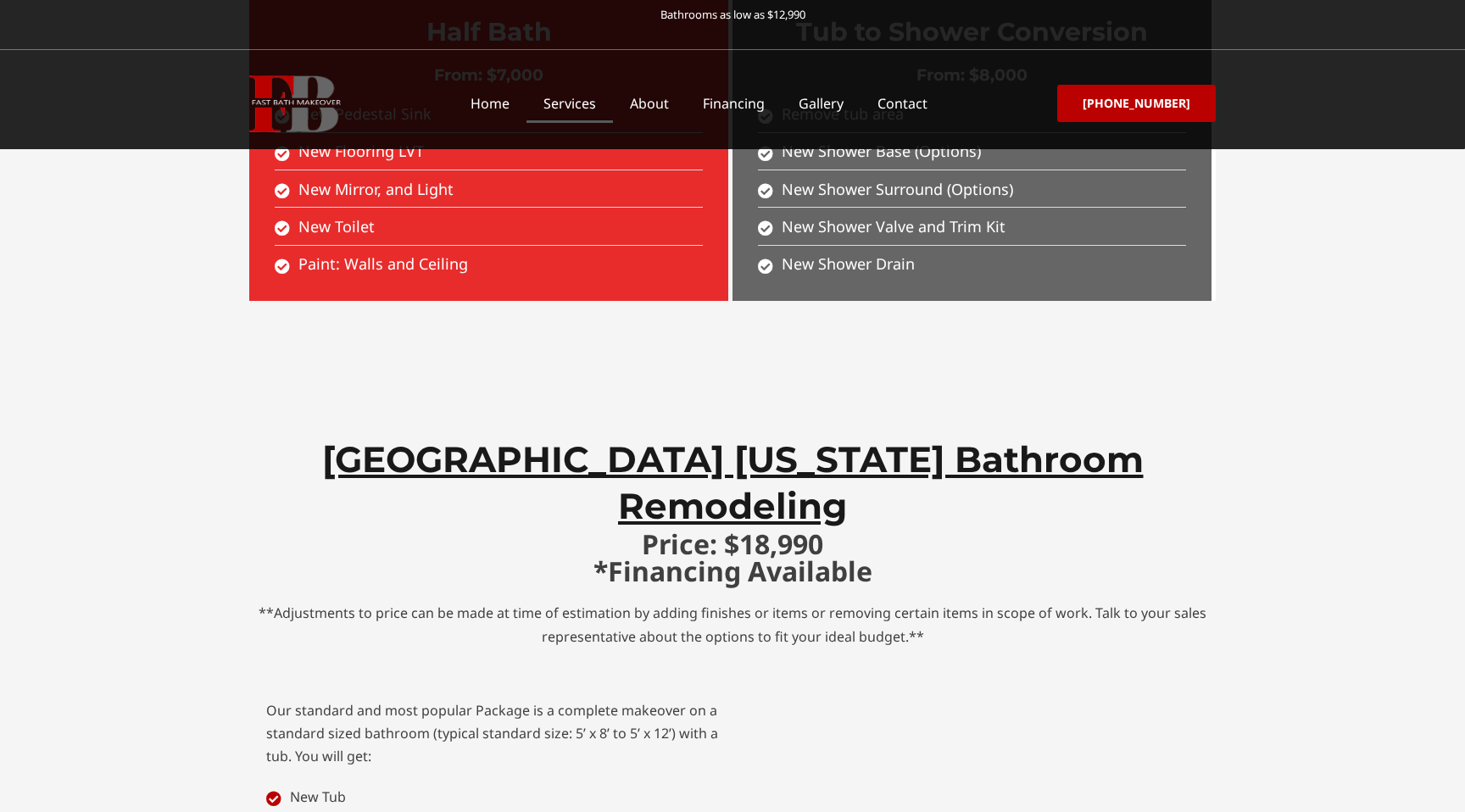
scroll to position [3163, 0]
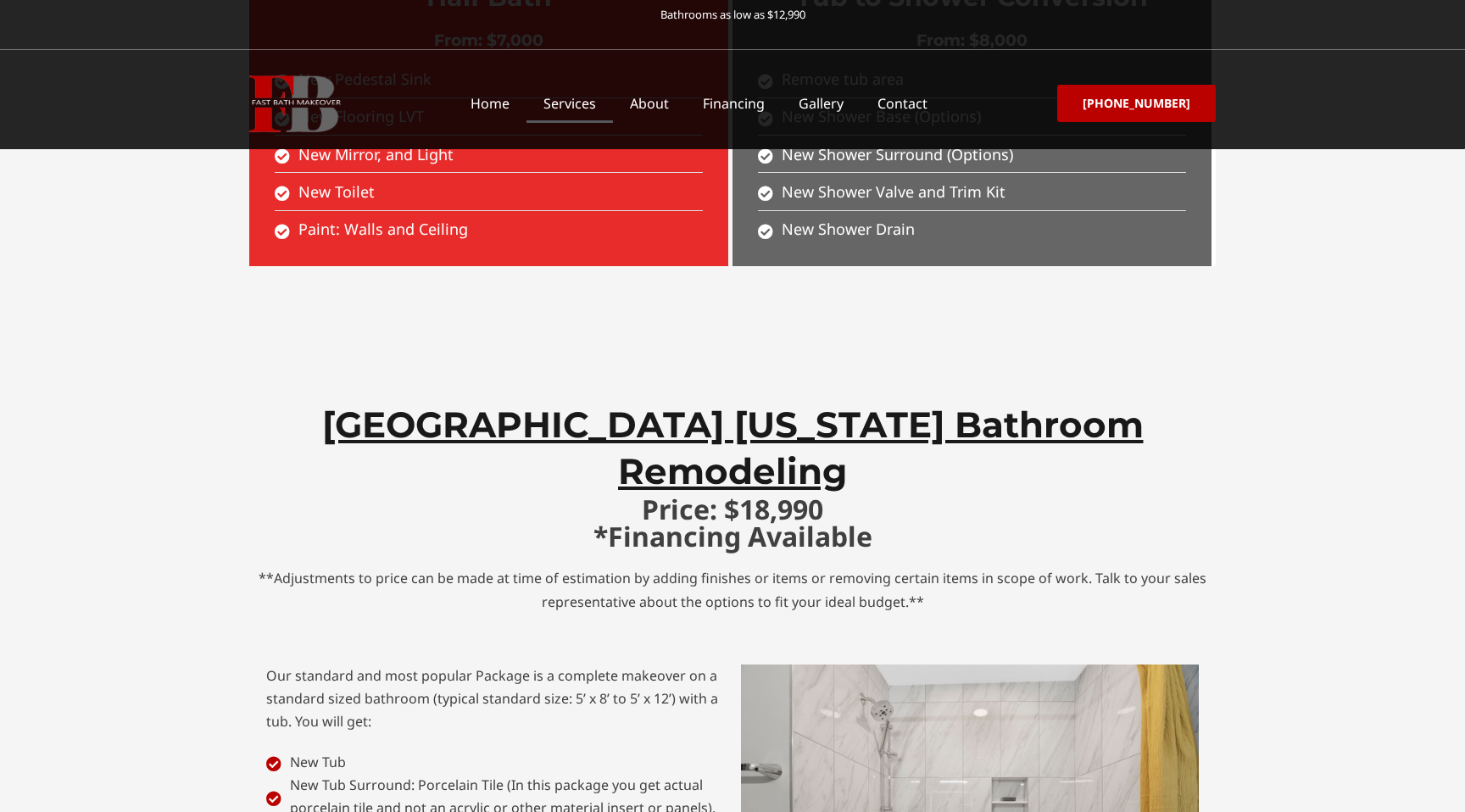
click at [764, 402] on h2 "[GEOGRAPHIC_DATA] [US_STATE] Bathroom Remodeling" at bounding box center [732, 448] width 949 height 93
click at [759, 402] on h2 "Columbus Ohio Bathroom Remodeling" at bounding box center [732, 448] width 949 height 93
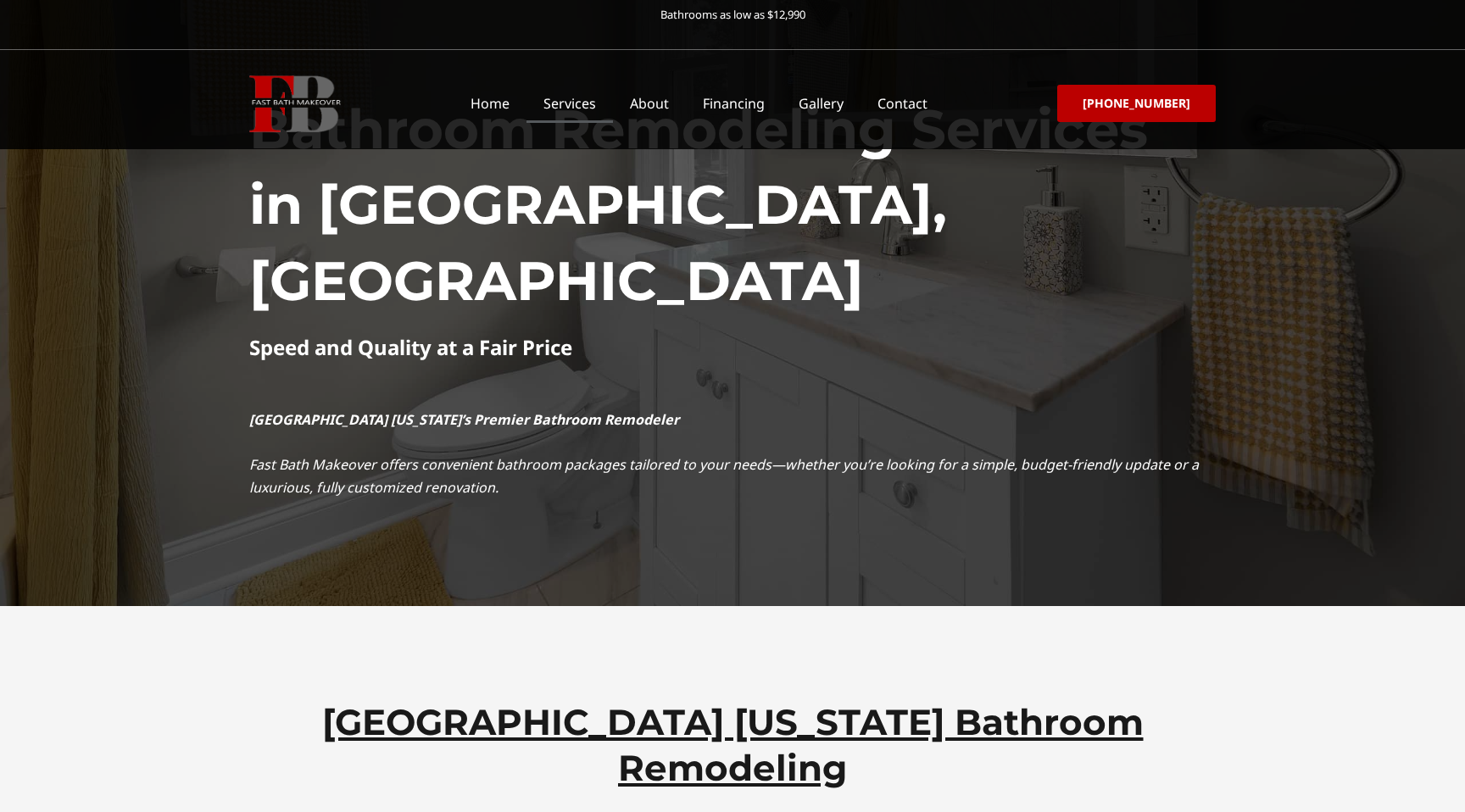
scroll to position [0, 0]
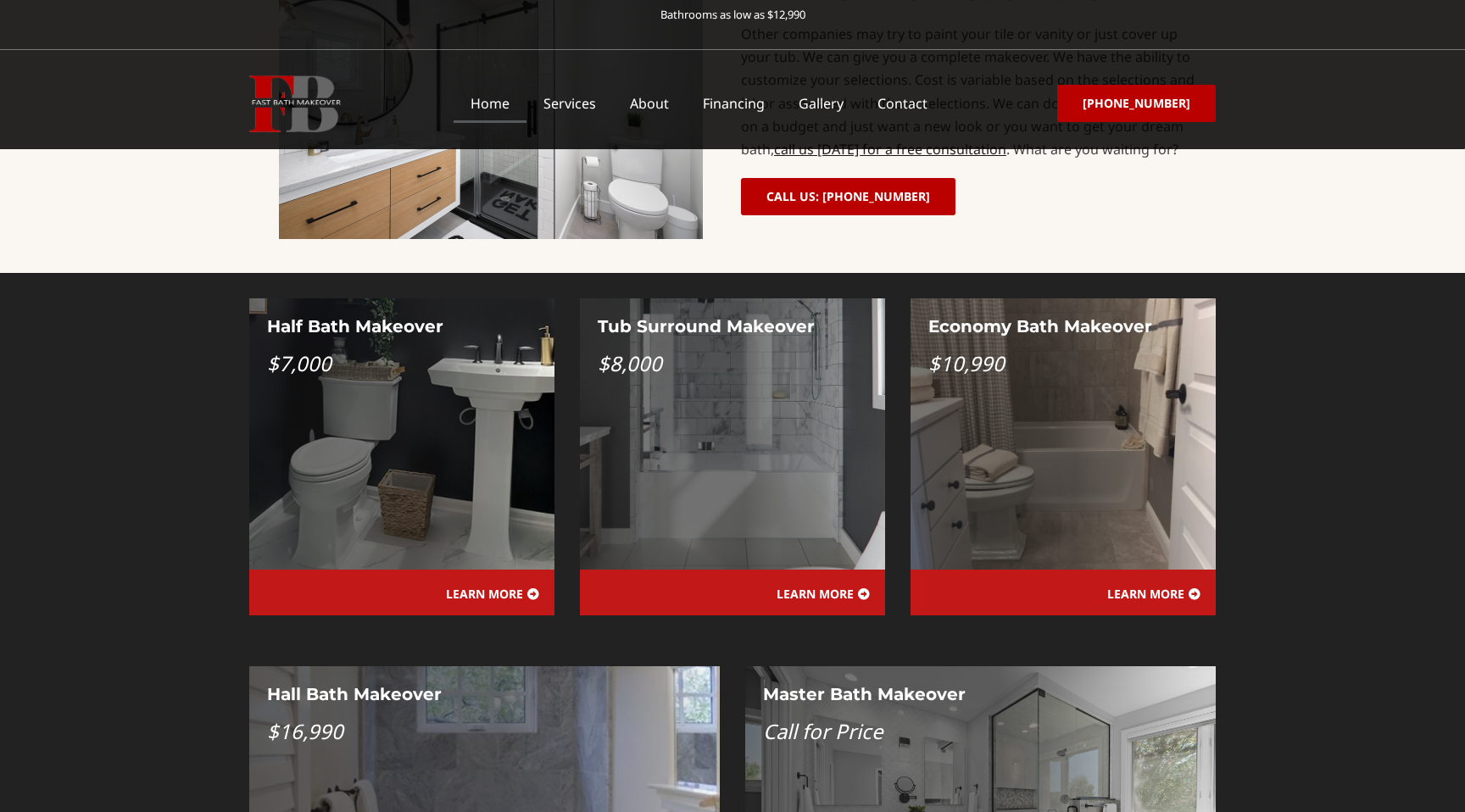
scroll to position [1499, 0]
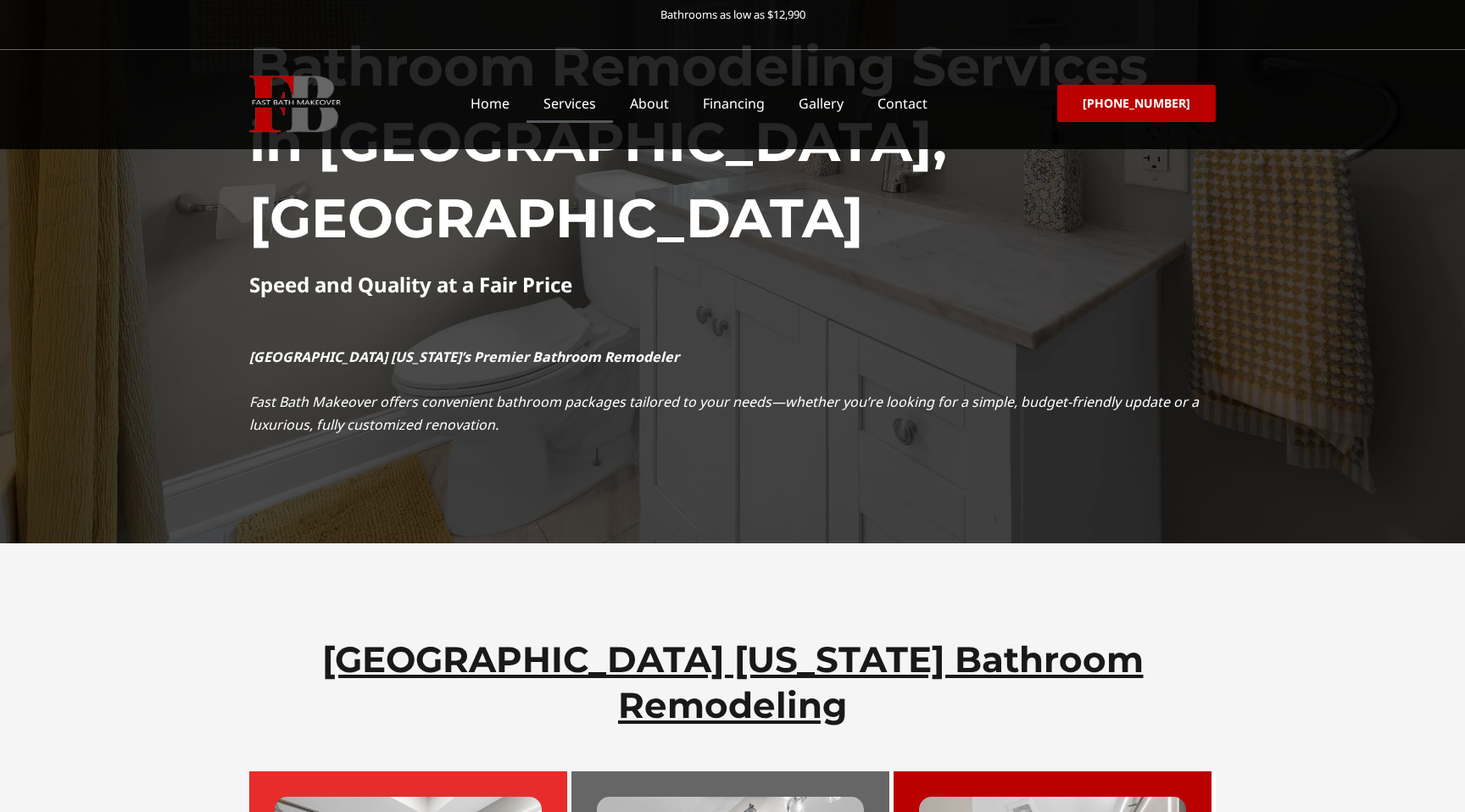
scroll to position [159, 0]
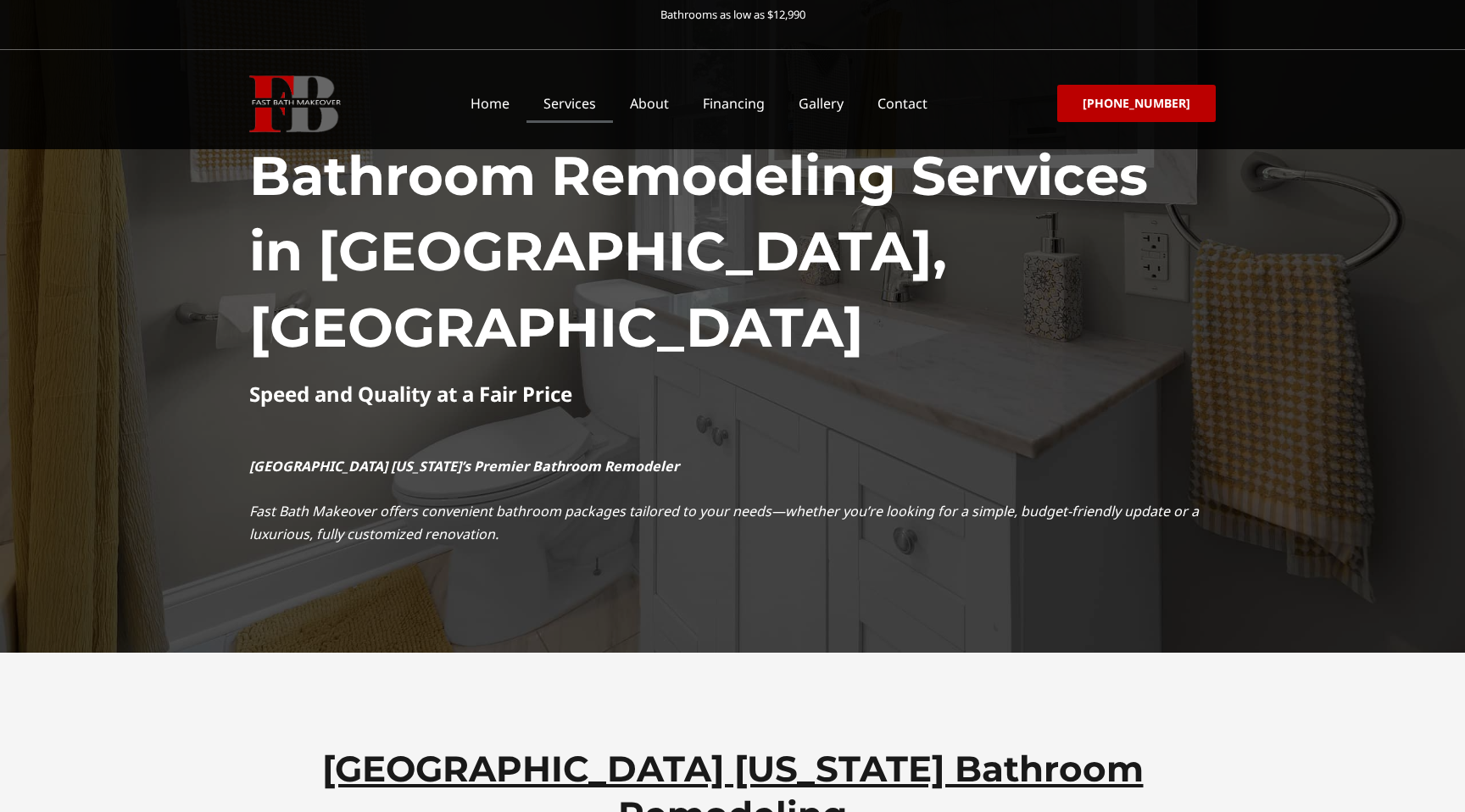
click at [589, 90] on link "Services" at bounding box center [569, 102] width 87 height 39
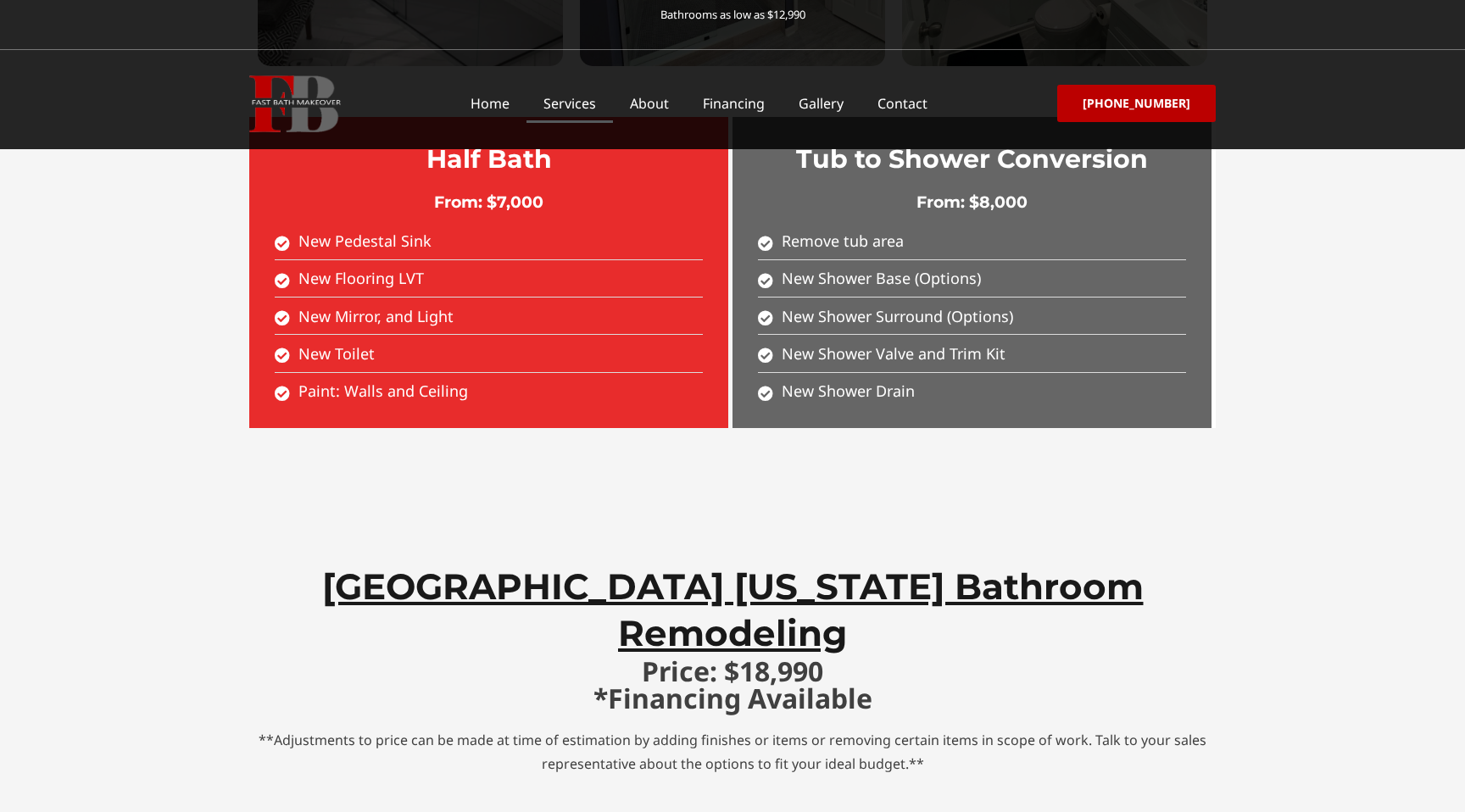
scroll to position [3144, 0]
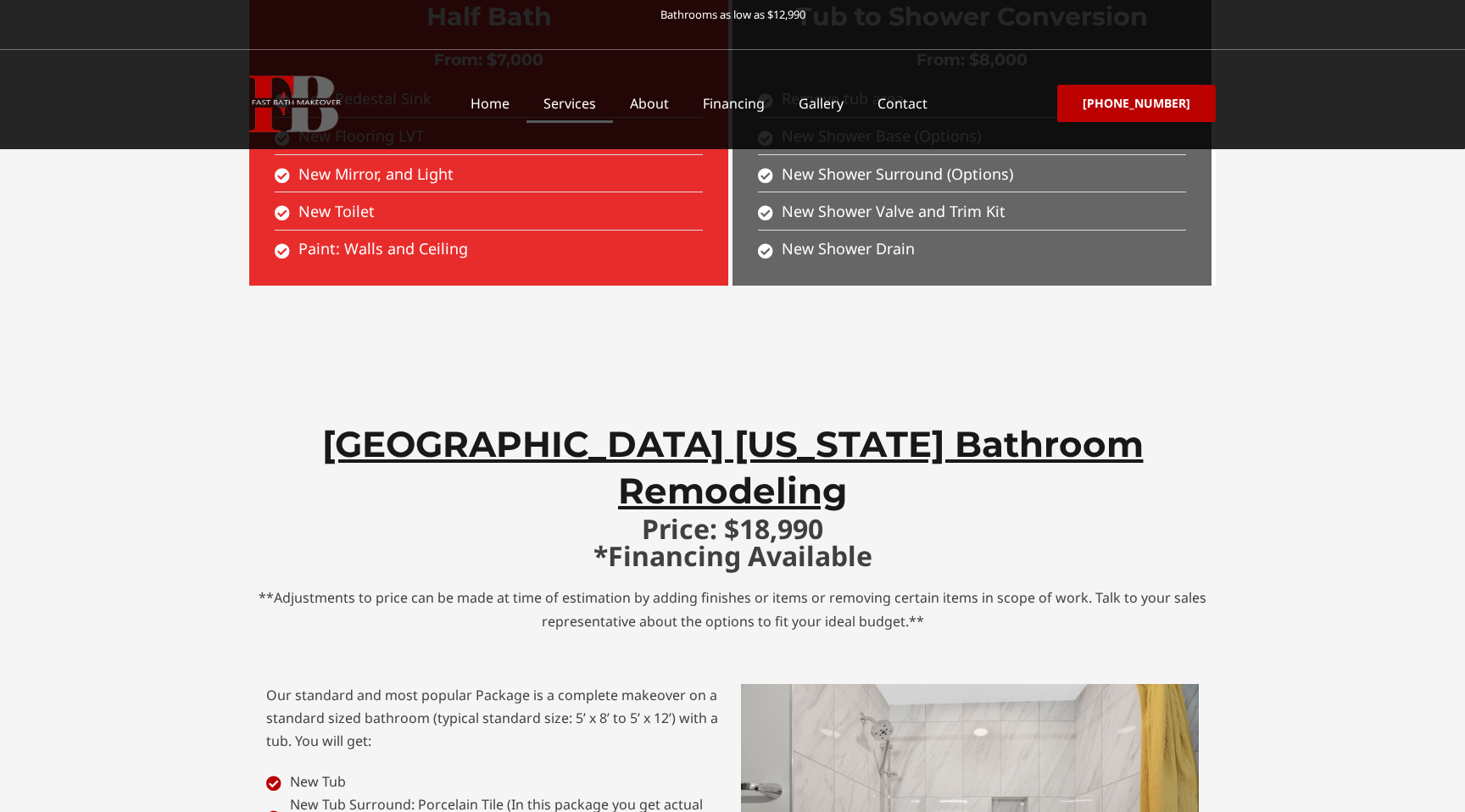
click at [486, 421] on h2 "[GEOGRAPHIC_DATA] [US_STATE] Bathroom Remodeling" at bounding box center [732, 467] width 949 height 93
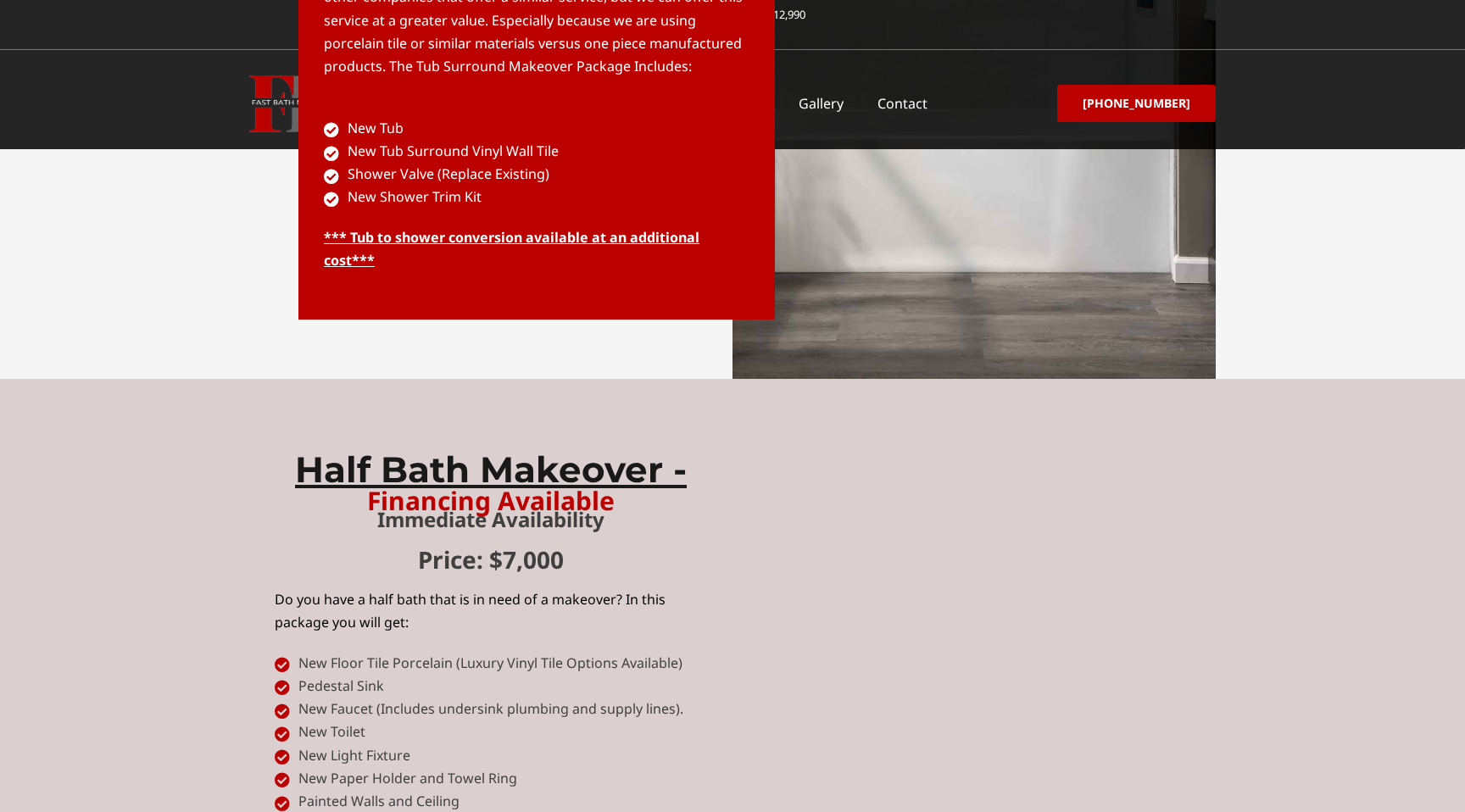
scroll to position [5355, 0]
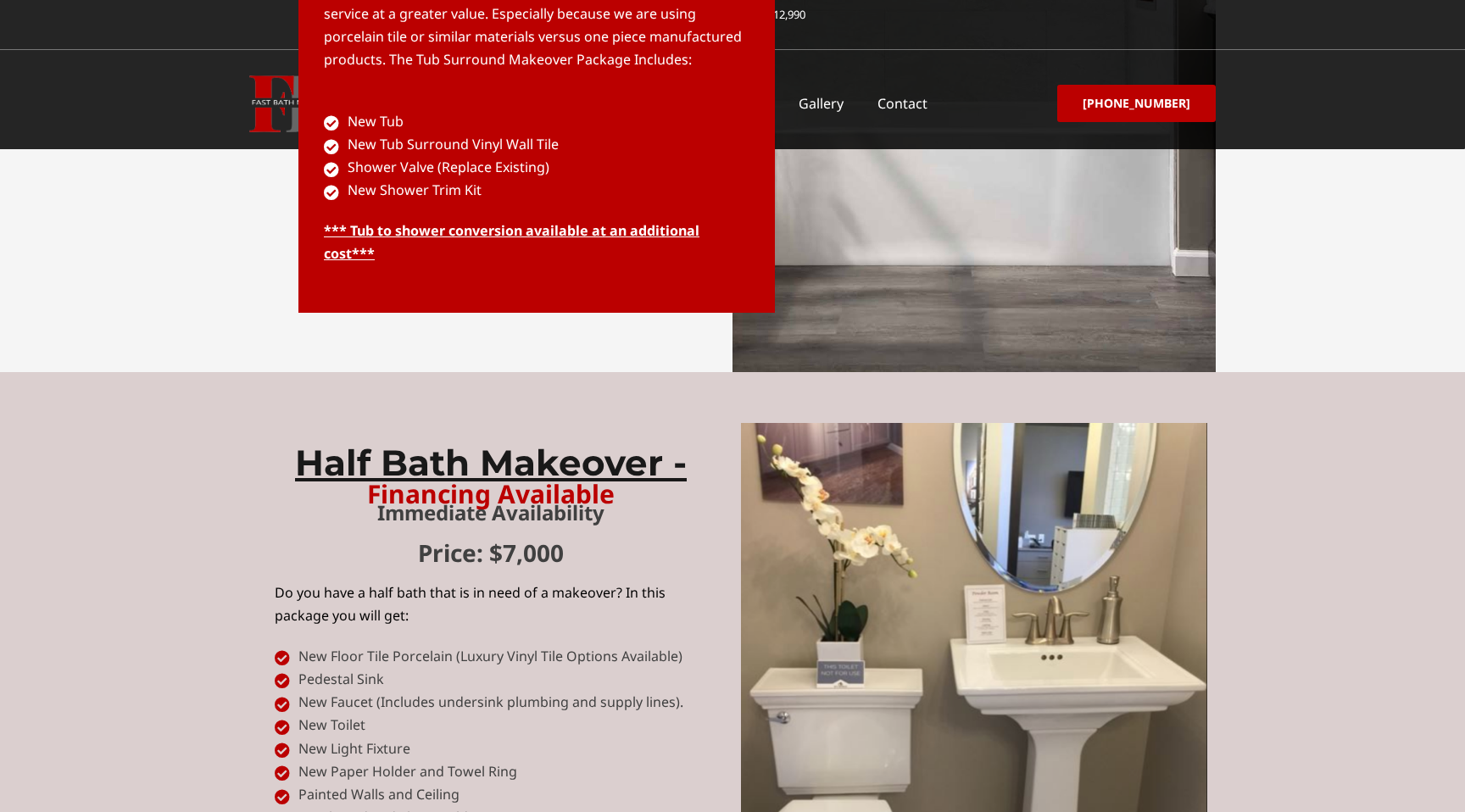
click at [564, 440] on h3 "Half Bath Makeover -" at bounding box center [491, 463] width 433 height 47
click at [411, 440] on h3 "Half Bath Makeover -" at bounding box center [491, 463] width 433 height 47
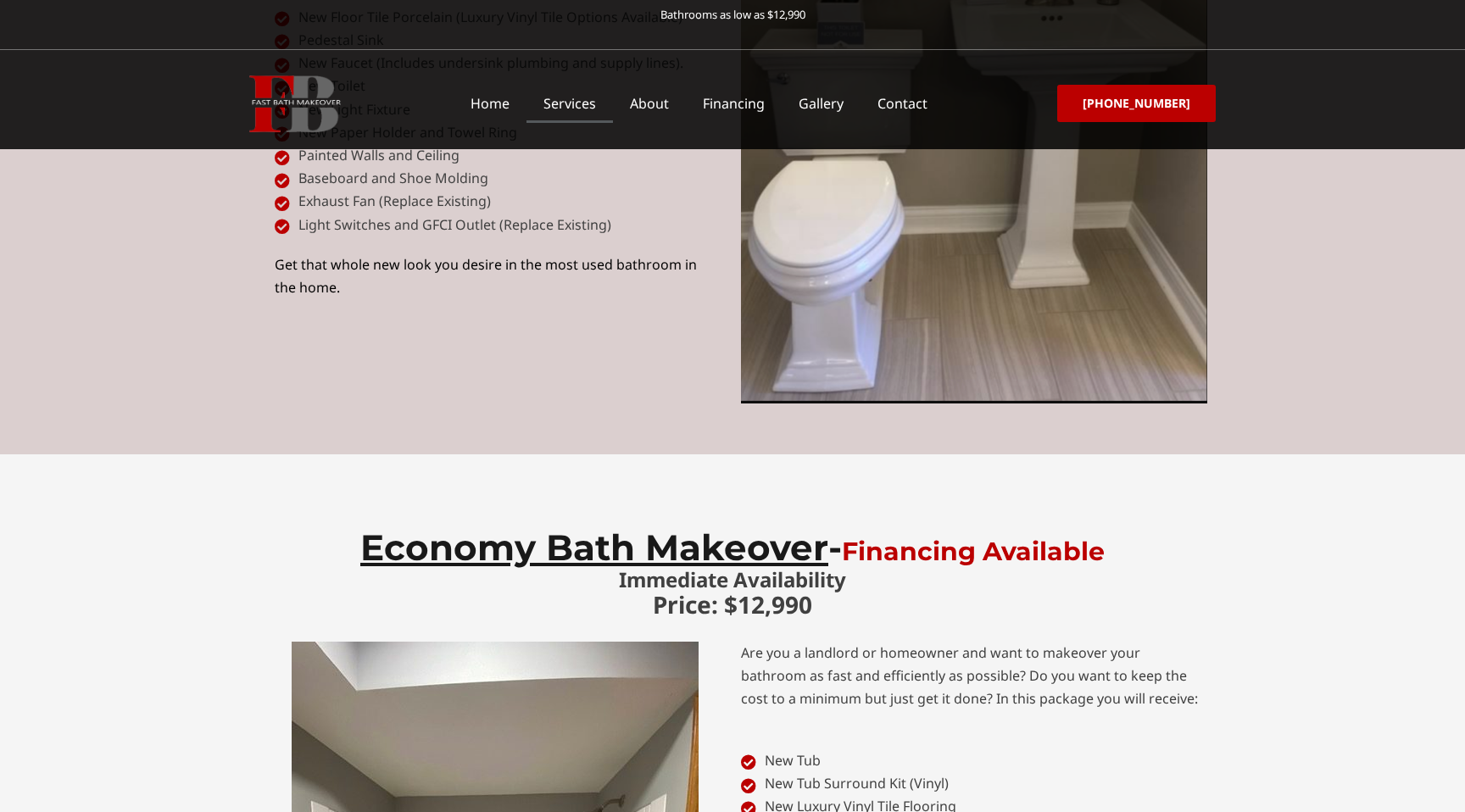
scroll to position [5996, 0]
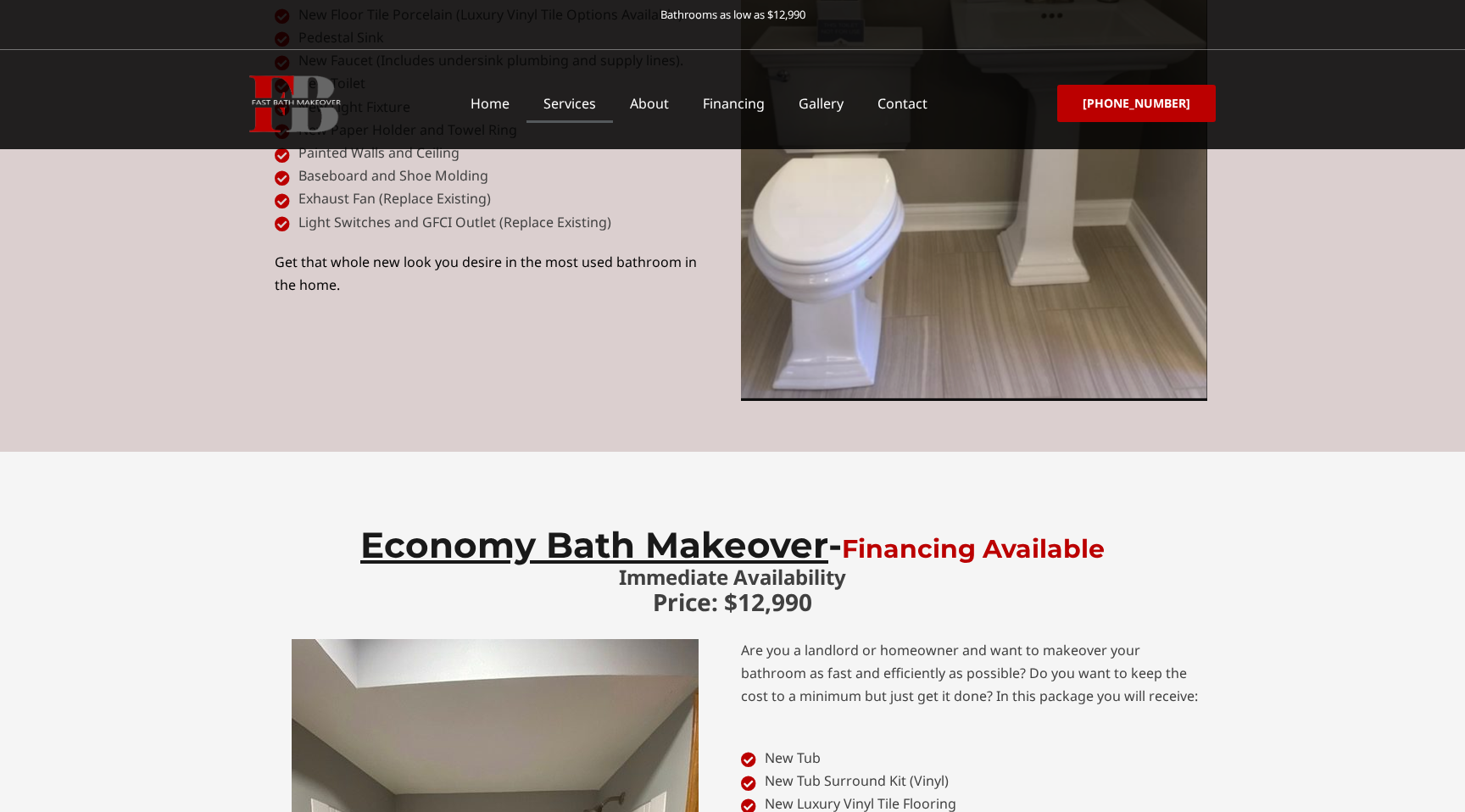
click at [455, 523] on span "Economy Bath Makeover" at bounding box center [594, 545] width 468 height 44
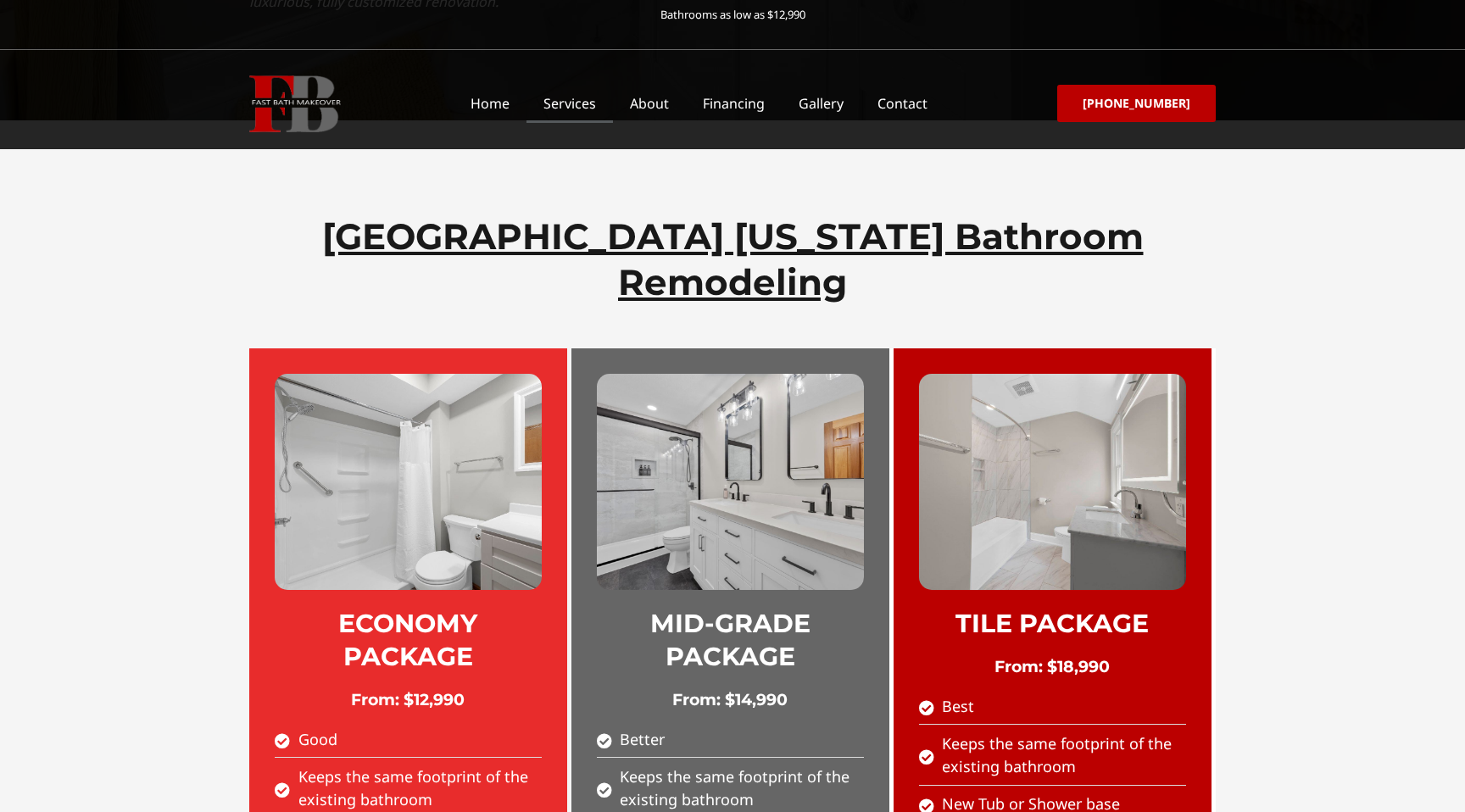
scroll to position [0, 0]
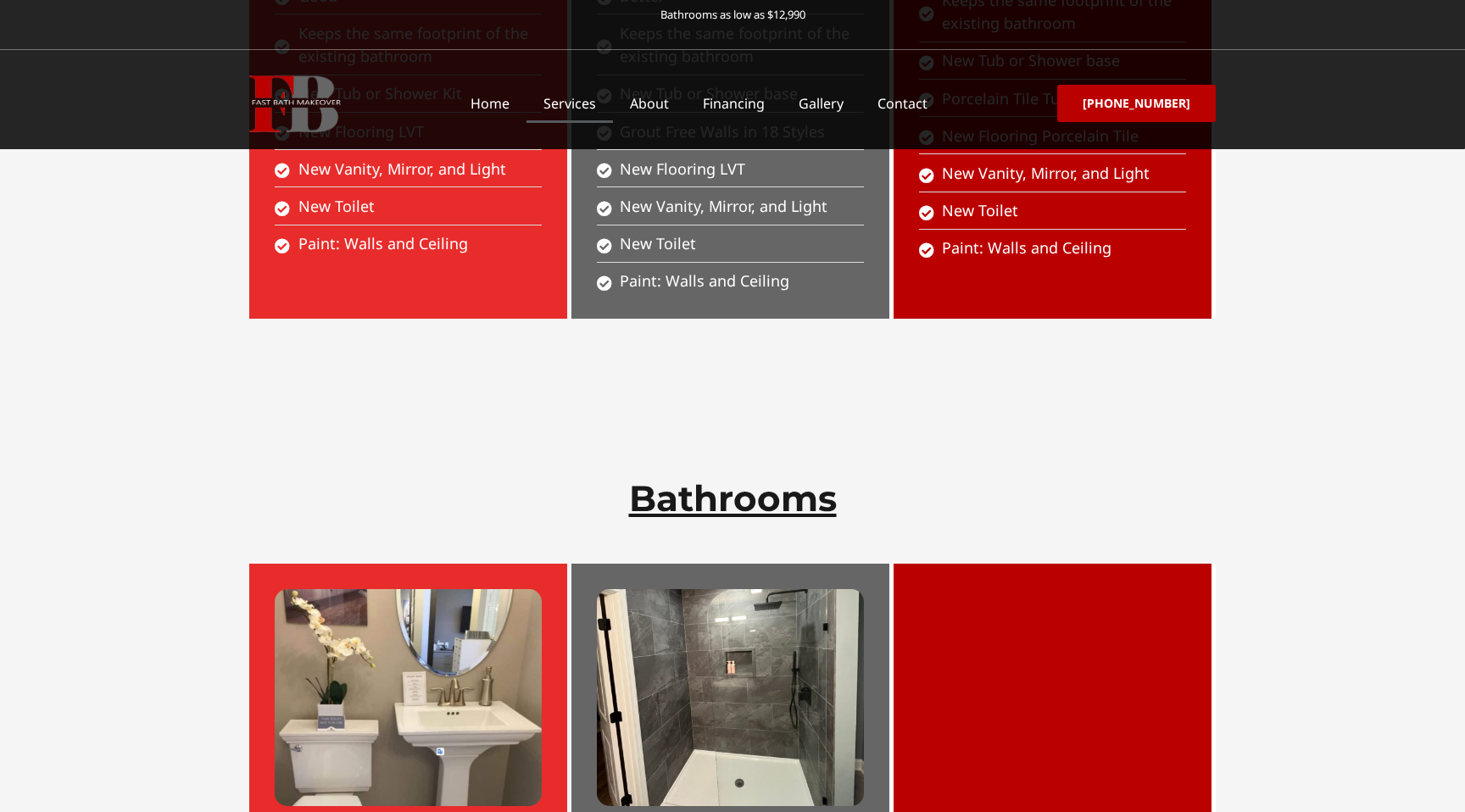
scroll to position [1519, 0]
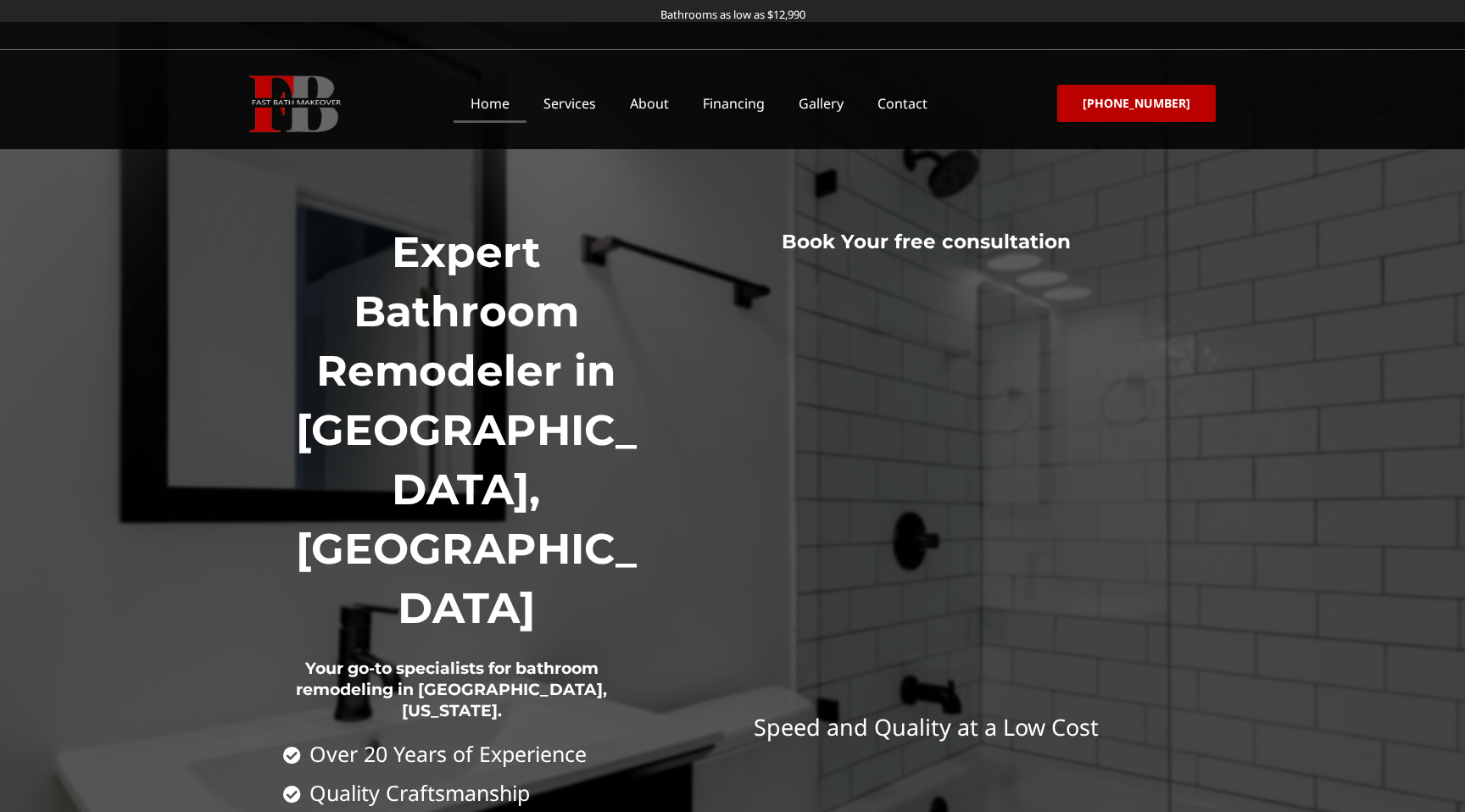
click at [56, 235] on div at bounding box center [732, 511] width 1465 height 980
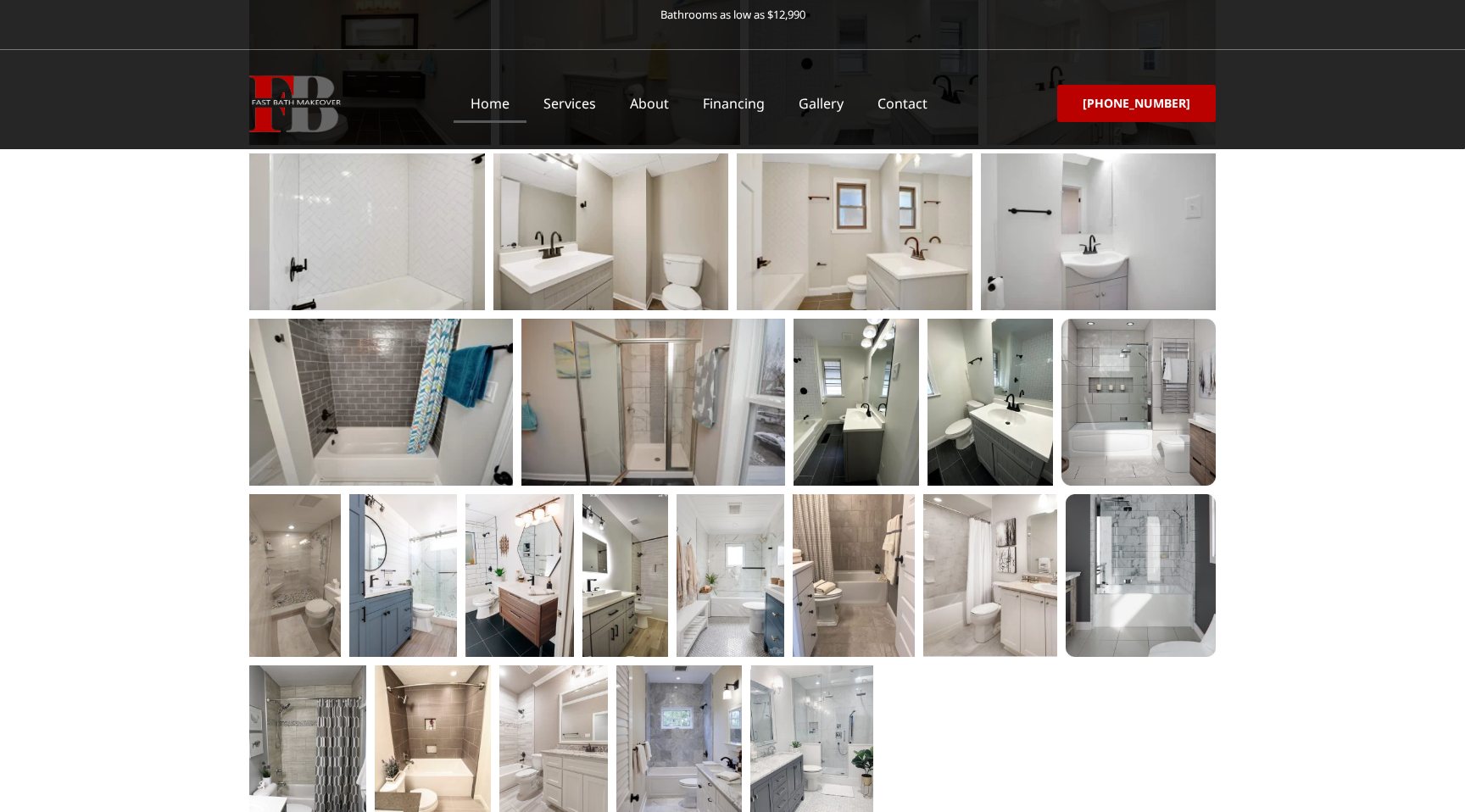
scroll to position [2982, 0]
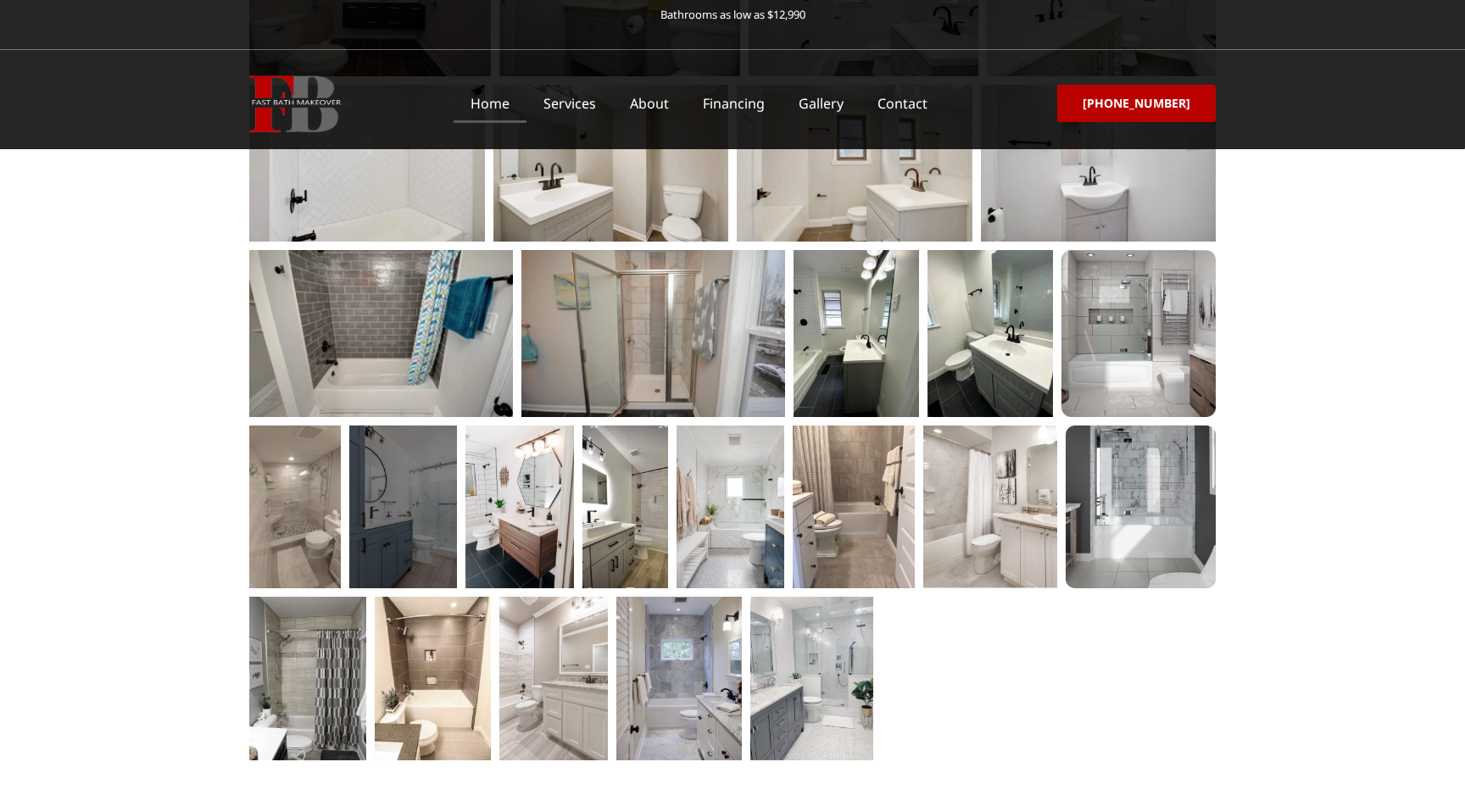
click at [384, 426] on div at bounding box center [403, 508] width 107 height 163
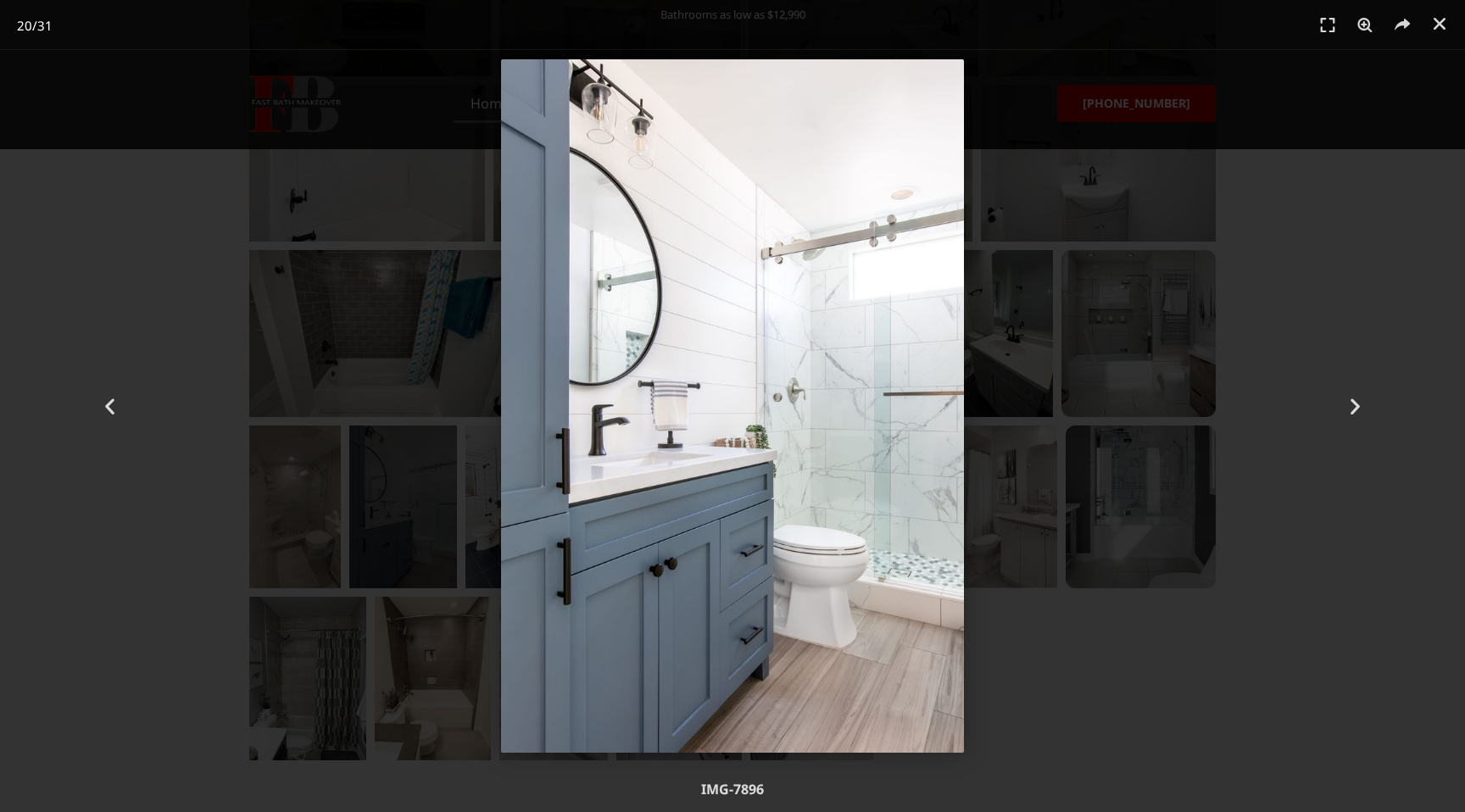
click at [384, 376] on div "20 / 31" at bounding box center [732, 406] width 1347 height 694
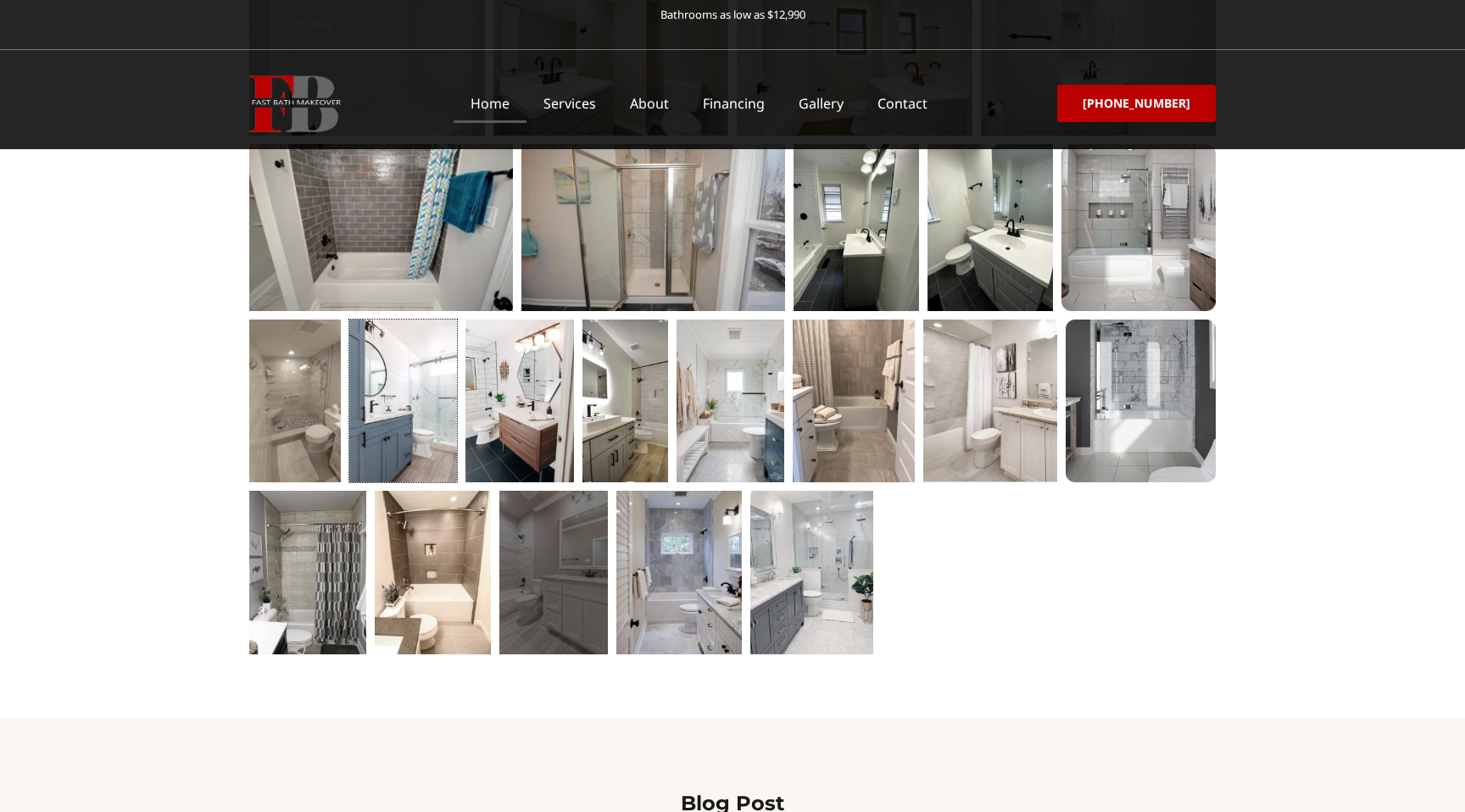
scroll to position [3098, 0]
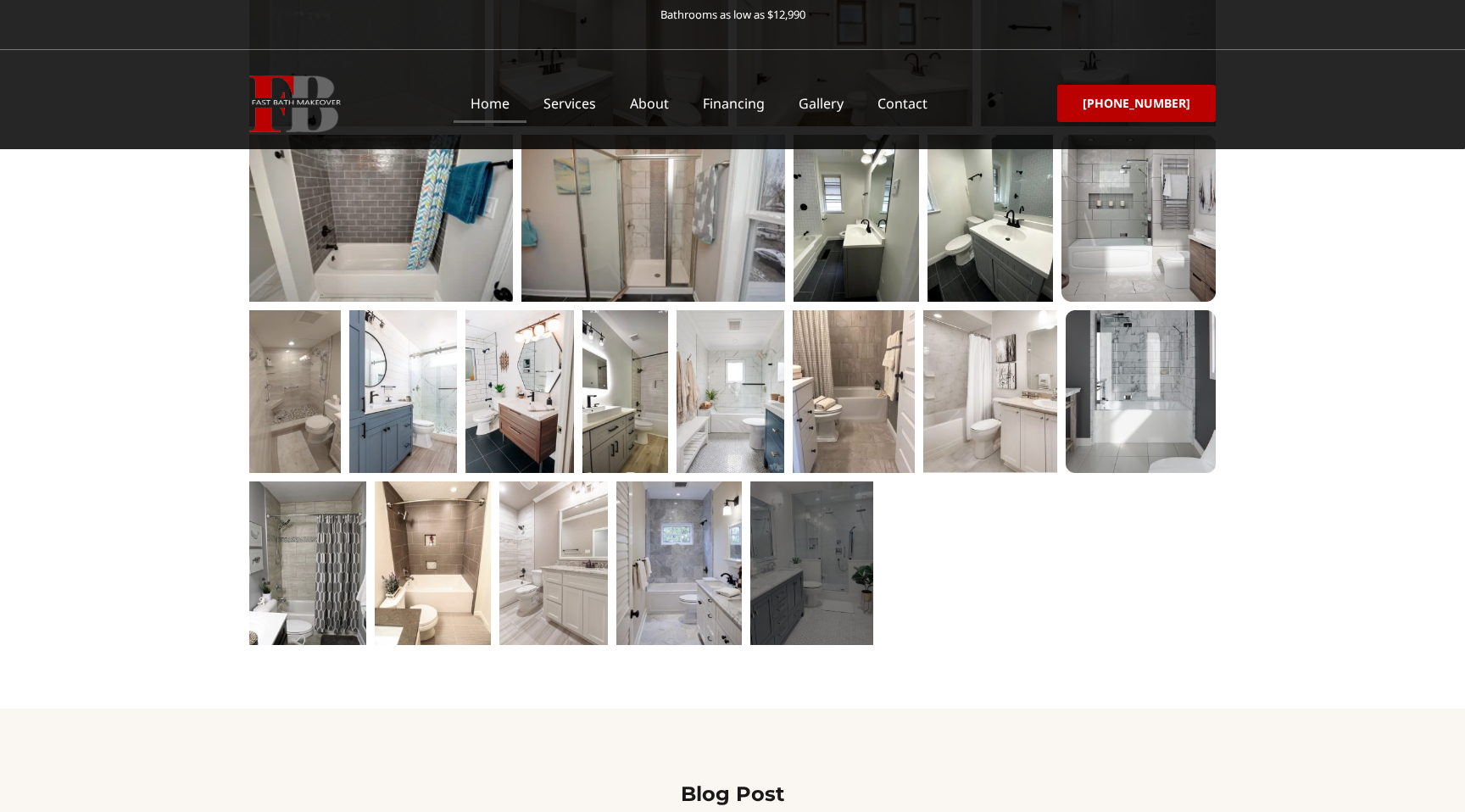
click at [805, 482] on div at bounding box center [812, 563] width 123 height 163
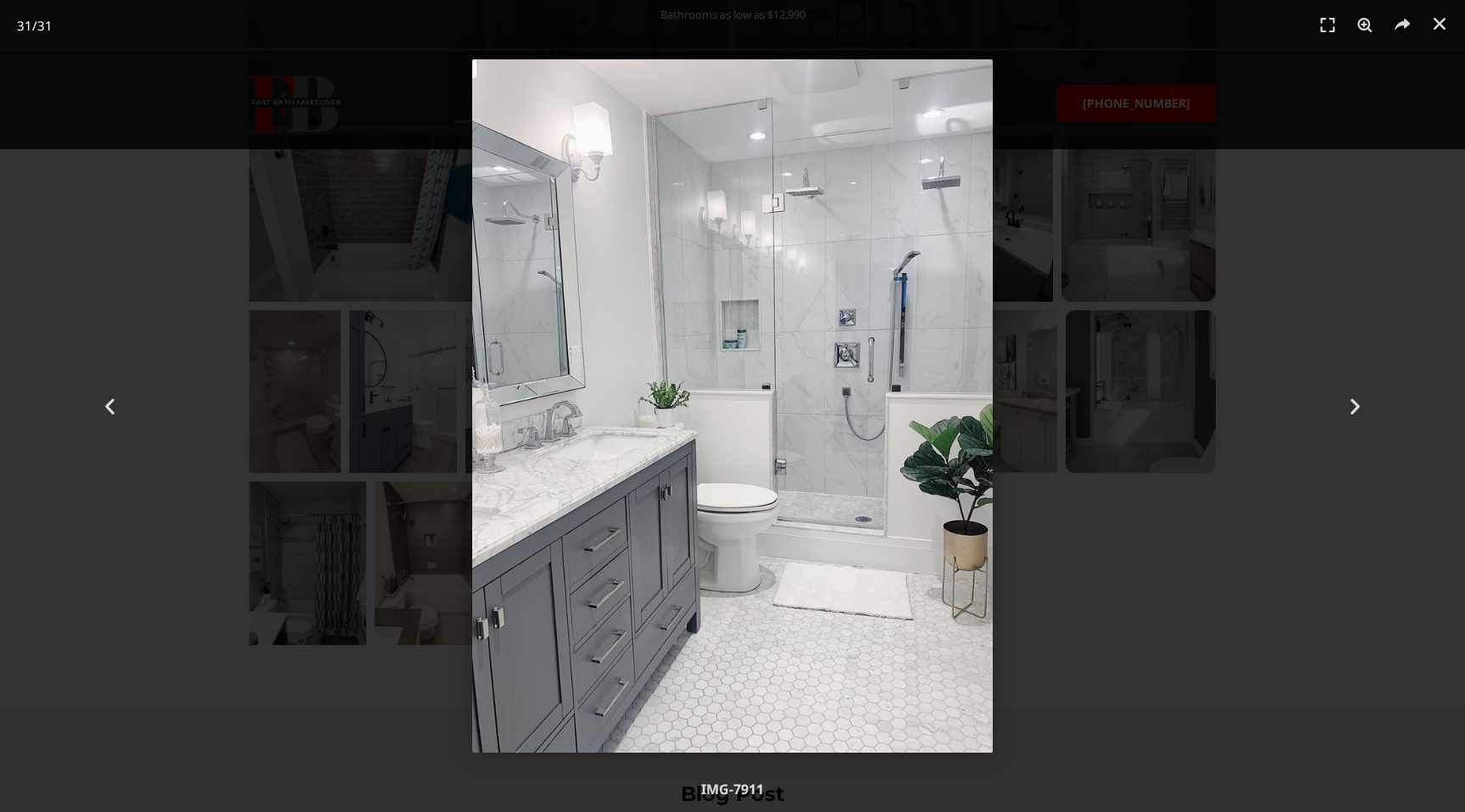
click at [1434, 38] on header "31 / 31" at bounding box center [732, 25] width 1465 height 51
click at [1441, 24] on icon "Close (Esc)" at bounding box center [1439, 23] width 17 height 17
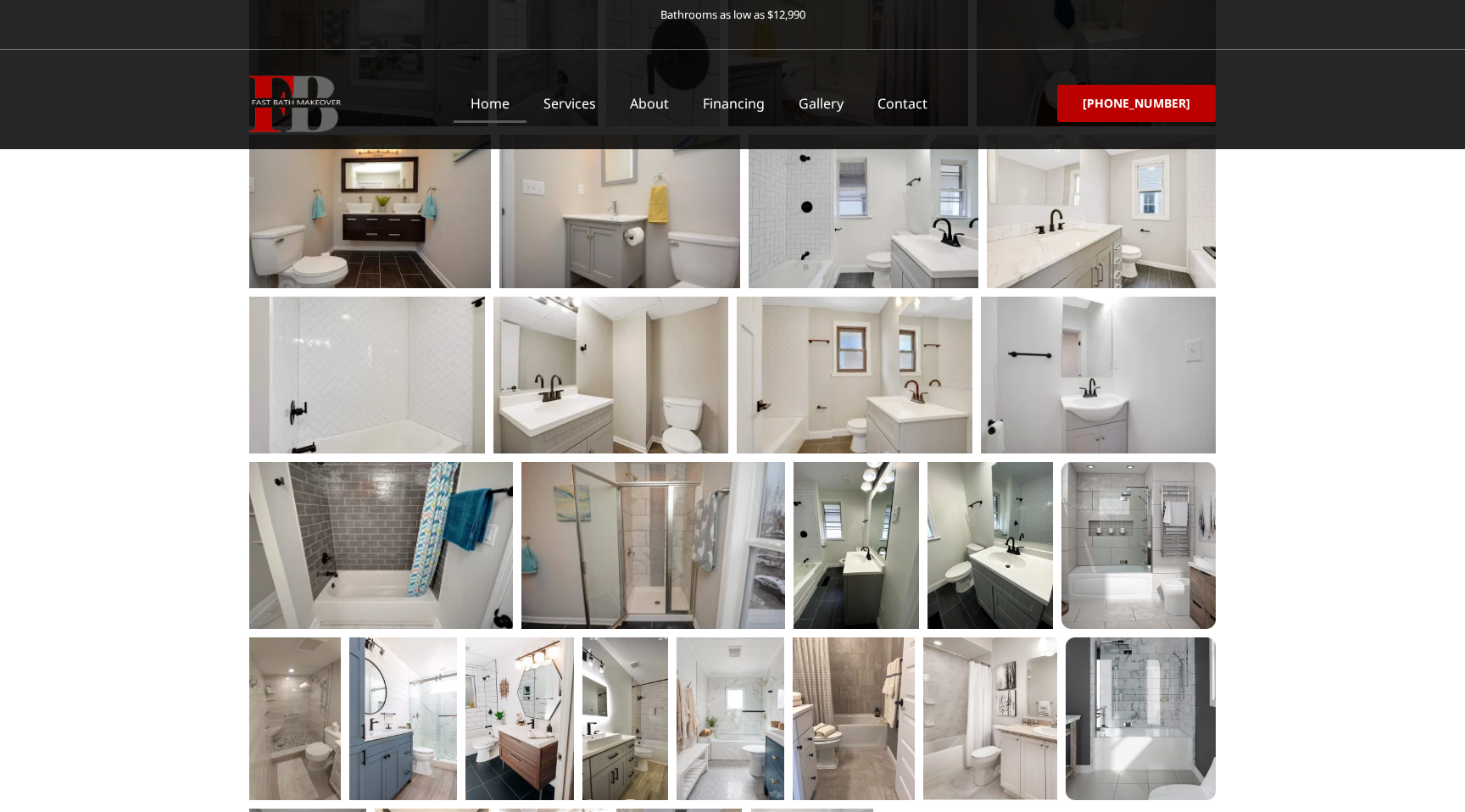
scroll to position [2759, 0]
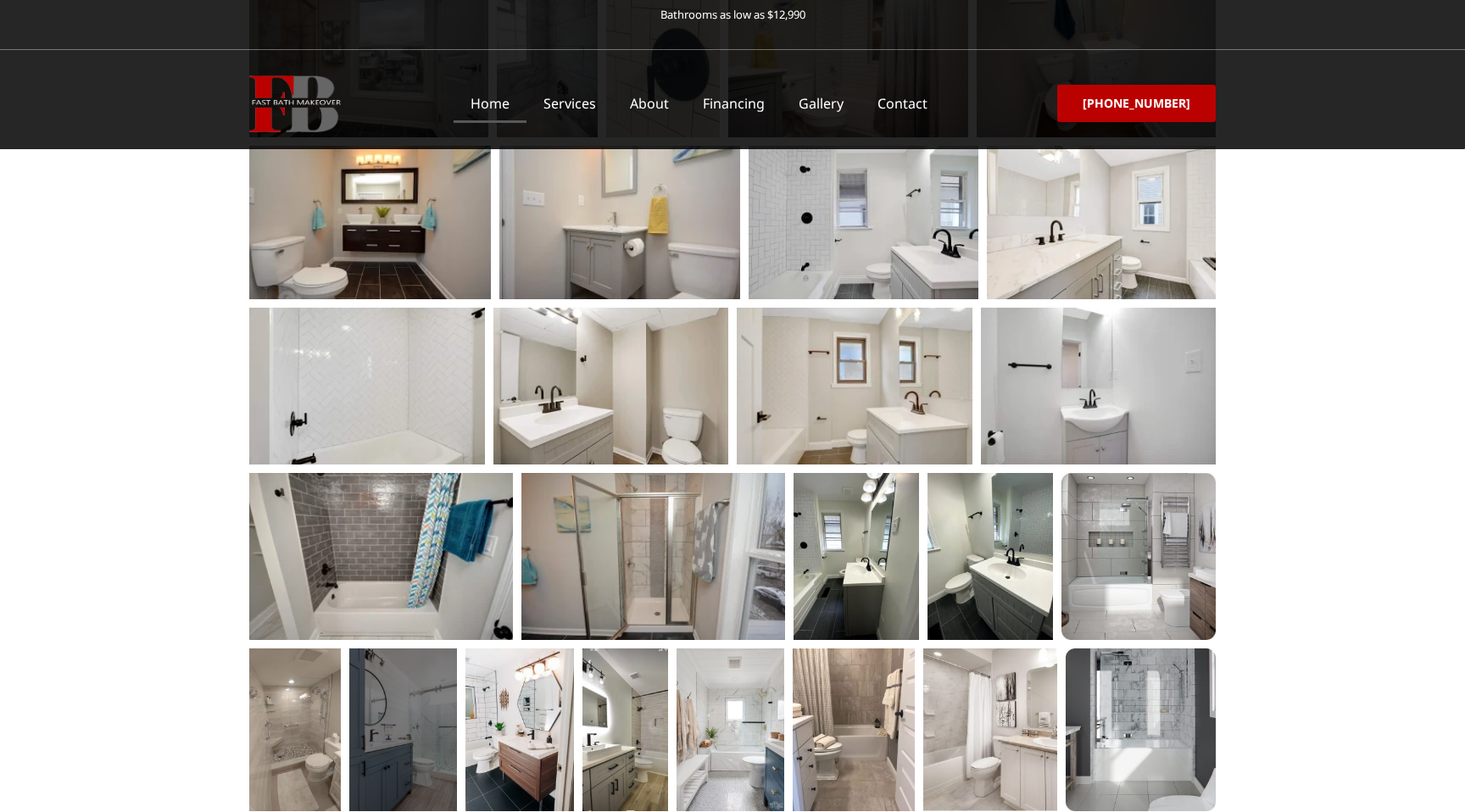
click at [421, 649] on div at bounding box center [403, 730] width 107 height 163
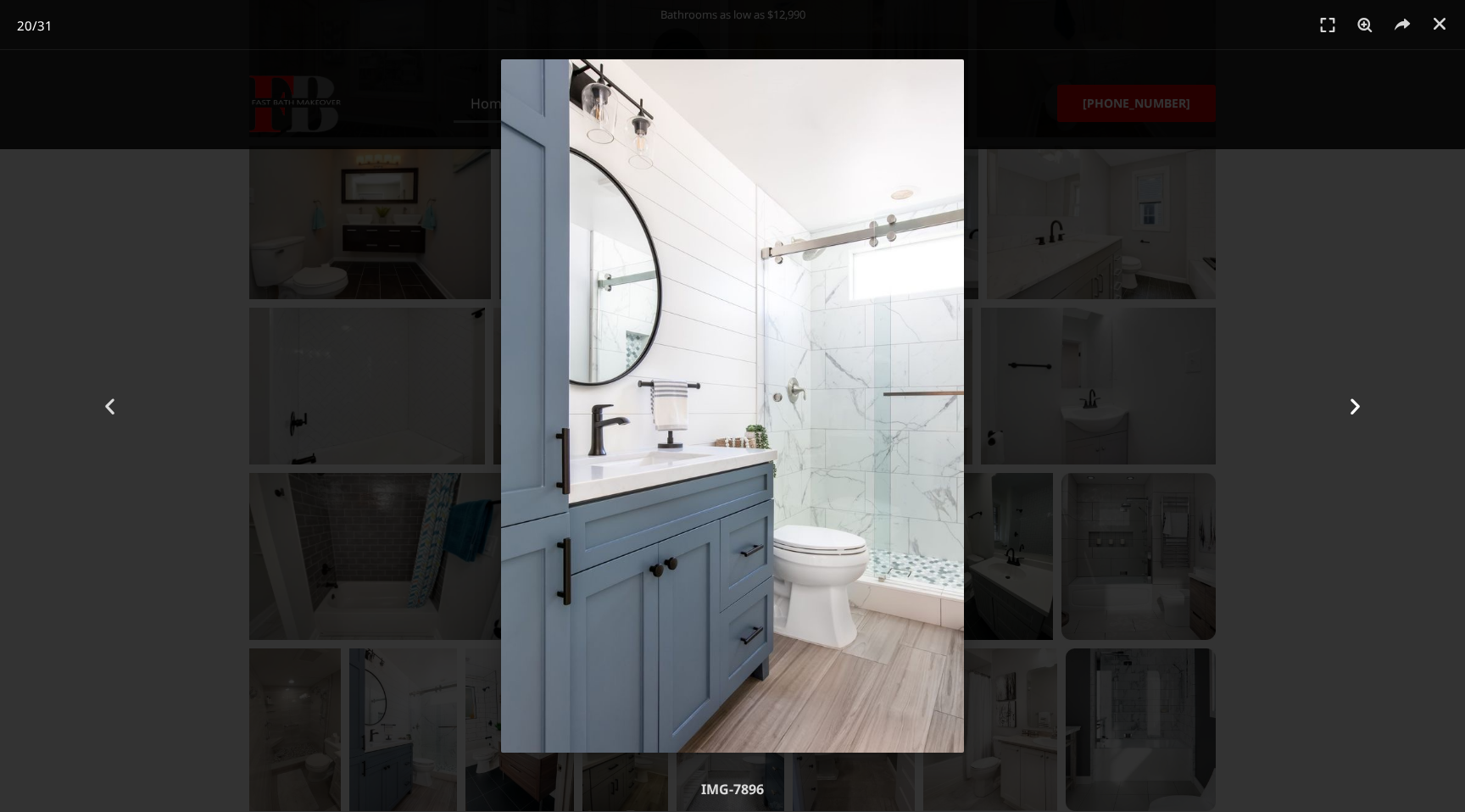
click at [1354, 407] on icon "Next slide" at bounding box center [1355, 406] width 21 height 21
click at [1352, 336] on div "Next" at bounding box center [1356, 406] width 220 height 812
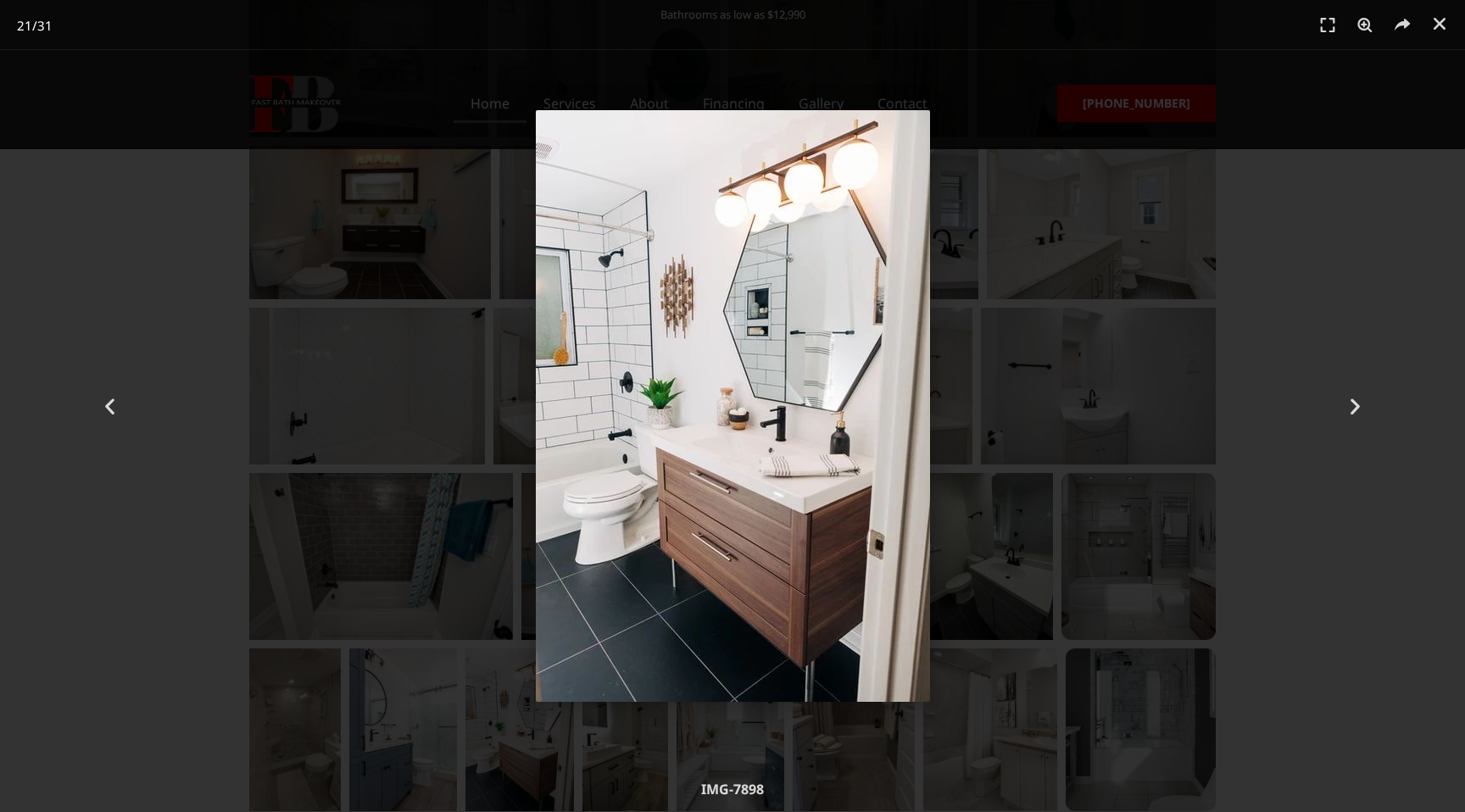
click at [495, 54] on div "21 / 31" at bounding box center [732, 406] width 1465 height 812
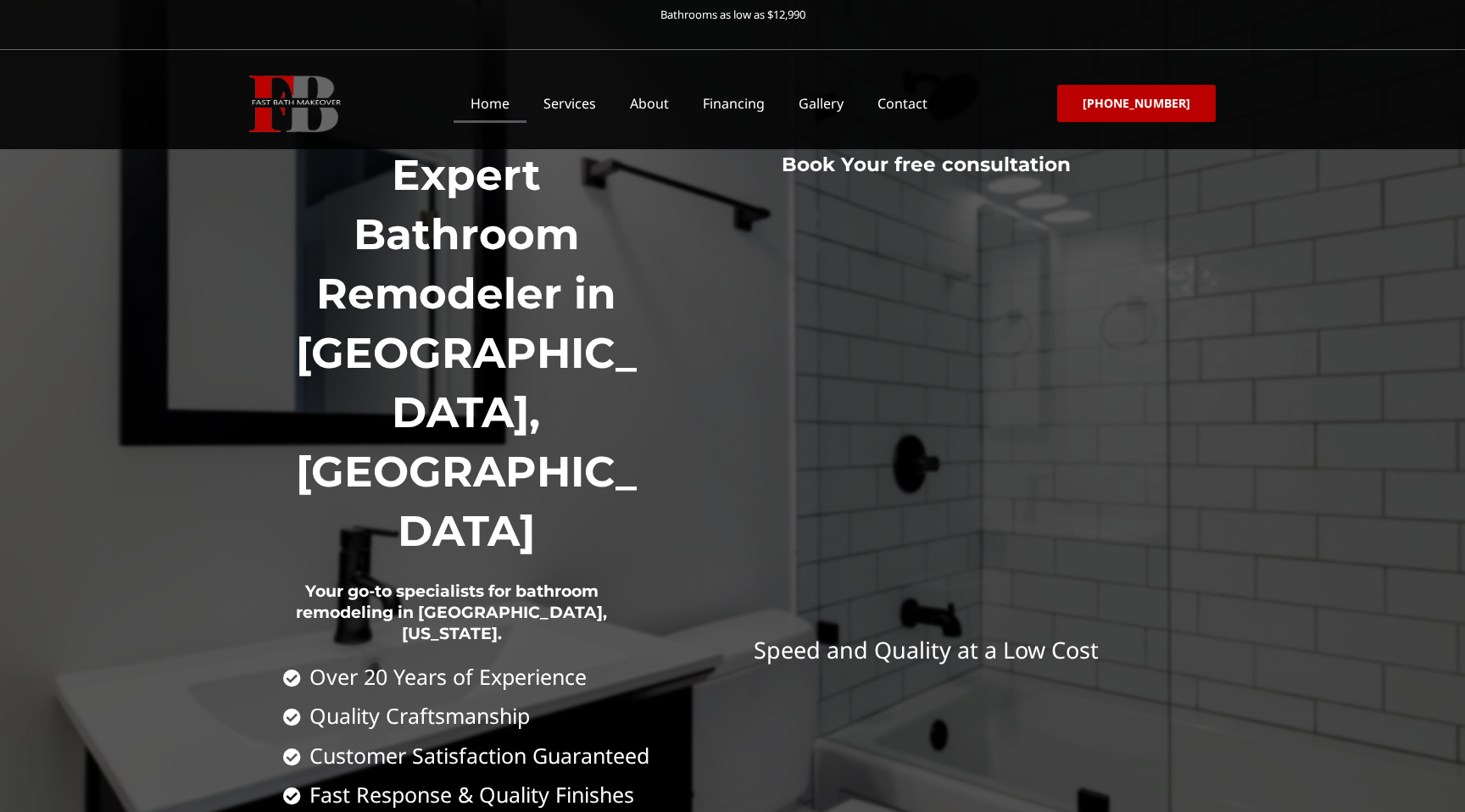
scroll to position [0, 0]
